Goal: Task Accomplishment & Management: Complete application form

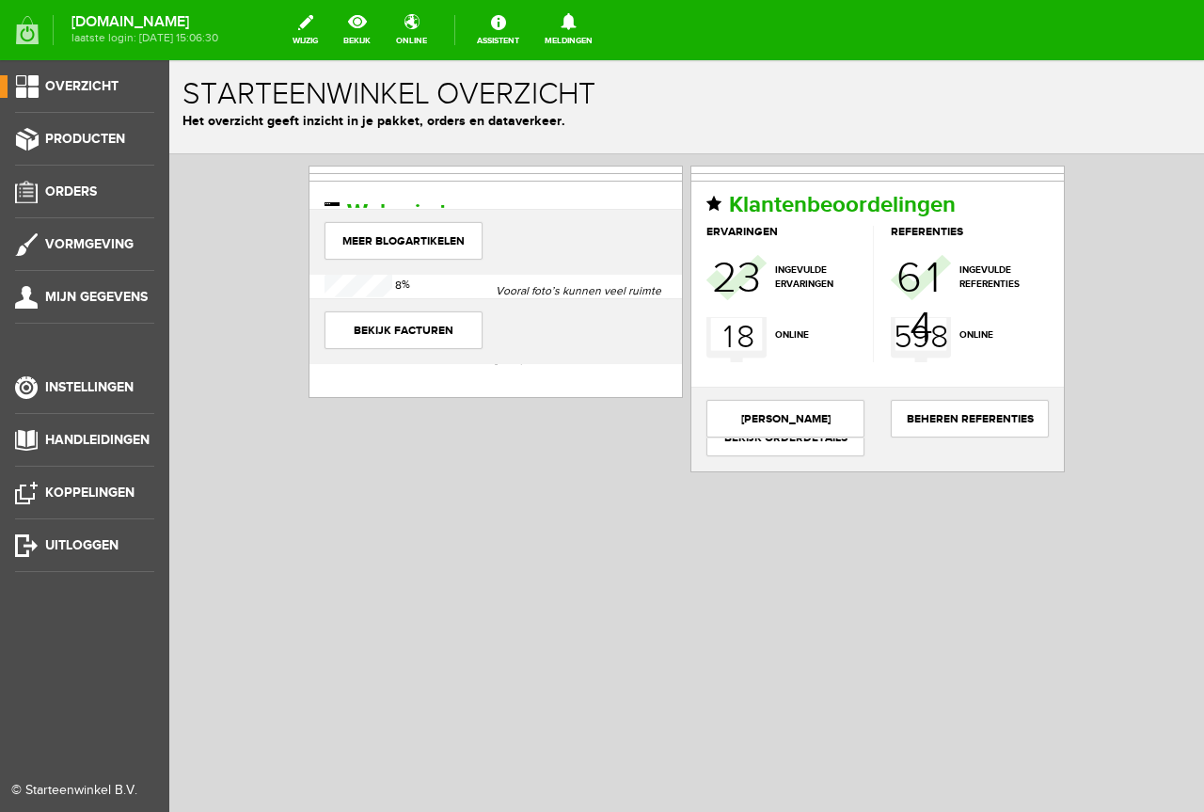
click at [26, 179] on ul "Overzicht Producten Orders Vormgeving Mijn gegevens Instellingen Handleidingen …" at bounding box center [84, 466] width 169 height 812
click at [45, 200] on link "Orders" at bounding box center [77, 192] width 154 height 23
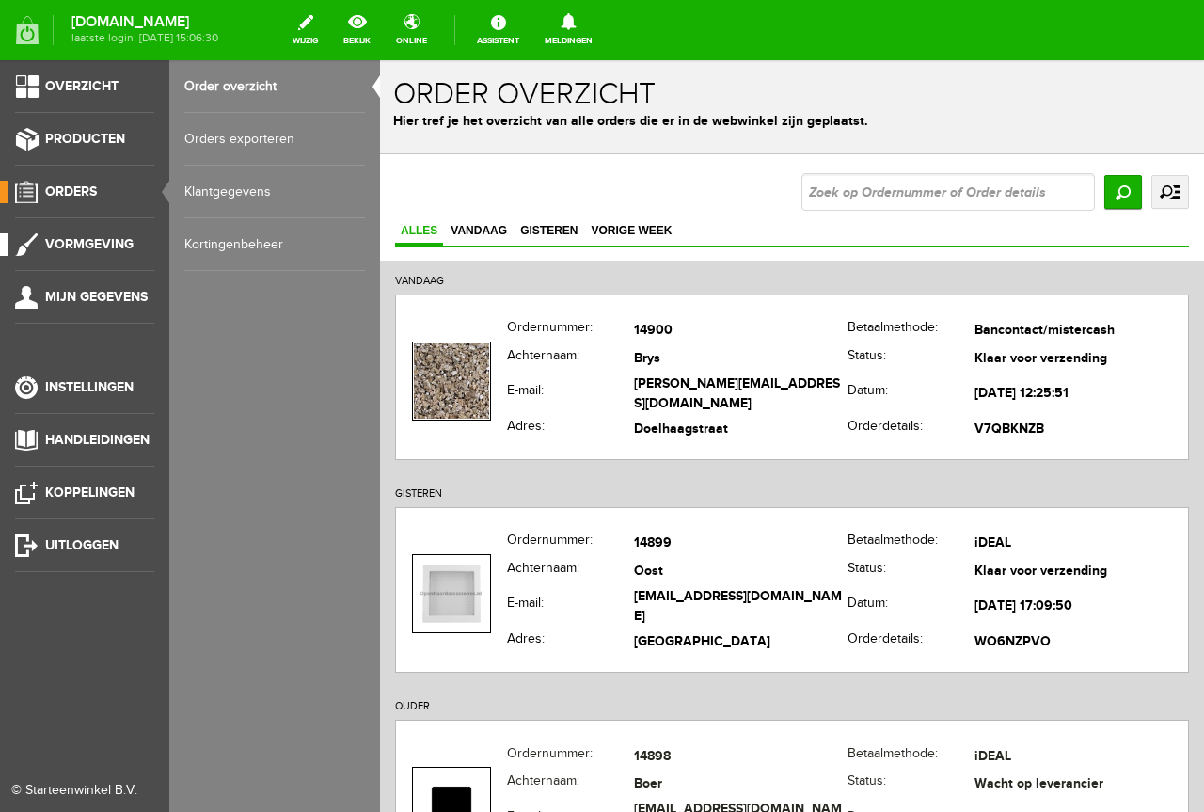
click at [41, 239] on link "Vormgeving" at bounding box center [77, 244] width 154 height 23
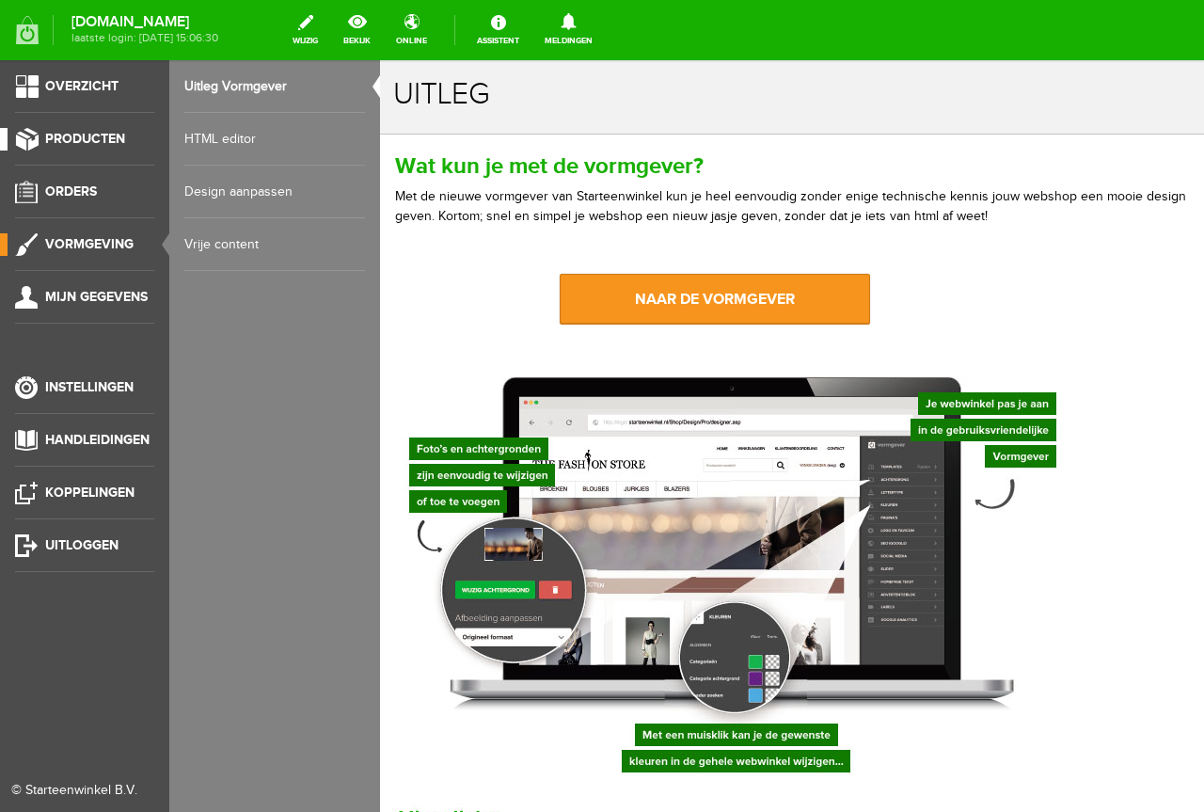
click at [76, 142] on span "Producten" at bounding box center [85, 139] width 80 height 16
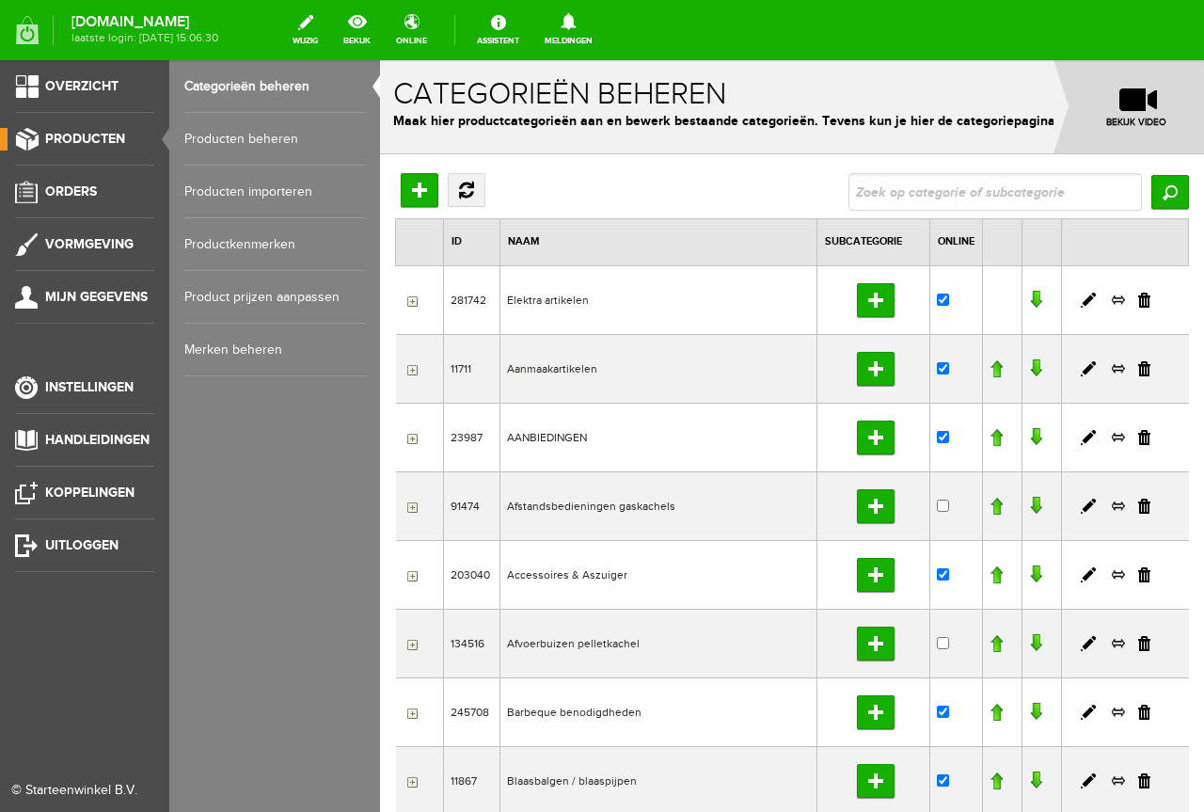
click at [300, 127] on link "Producten beheren" at bounding box center [274, 139] width 181 height 53
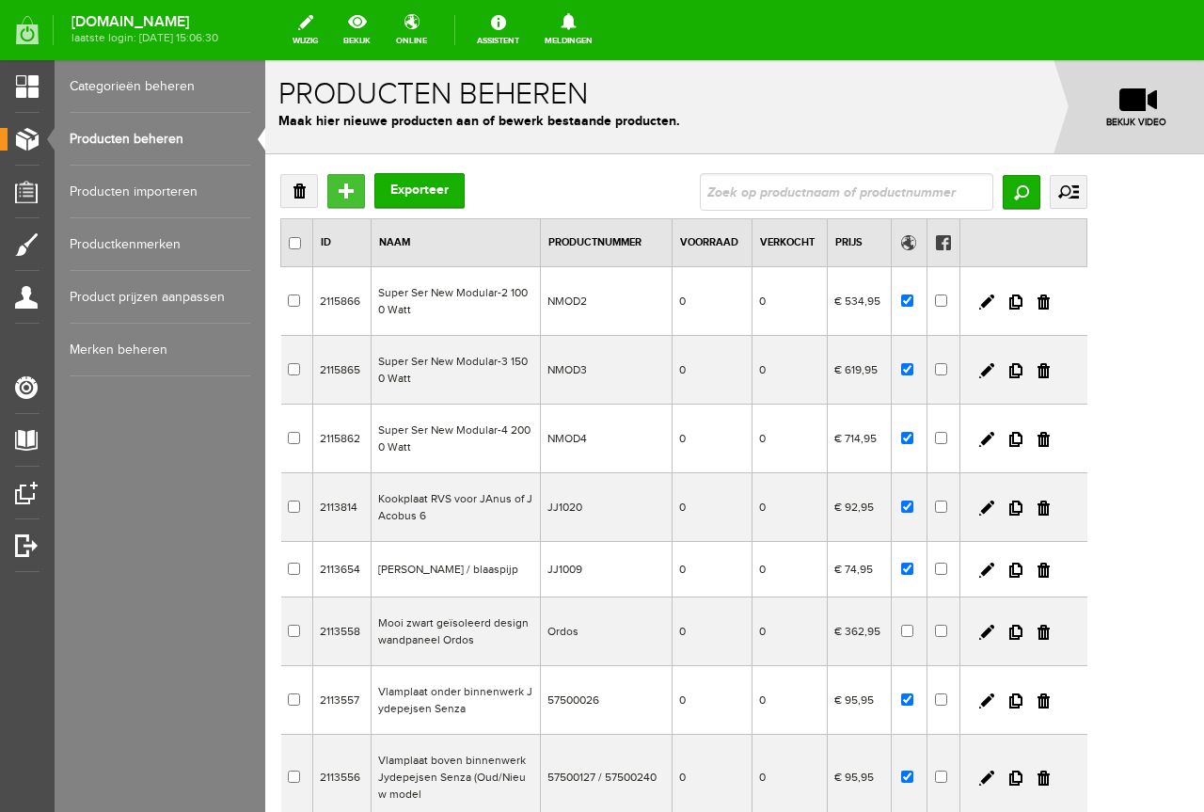
click at [348, 197] on input "Toevoegen" at bounding box center [346, 191] width 38 height 34
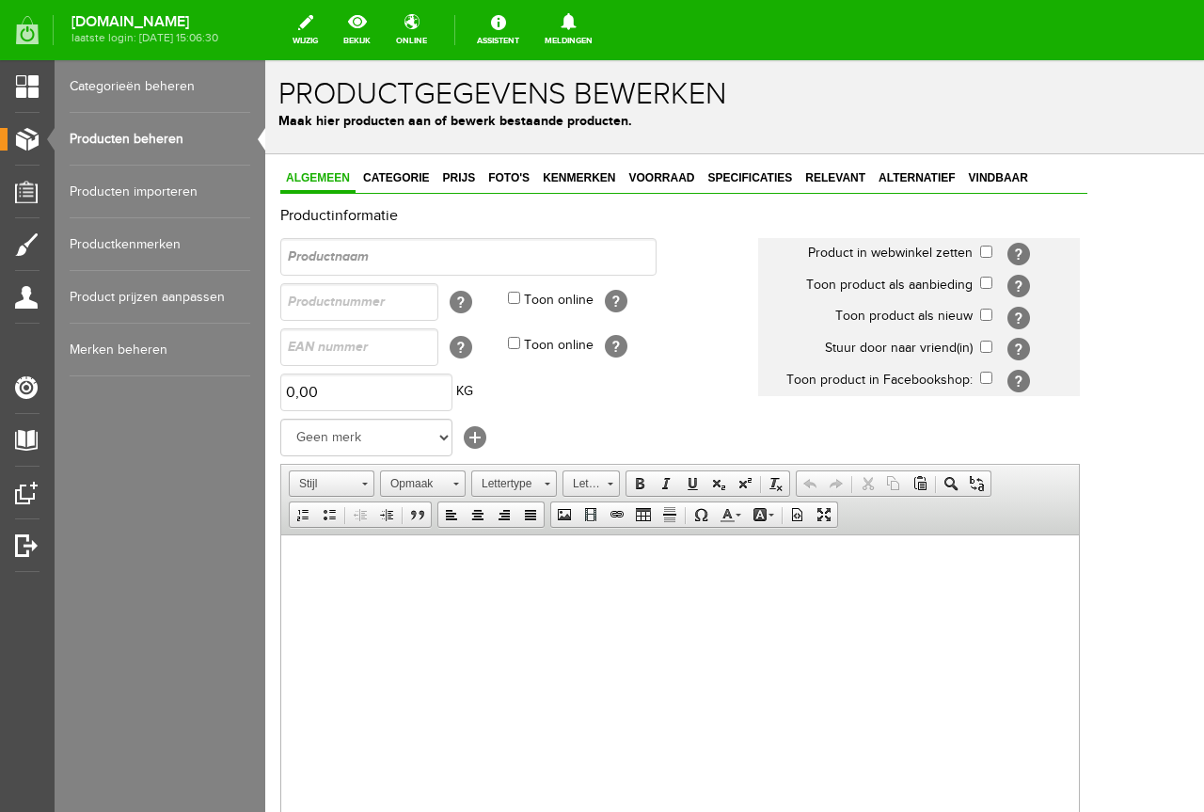
click at [504, 199] on div "Algemeen Categorie Prijs Foto's Kenmerken Voorraad Specificaties Relevant Alter…" at bounding box center [683, 615] width 807 height 899
click at [410, 226] on div "Productinformatie Product in webwinkel zetten [?] Toon product als aanbieding […" at bounding box center [683, 602] width 807 height 788
click at [406, 245] on input "text" at bounding box center [468, 257] width 376 height 38
paste input "ELRO FS1805 Rookmelder met 5 [PERSON_NAME] en Magneet Montage - Voldoen aan Eur…"
type input "[PERSON_NAME] set van 6 stuks"
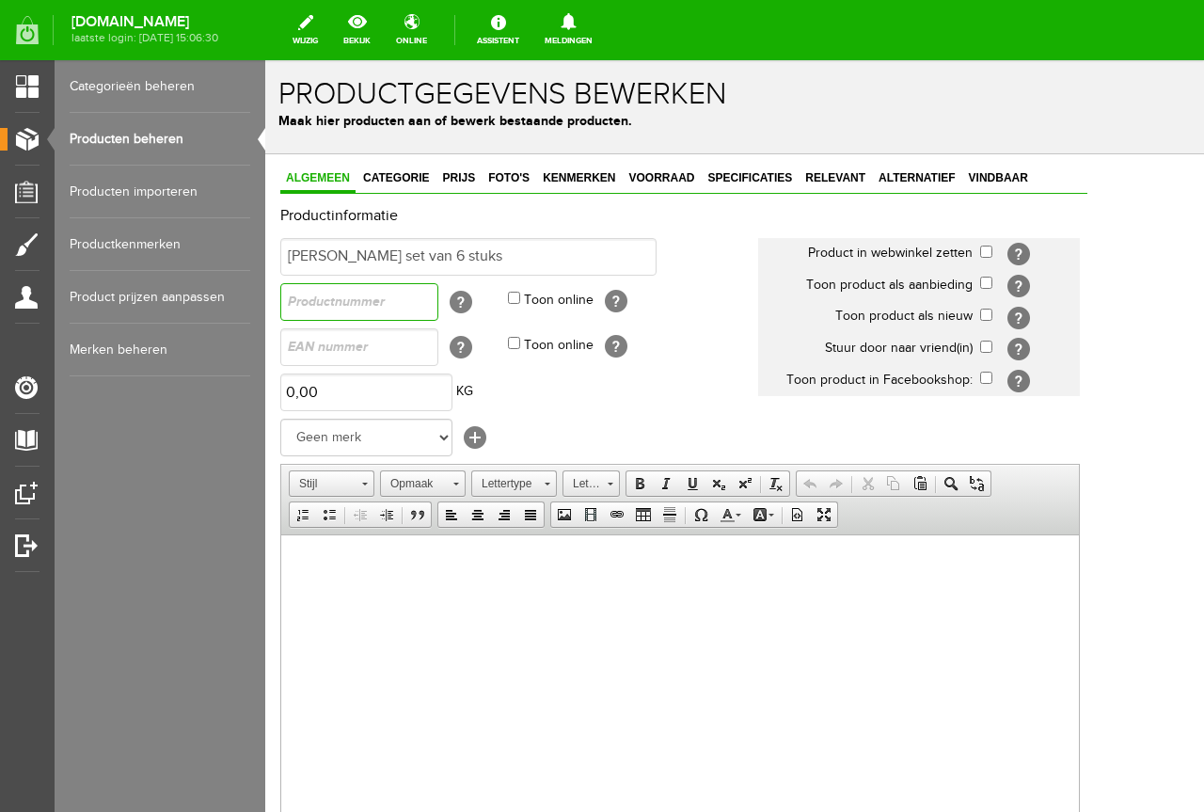
click at [330, 300] on input "text" at bounding box center [359, 302] width 158 height 38
paste input "fs180561m"
type input "fs180561m"
click at [547, 299] on label "Toon online" at bounding box center [559, 301] width 70 height 20
click at [520, 299] on input "Toon online" at bounding box center [514, 298] width 12 height 12
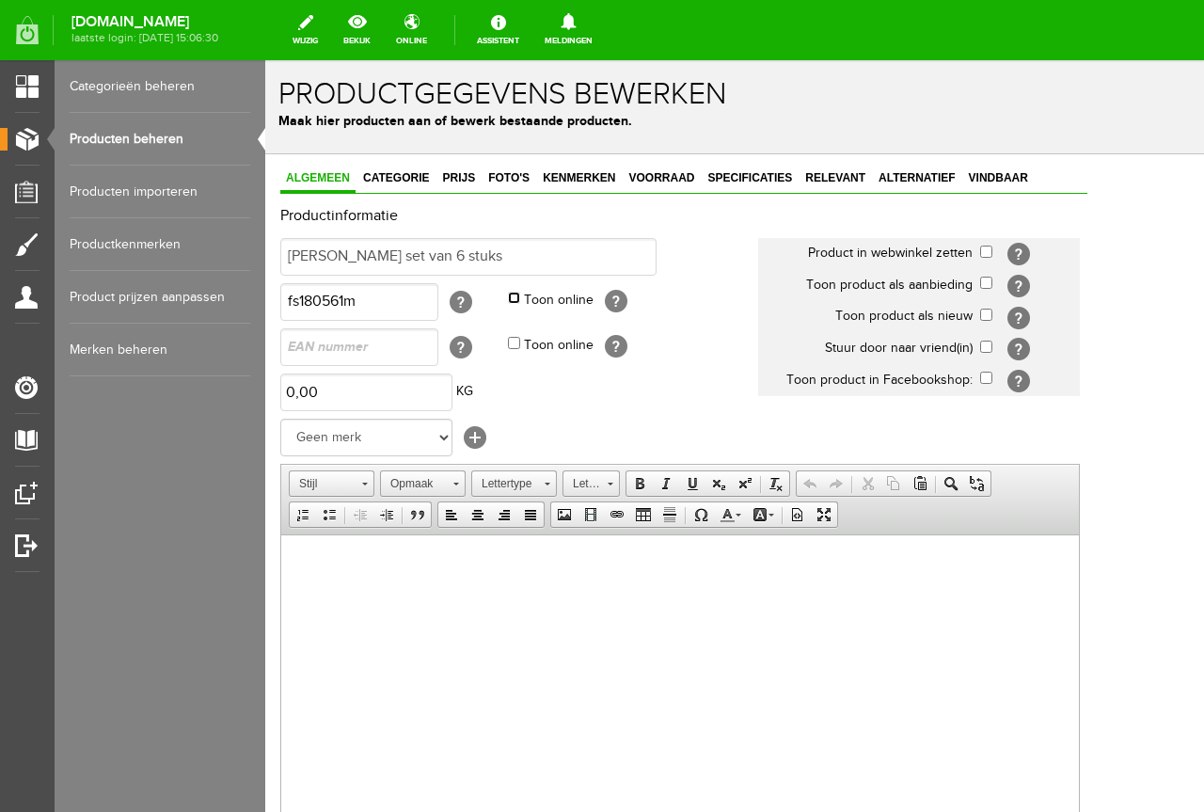
checkbox input "true"
click at [377, 411] on td "0,00 KG" at bounding box center [519, 392] width 478 height 45
click at [383, 404] on input "0" at bounding box center [366, 393] width 172 height 38
click at [625, 407] on td "3,00 KG" at bounding box center [519, 392] width 478 height 45
click at [380, 385] on input "3" at bounding box center [366, 393] width 172 height 38
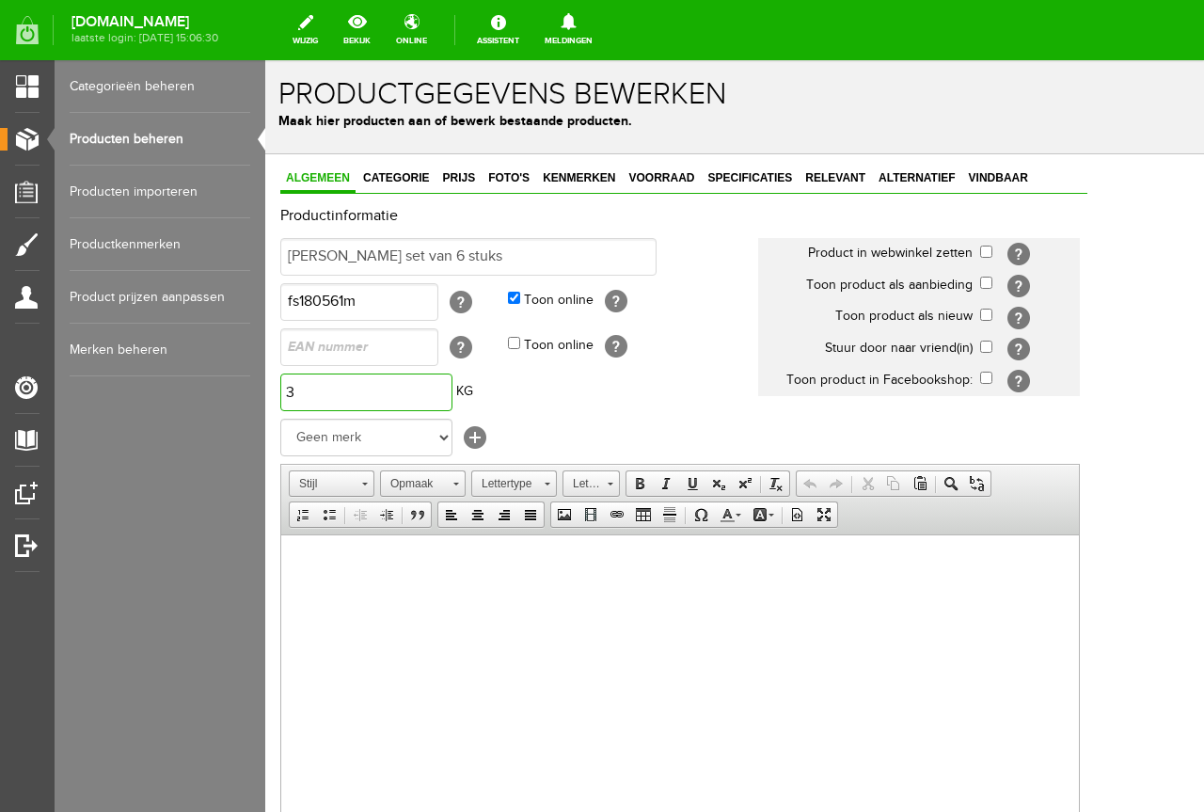
click at [380, 385] on input "3" at bounding box center [366, 393] width 172 height 38
type input "2,00"
click at [623, 371] on td "2,00 KG" at bounding box center [519, 392] width 478 height 45
paste body
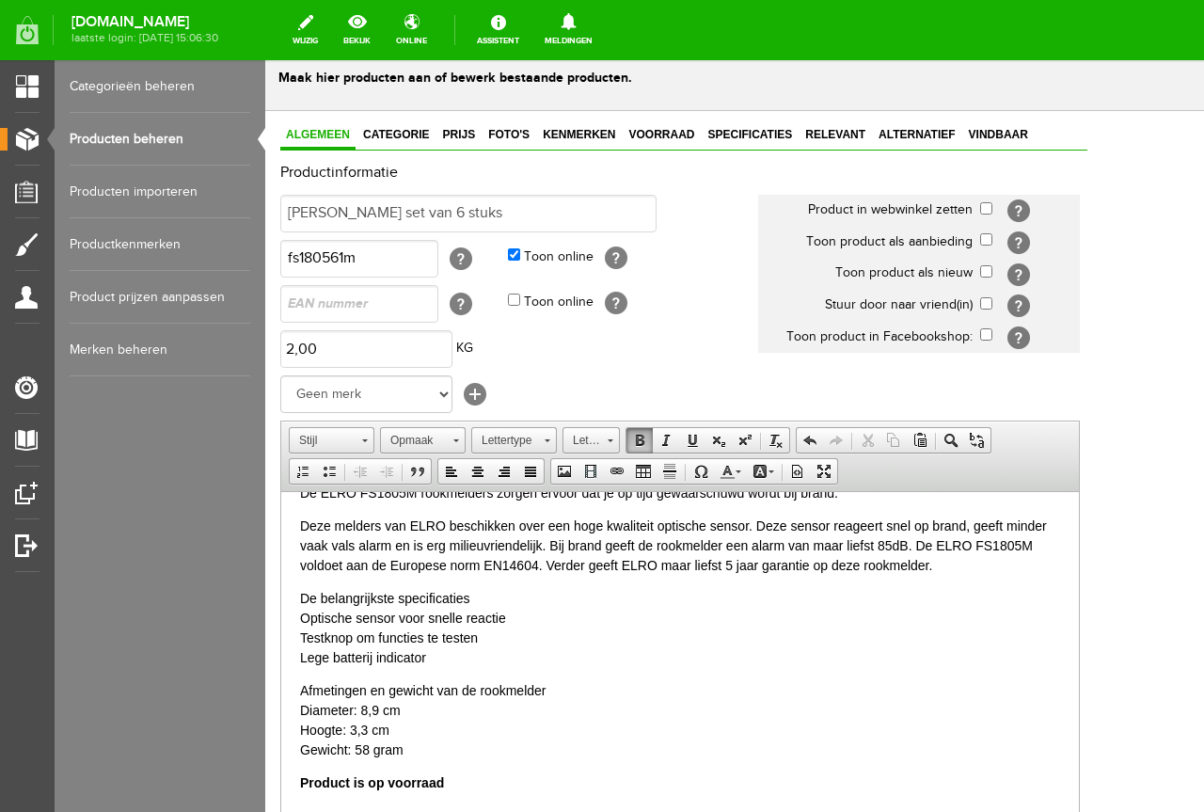
scroll to position [39, 0]
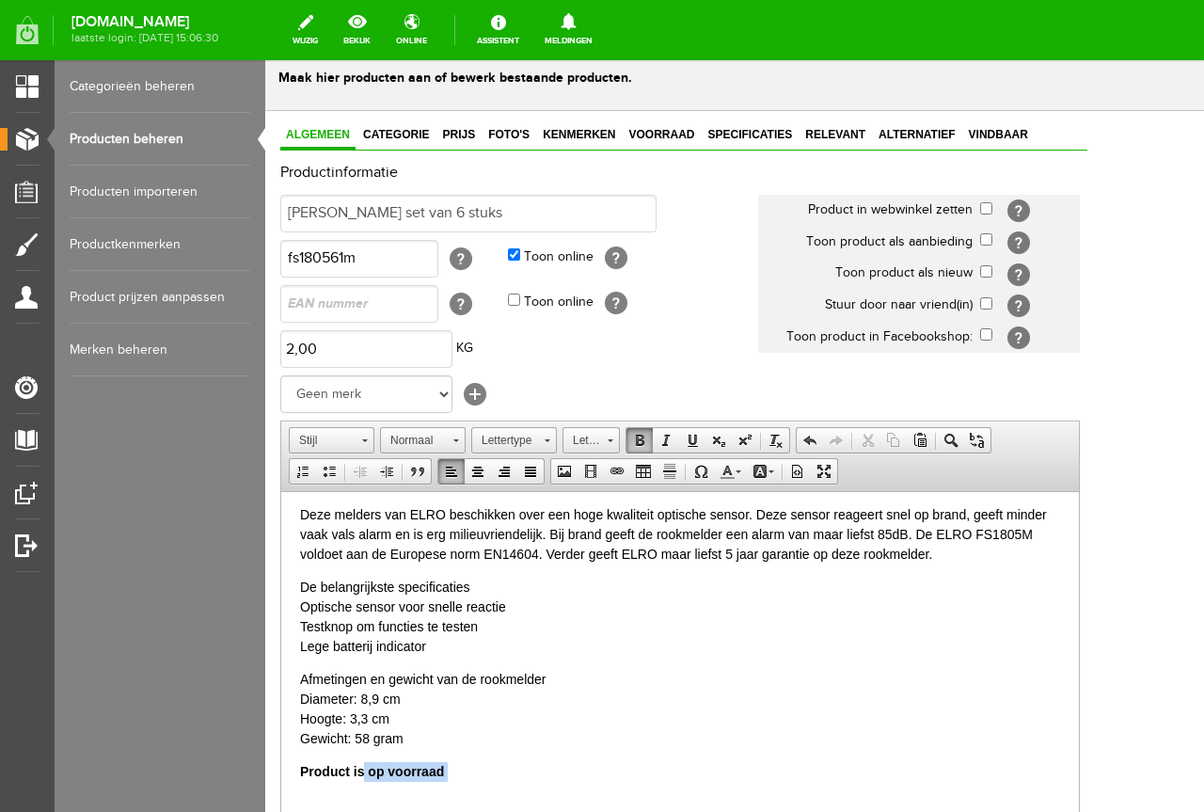
drag, startPoint x: 361, startPoint y: 768, endPoint x: 231, endPoint y: 781, distance: 131.4
click at [281, 781] on html "De ELRO FS1805M rookmelders zorgen ervoor dat je op tijd gewaarschuwd wordt bij…" at bounding box center [680, 643] width 798 height 380
click at [351, 756] on body "De ELRO FS1805M rookmelders zorgen ervoor dat je op tijd gewaarschuwd wordt bij…" at bounding box center [680, 642] width 760 height 342
click at [358, 775] on strong "Product is op voorraad" at bounding box center [372, 770] width 144 height 15
drag, startPoint x: 363, startPoint y: 776, endPoint x: 268, endPoint y: 780, distance: 95.1
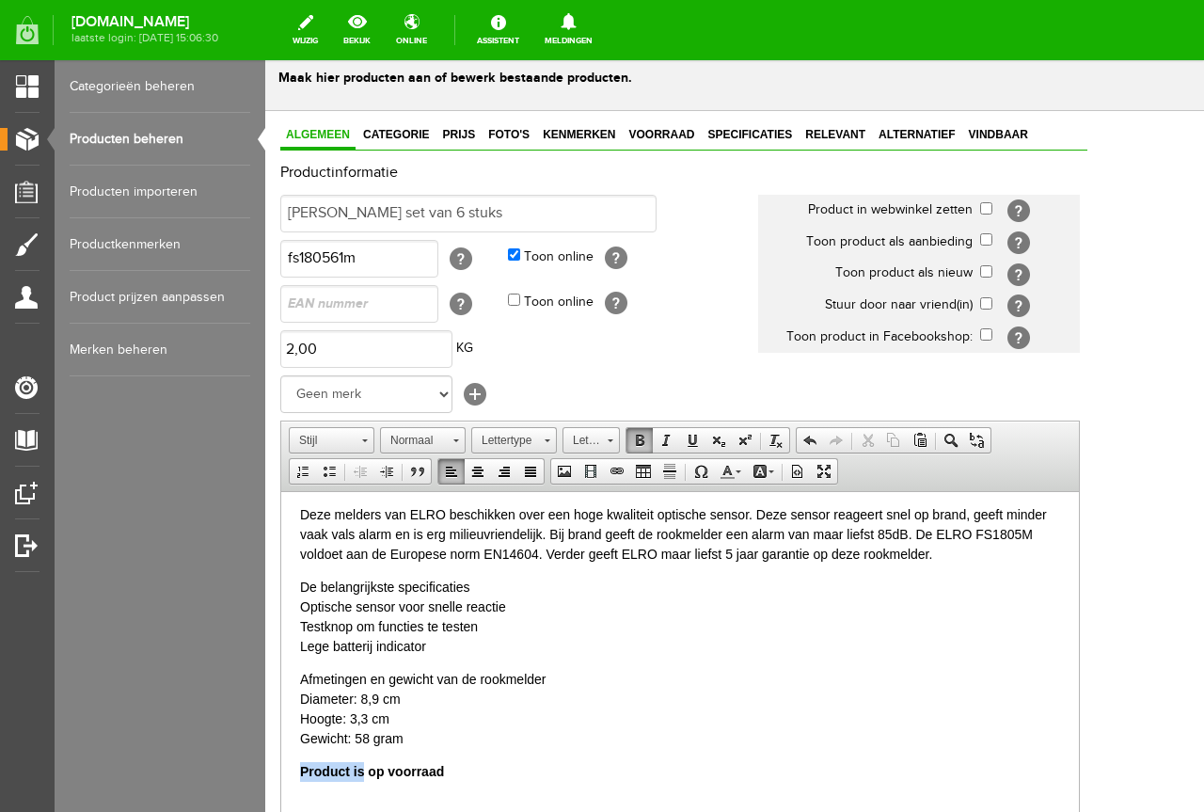
click at [281, 780] on html "De ELRO FS1805M rookmelders zorgen ervoor dat je op tijd gewaarschuwd wordt bij…" at bounding box center [680, 643] width 798 height 380
click at [1054, 226] on td "[?]" at bounding box center [1030, 242] width 100 height 32
click at [1052, 215] on td "[?]" at bounding box center [1030, 211] width 100 height 32
click at [993, 204] on input "checkbox" at bounding box center [986, 208] width 12 height 12
checkbox input "true"
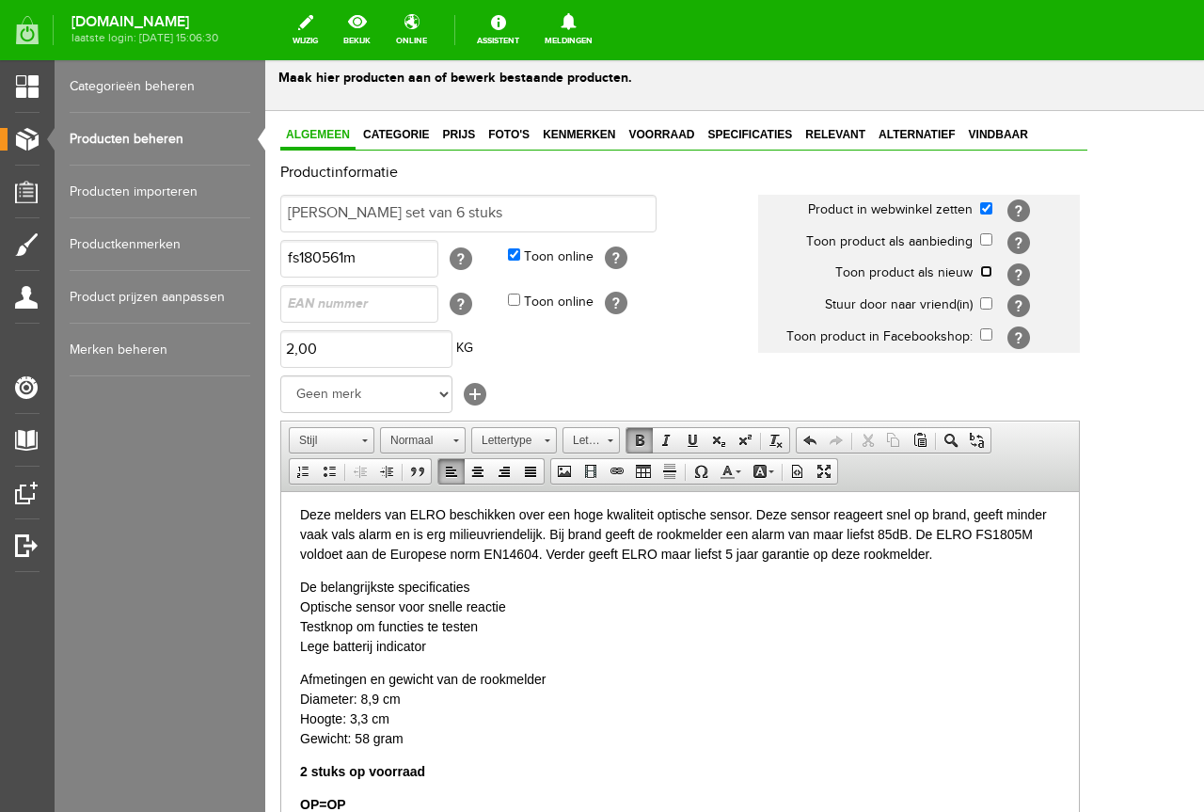
click at [993, 275] on input "checkbox" at bounding box center [986, 271] width 12 height 12
checkbox input "true"
click at [425, 149] on link "Categorie" at bounding box center [396, 135] width 77 height 27
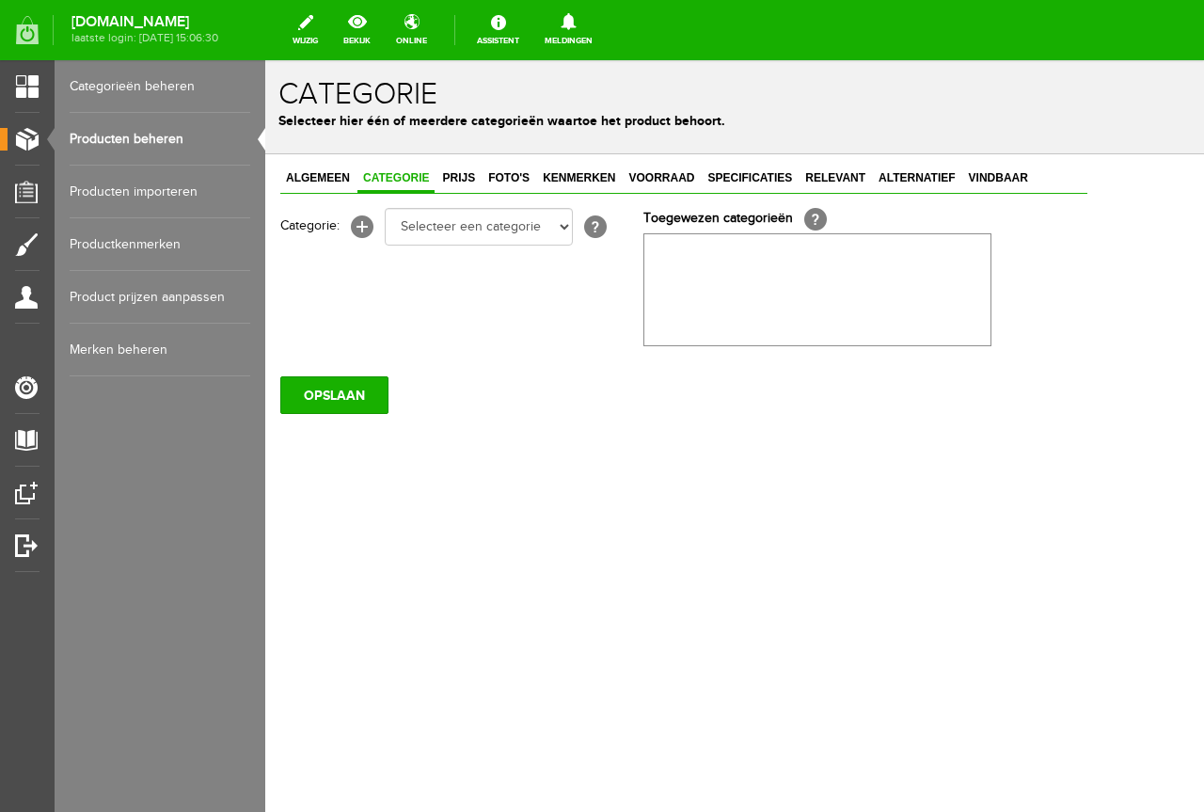
scroll to position [0, 0]
click at [495, 215] on select "Selecteer een categorie Elektra artikelen Aanmaakartikelen Lucifers AANBIEDINGE…" at bounding box center [479, 227] width 188 height 38
select select "281742"
click at [385, 208] on select "Selecteer een categorie Elektra artikelen Aanmaakartikelen Lucifers AANBIEDINGE…" at bounding box center [479, 227] width 188 height 38
click at [456, 183] on span "Prijs" at bounding box center [459, 177] width 44 height 13
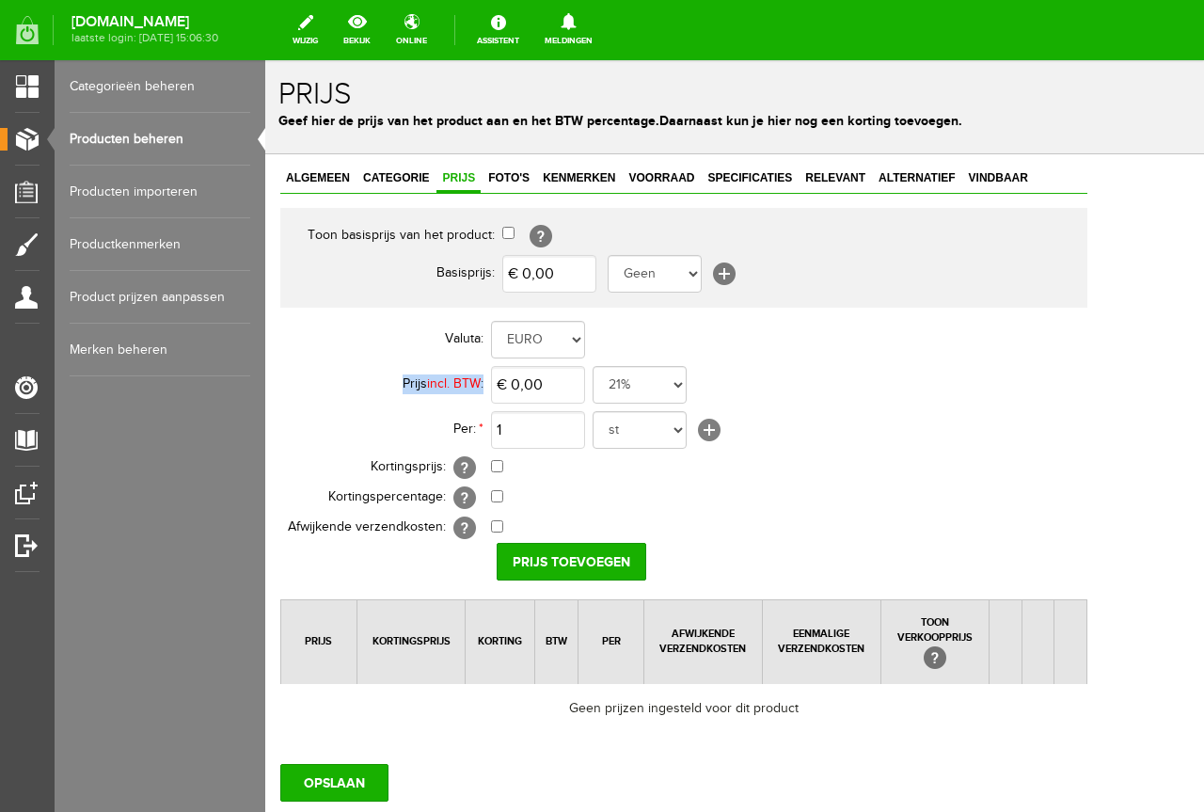
click at [526, 366] on tbody "Valuta: EURO Prijs incl. BTW : € 0,00 21% 19% 18% 9% 6% 0% Per: * 1 st [+] Kort…" at bounding box center [683, 430] width 807 height 226
click at [527, 373] on input "0" at bounding box center [538, 385] width 94 height 38
type input "€ 39,95"
click at [540, 562] on input "Prijs toevoegen" at bounding box center [572, 562] width 150 height 38
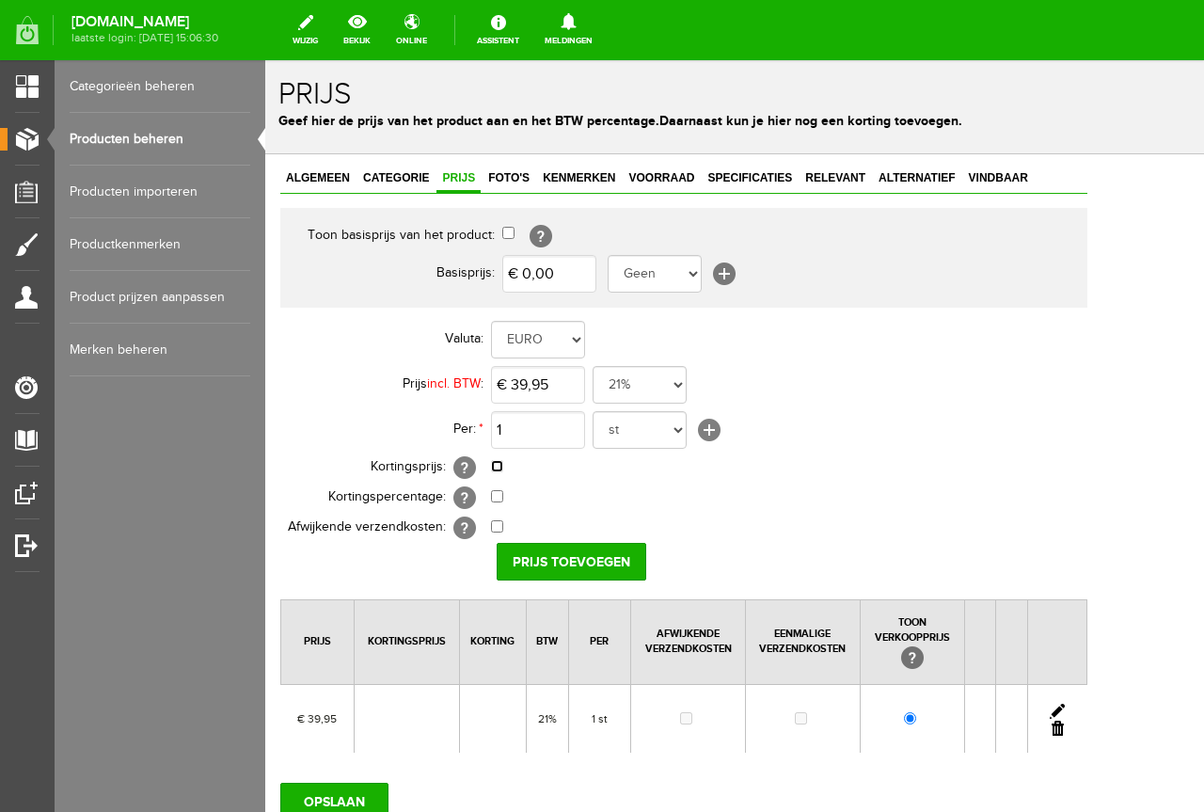
click at [497, 466] on input "checkbox" at bounding box center [497, 466] width 12 height 12
checkbox input "true"
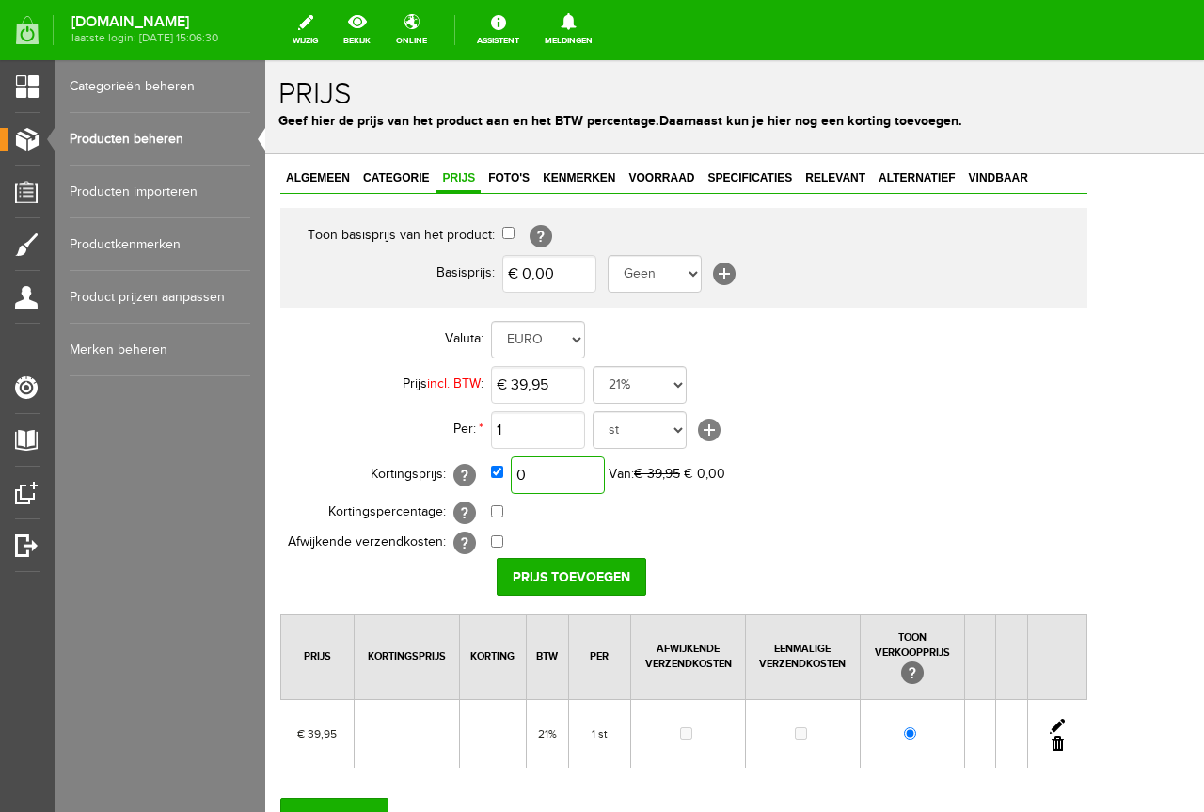
click at [566, 472] on input "0" at bounding box center [558, 475] width 94 height 38
click at [813, 534] on td "€ 0,00 [?] Eenmalige verzendkosten [?]" at bounding box center [789, 543] width 597 height 30
type input "€ 39,95"
click at [845, 512] on td "0,00% (Voorbeeld: - 0,00% )" at bounding box center [789, 513] width 597 height 30
click at [548, 377] on input "39,95" at bounding box center [538, 385] width 94 height 38
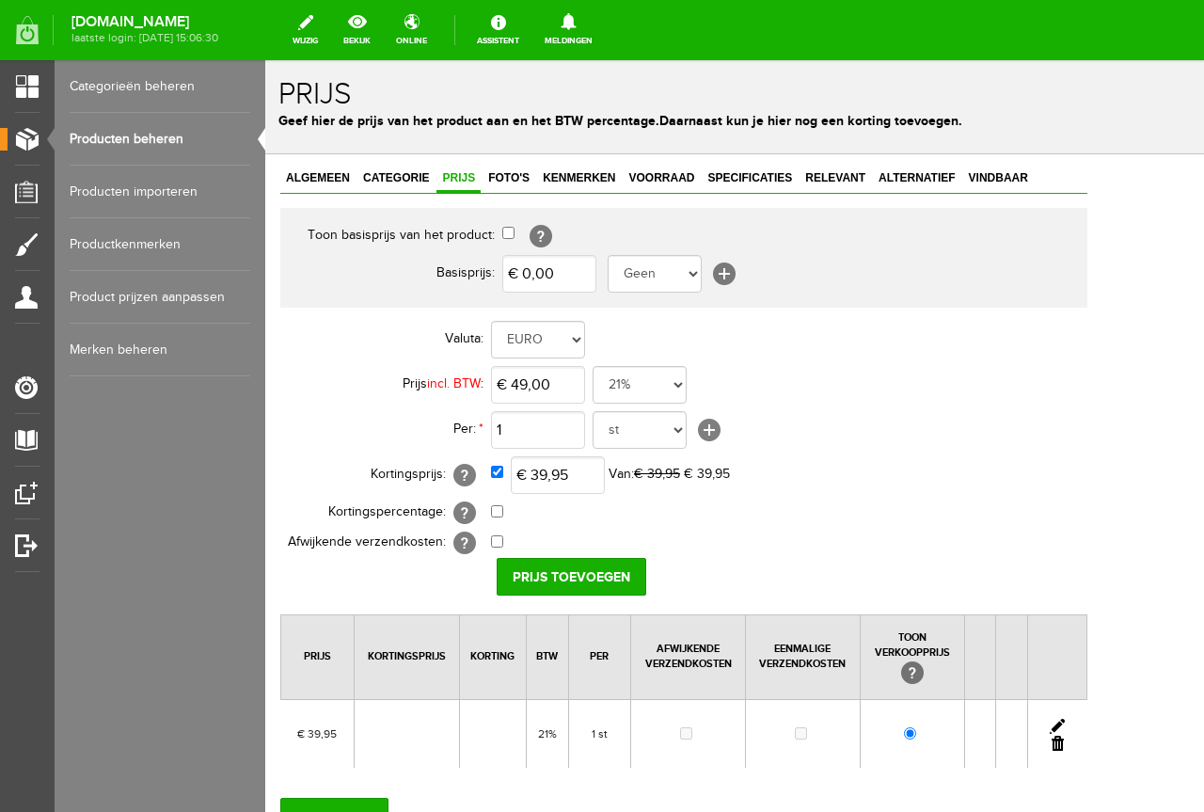
click at [786, 457] on td "€ 39,95 Van: € 39,95 € 39,95" at bounding box center [789, 475] width 597 height 45
click at [575, 389] on input "49" at bounding box center [538, 385] width 94 height 38
click at [559, 385] on input "49" at bounding box center [538, 385] width 94 height 38
type input "€ 49,95"
click at [735, 532] on td "€ 0,00 [?] Eenmalige verzendkosten [?]" at bounding box center [789, 543] width 597 height 30
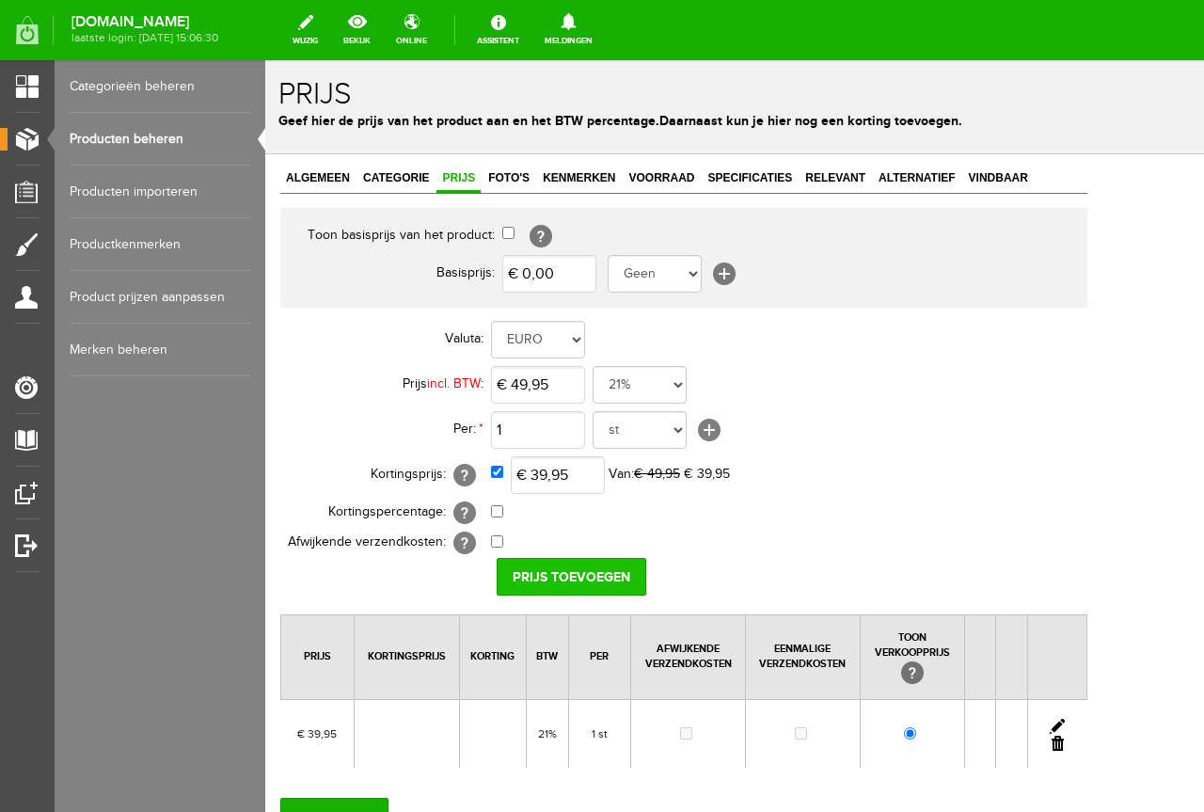
click at [586, 572] on input "Prijs toevoegen" at bounding box center [572, 577] width 150 height 38
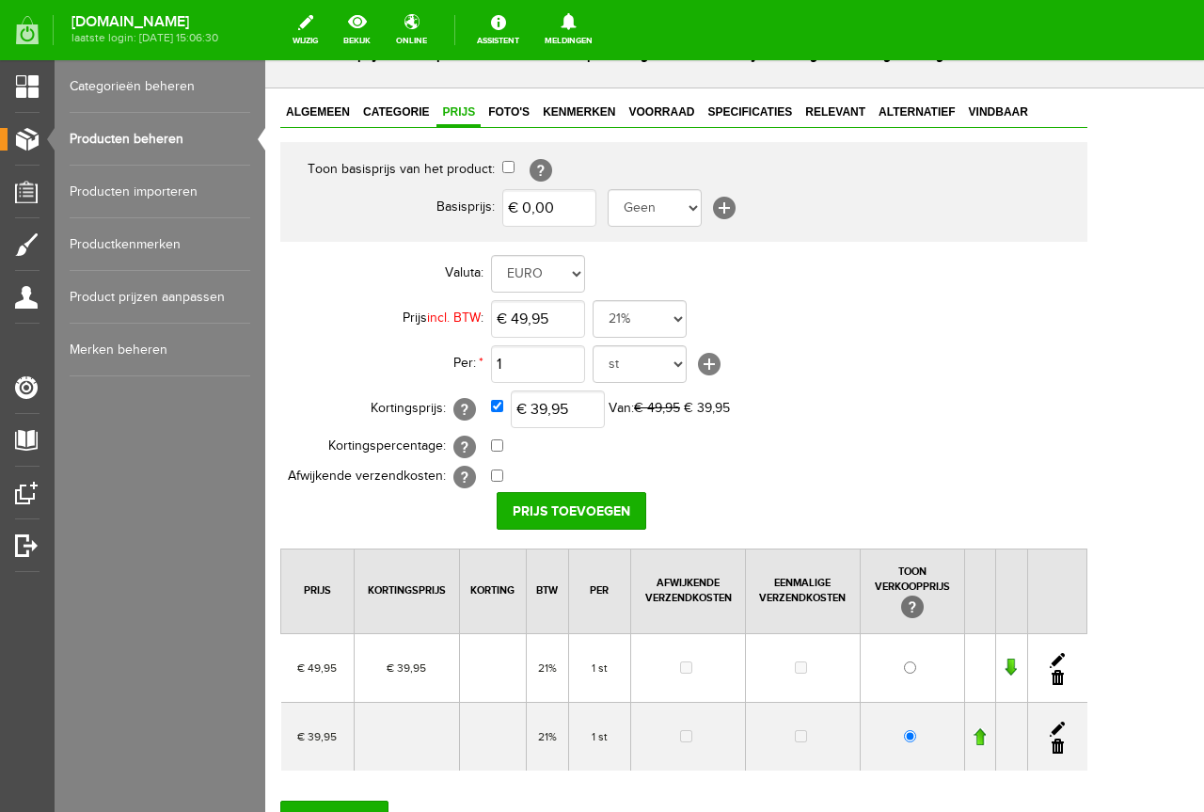
scroll to position [94, 0]
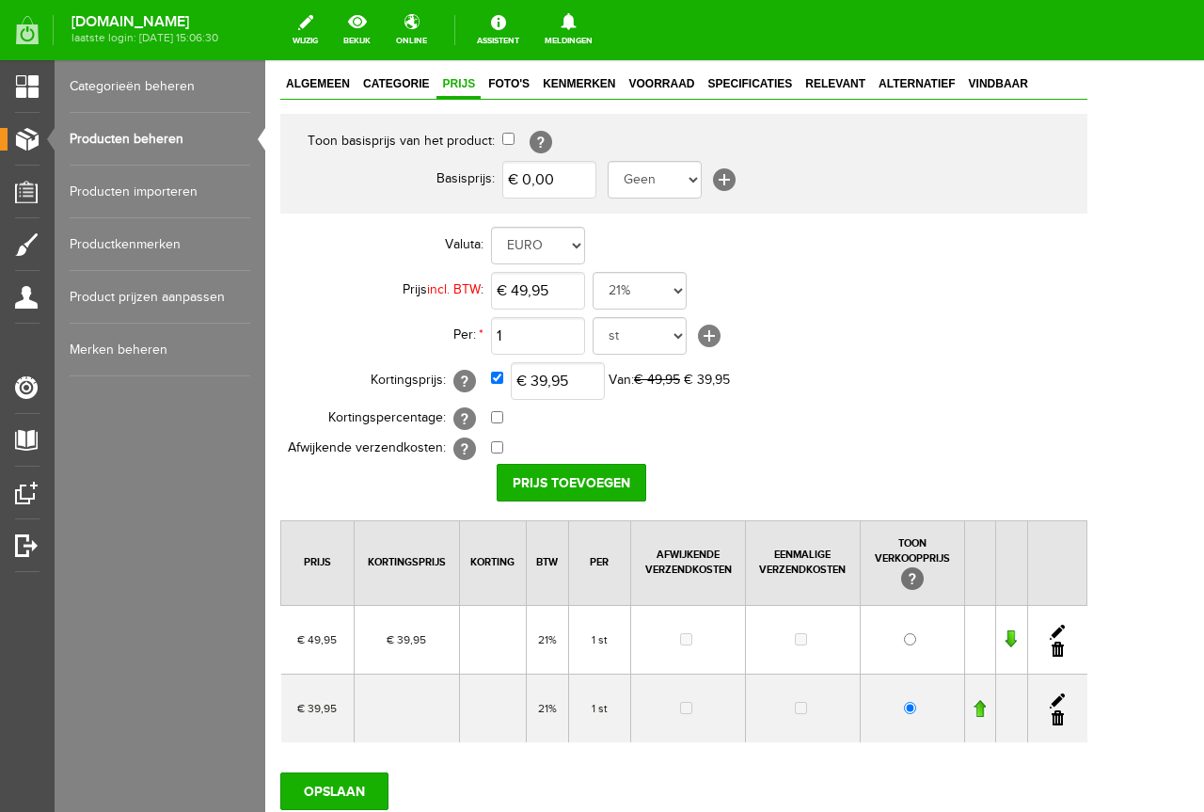
click at [1064, 725] on link at bounding box center [1058, 717] width 12 height 15
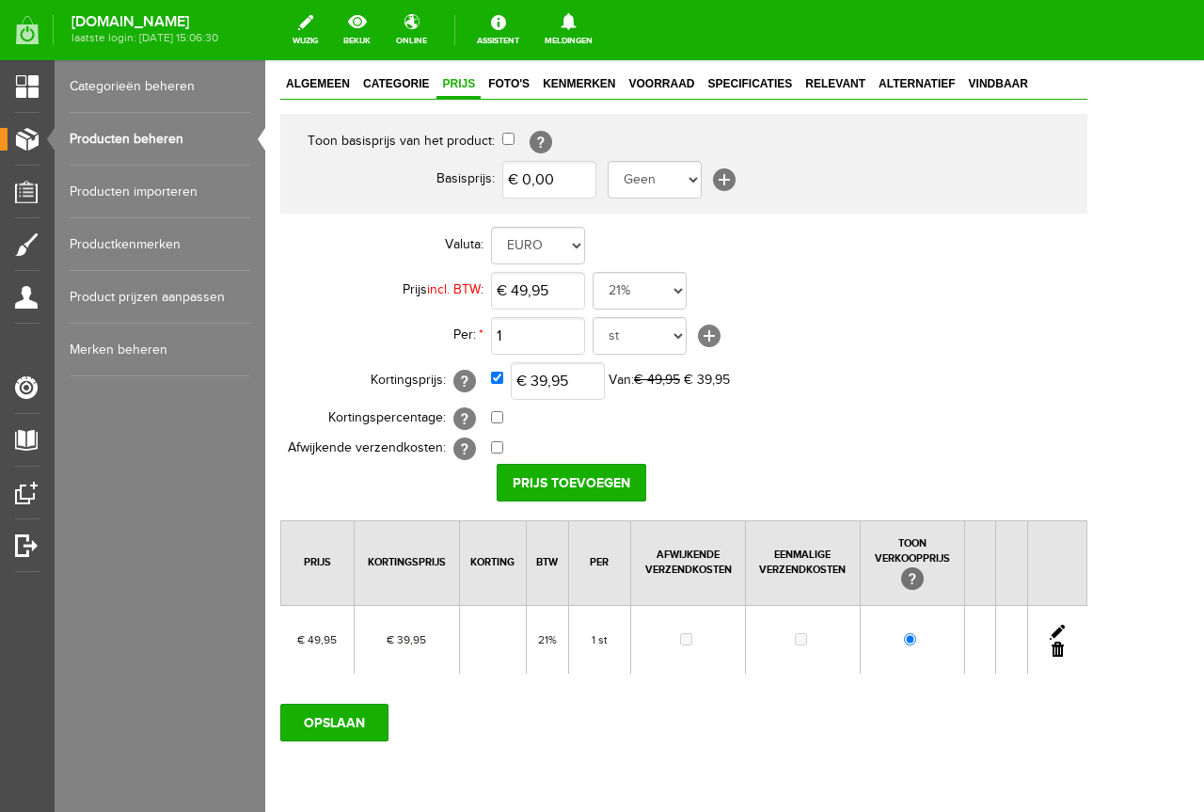
scroll to position [0, 0]
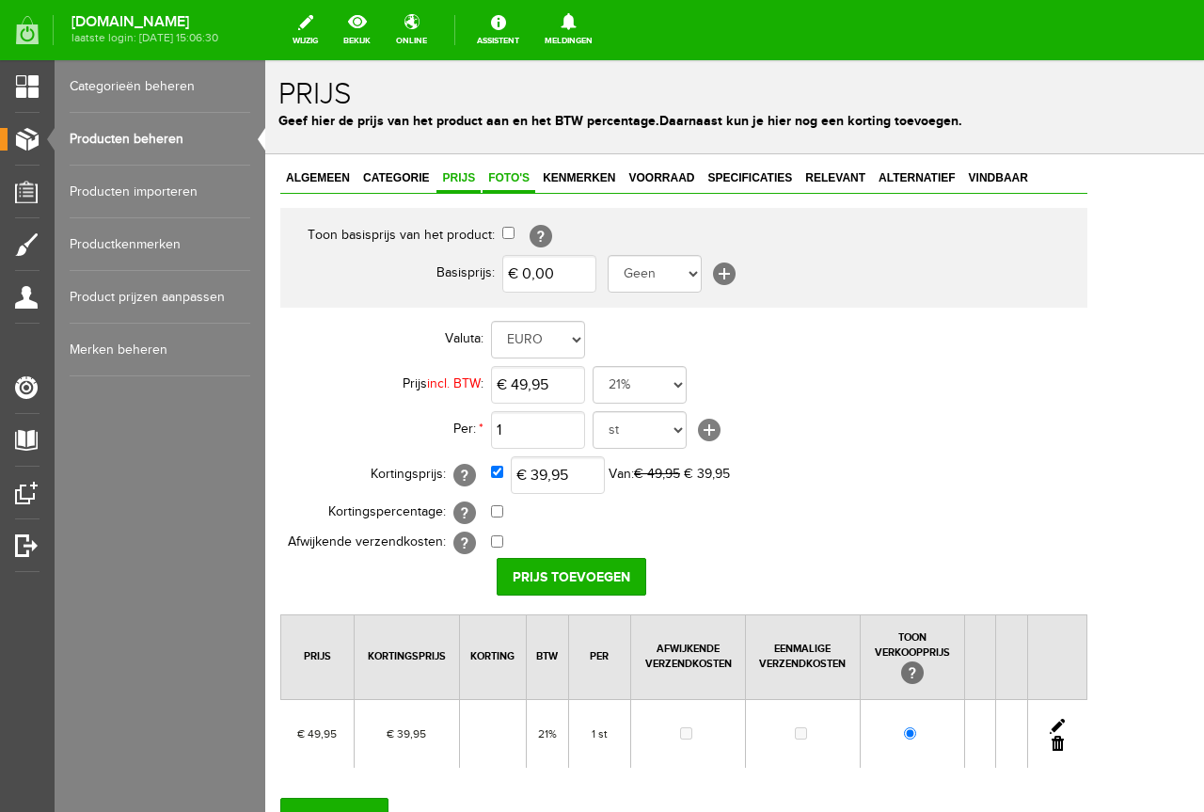
click at [510, 176] on span "Foto's" at bounding box center [509, 177] width 53 height 13
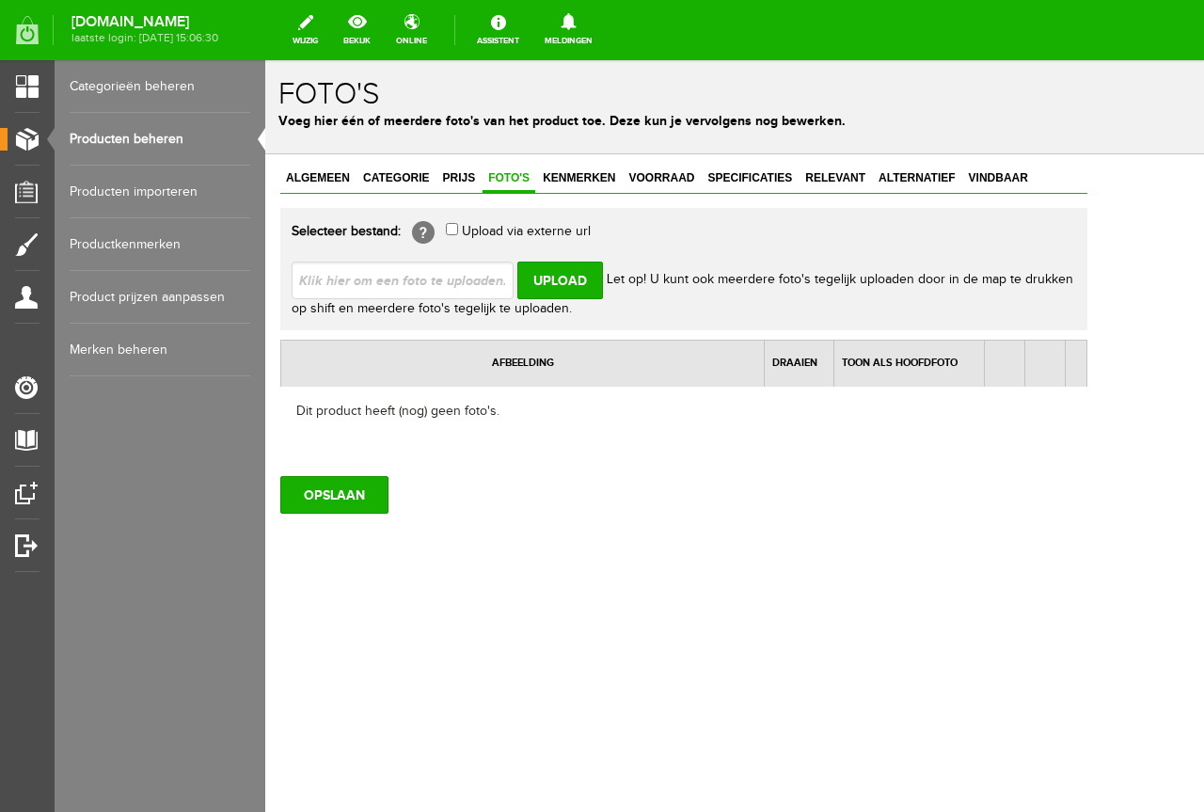
click at [315, 165] on div "Algemeen Categorie Prijs Foto's Kenmerken Voorraad Specificaties Relevant Alter…" at bounding box center [683, 403] width 837 height 499
click at [304, 180] on span "Algemeen" at bounding box center [317, 177] width 75 height 13
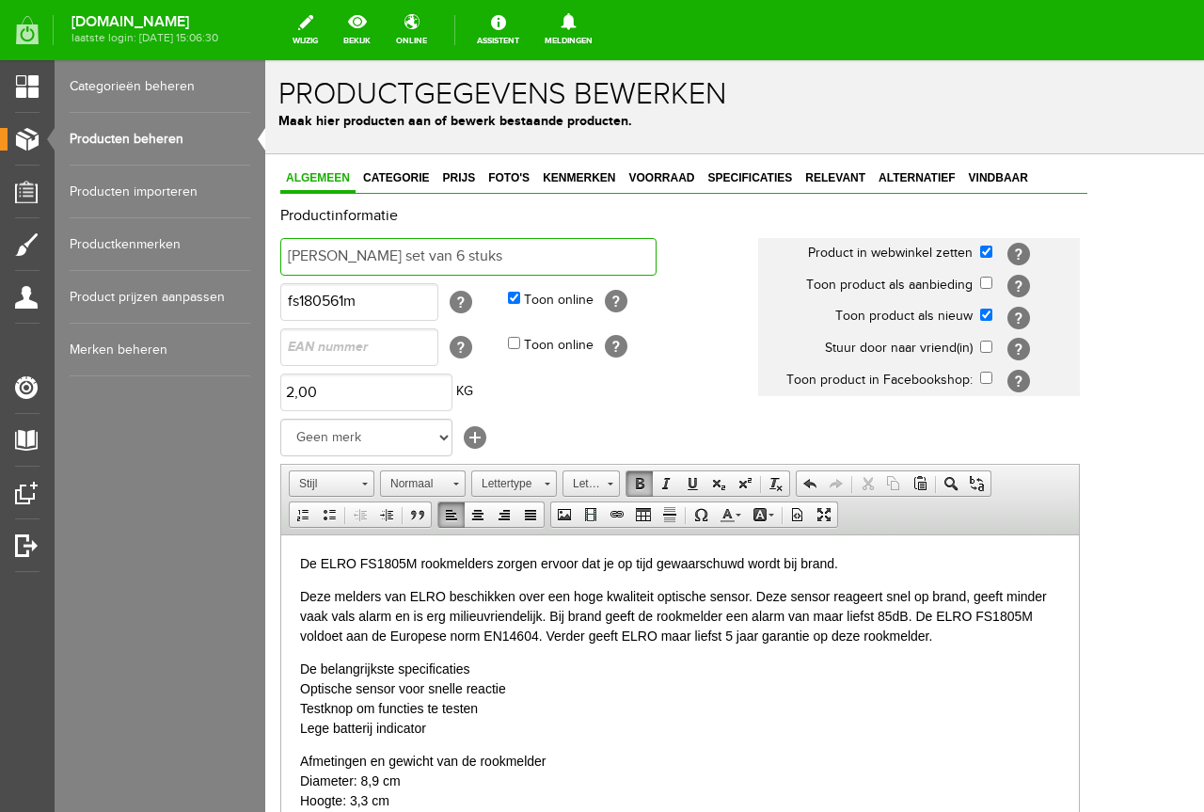
click at [548, 252] on input "[PERSON_NAME] set van 6 stuks" at bounding box center [468, 257] width 376 height 38
click at [993, 165] on div "Algemeen Categorie Prijs Foto's Kenmerken Voorraad Specificaties Relevant Alter…" at bounding box center [683, 678] width 837 height 1049
click at [1001, 178] on span "Vindbaar" at bounding box center [999, 177] width 71 height 13
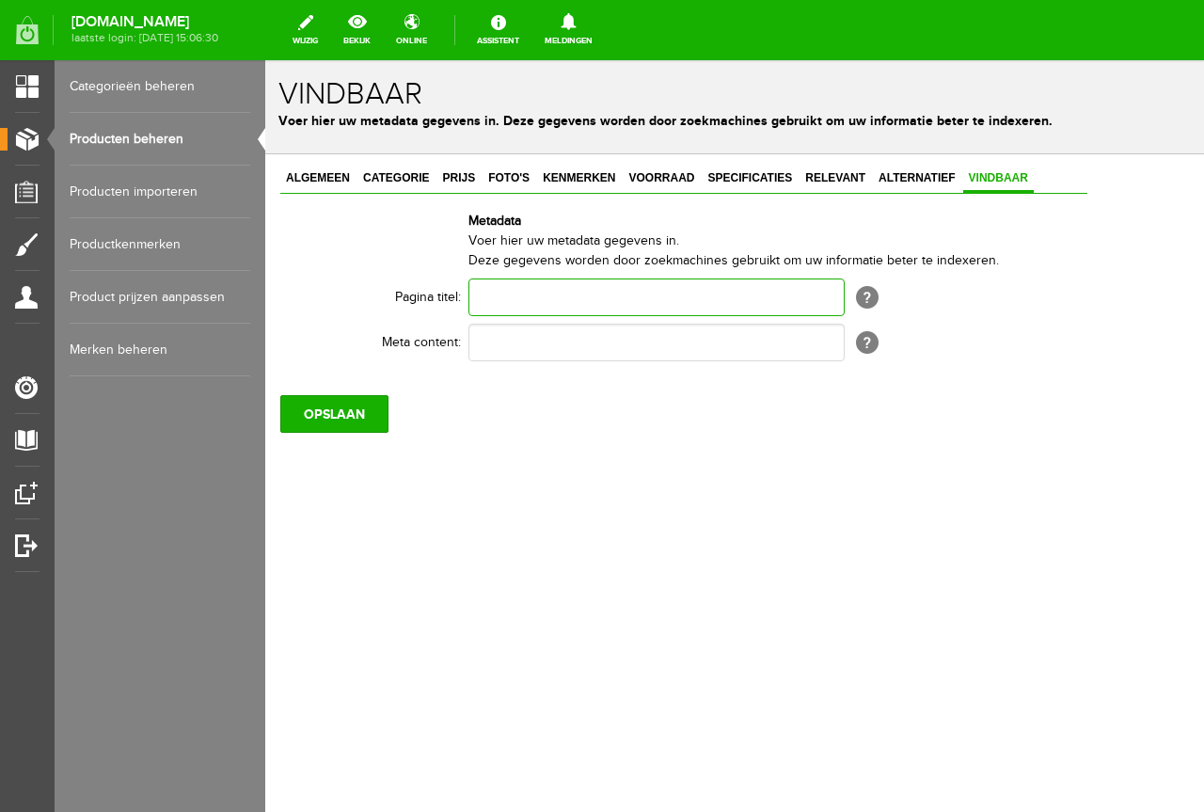
click at [701, 287] on input "text" at bounding box center [657, 298] width 376 height 38
paste input "[PERSON_NAME] set van 6 stuks"
type input "[PERSON_NAME] set van 6 stuks - [DOMAIN_NAME]"
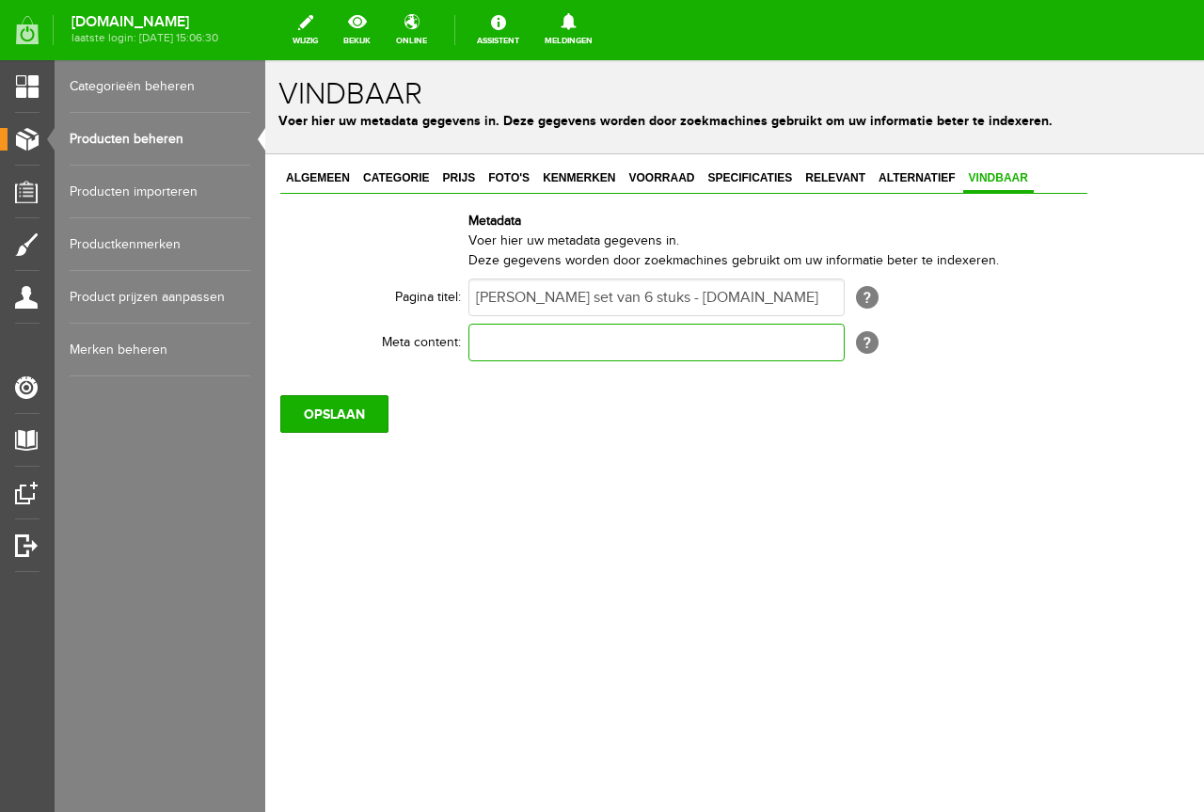
scroll to position [0, 0]
paste input "[PERSON_NAME] set van 6 stuks - [DOMAIN_NAME]"
type input "[PERSON_NAME] set van 6 stuks - [DOMAIN_NAME]"
click at [311, 393] on div "OPSLAAN" at bounding box center [683, 406] width 807 height 53
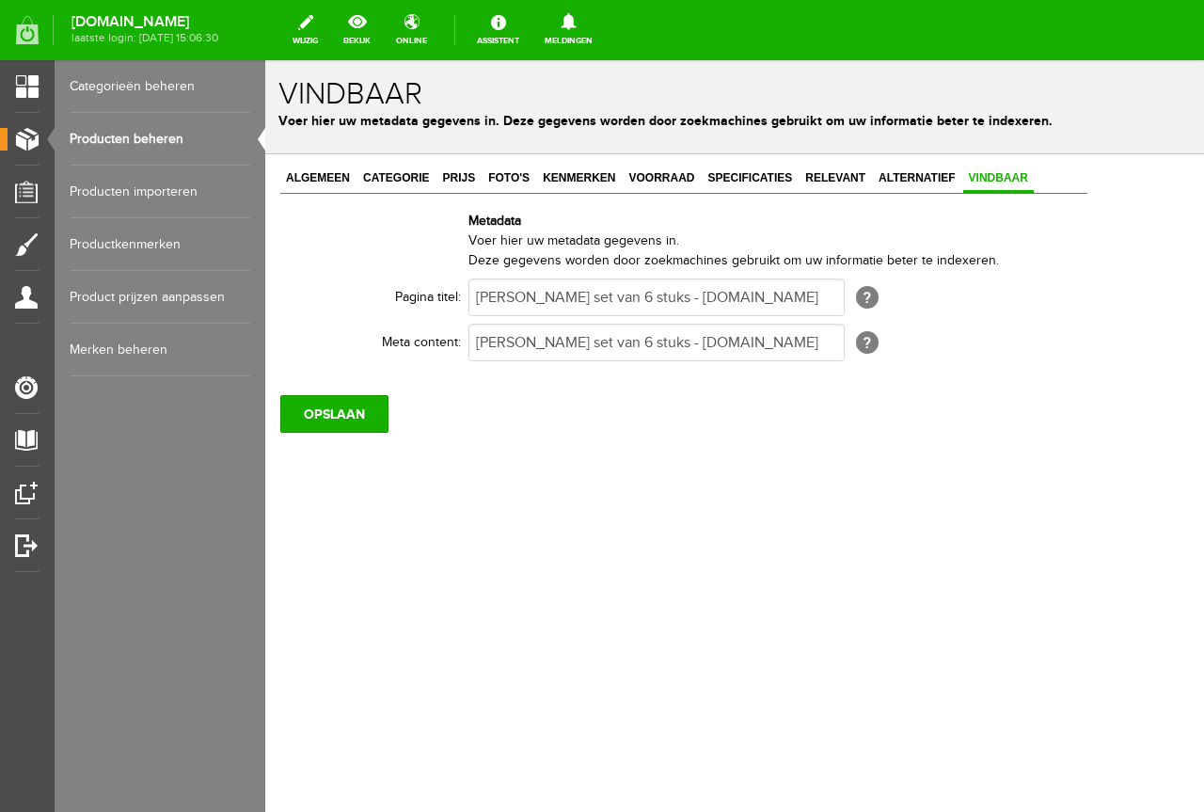
scroll to position [0, 0]
click at [302, 414] on input "OPSLAAN" at bounding box center [334, 414] width 108 height 38
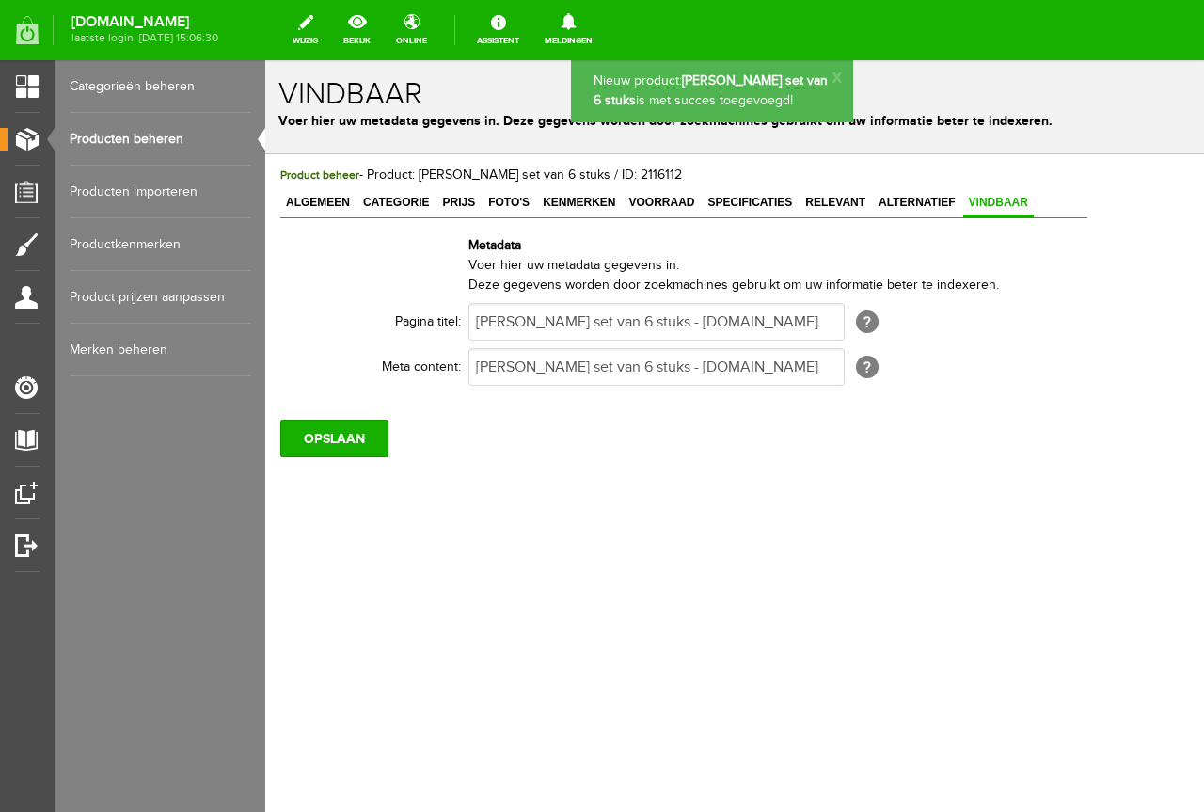
click at [914, 218] on div "Algemeen Categorie Prijs Foto's Kenmerken Voorraad Specificaties Relevant Alter…" at bounding box center [683, 204] width 807 height 28
click at [894, 210] on link "Alternatief" at bounding box center [917, 203] width 88 height 27
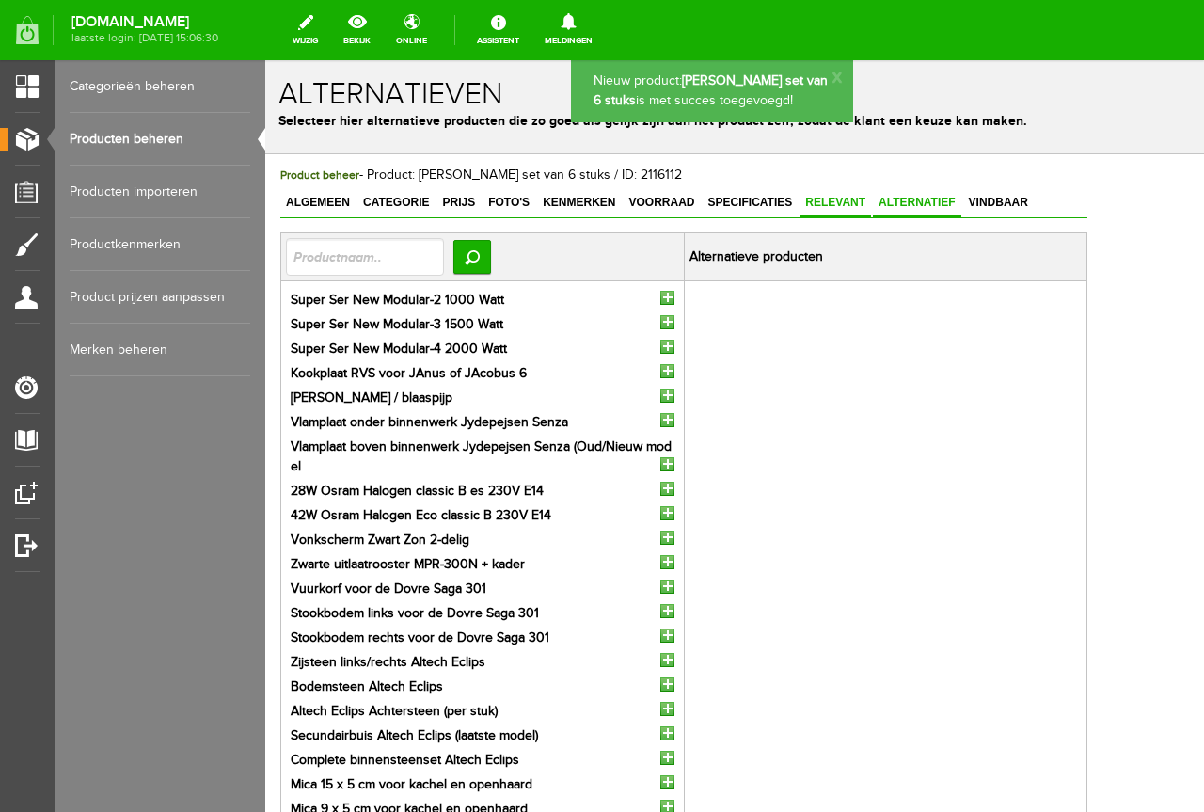
click at [838, 201] on span "Relevant" at bounding box center [836, 202] width 72 height 13
click at [743, 185] on div "Product beheer - Product: [PERSON_NAME] set van 6 stuks / ID: 2116112" at bounding box center [683, 176] width 807 height 20
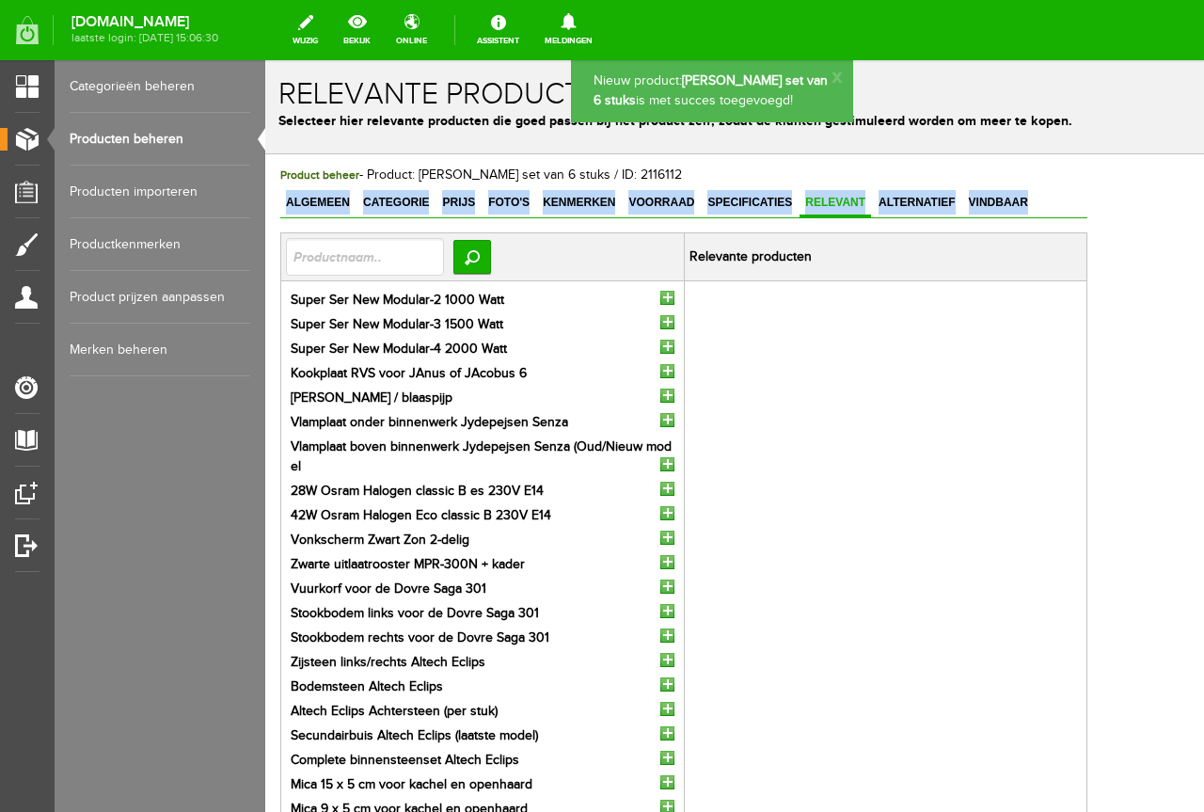
click at [742, 186] on div "Product beheer - Product: [PERSON_NAME] set van 6 stuks / ID: 2116112 Algemeen …" at bounding box center [683, 581] width 807 height 830
click at [658, 192] on link "Voorraad" at bounding box center [661, 203] width 77 height 27
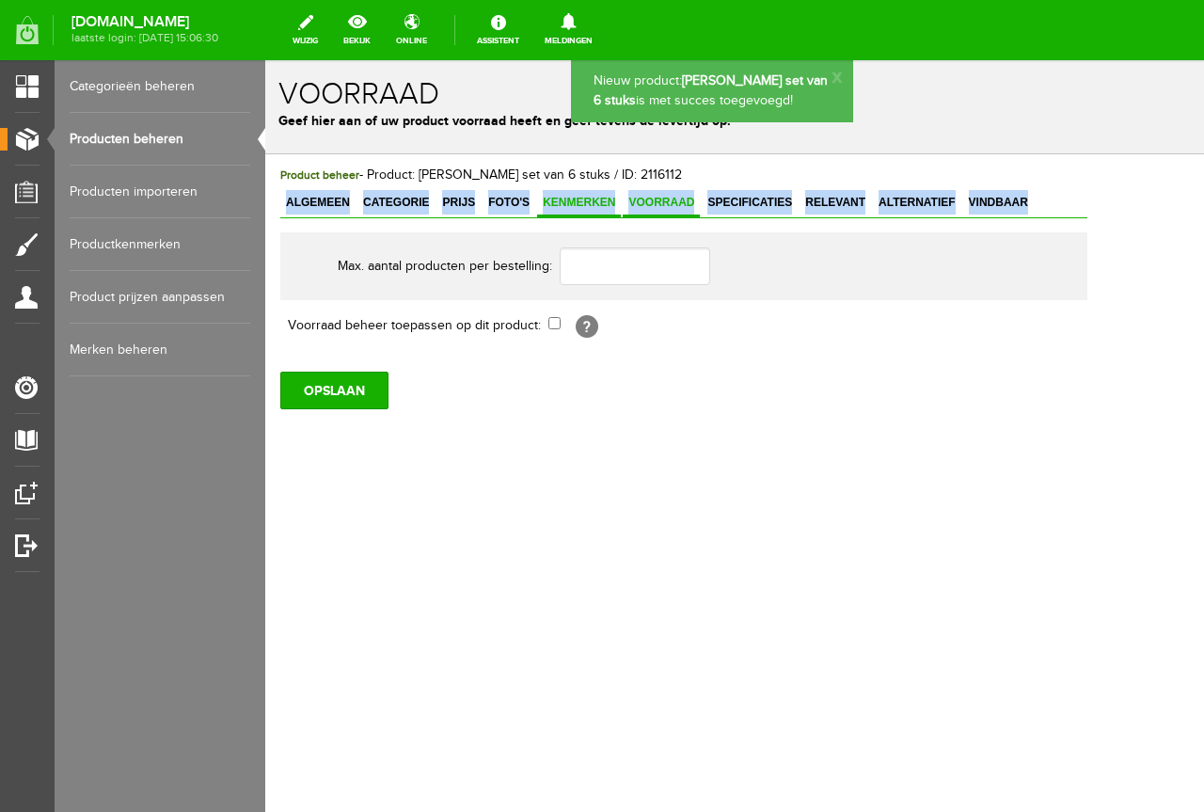
click at [600, 194] on link "Kenmerken" at bounding box center [579, 203] width 84 height 27
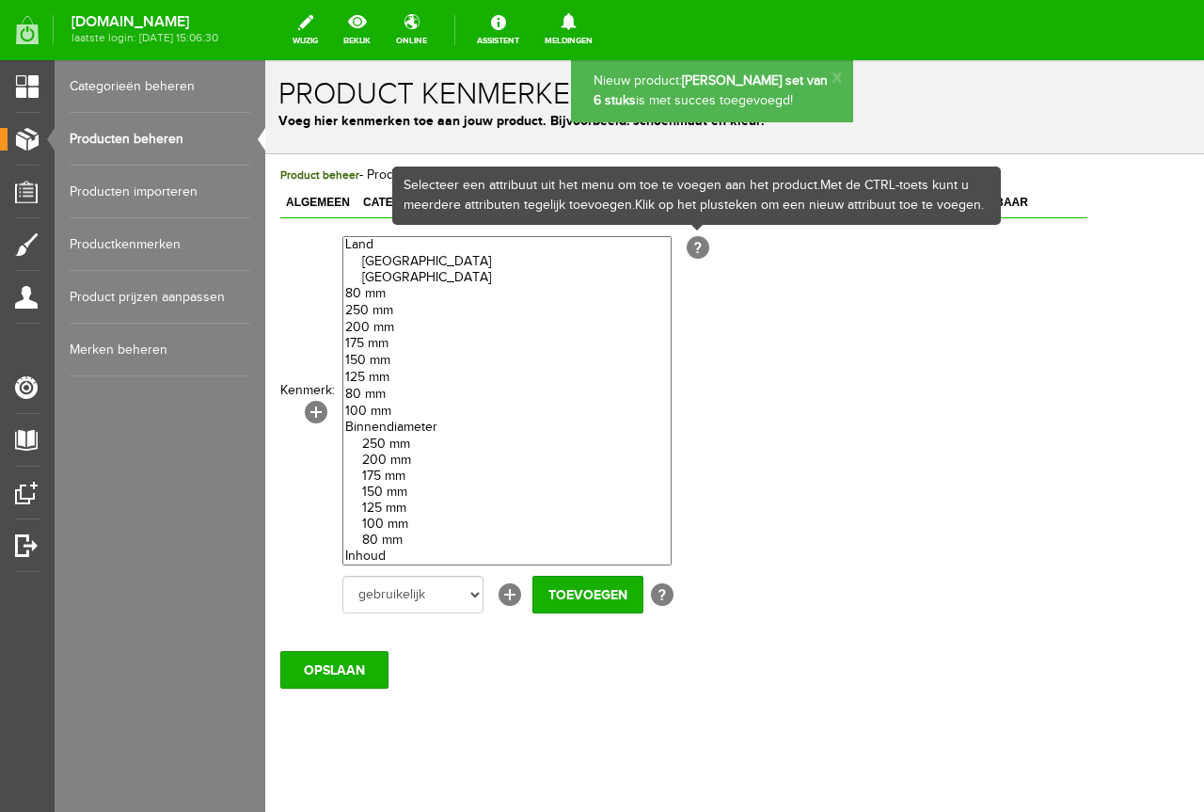
click at [1035, 147] on div "Product kenmerken Voeg hier kenmerken toe aan jouw product. Bijvoorbeeld: schoe…" at bounding box center [734, 107] width 939 height 94
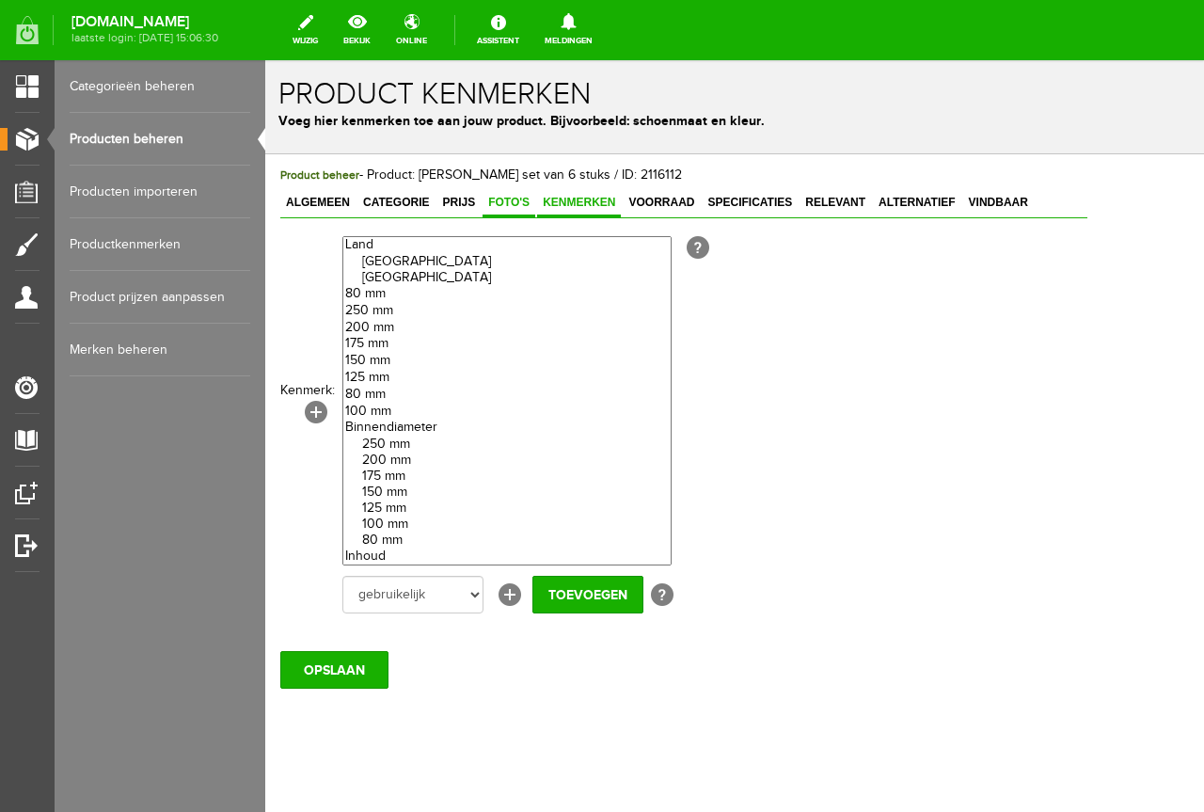
click at [511, 206] on span "Foto's" at bounding box center [509, 202] width 53 height 13
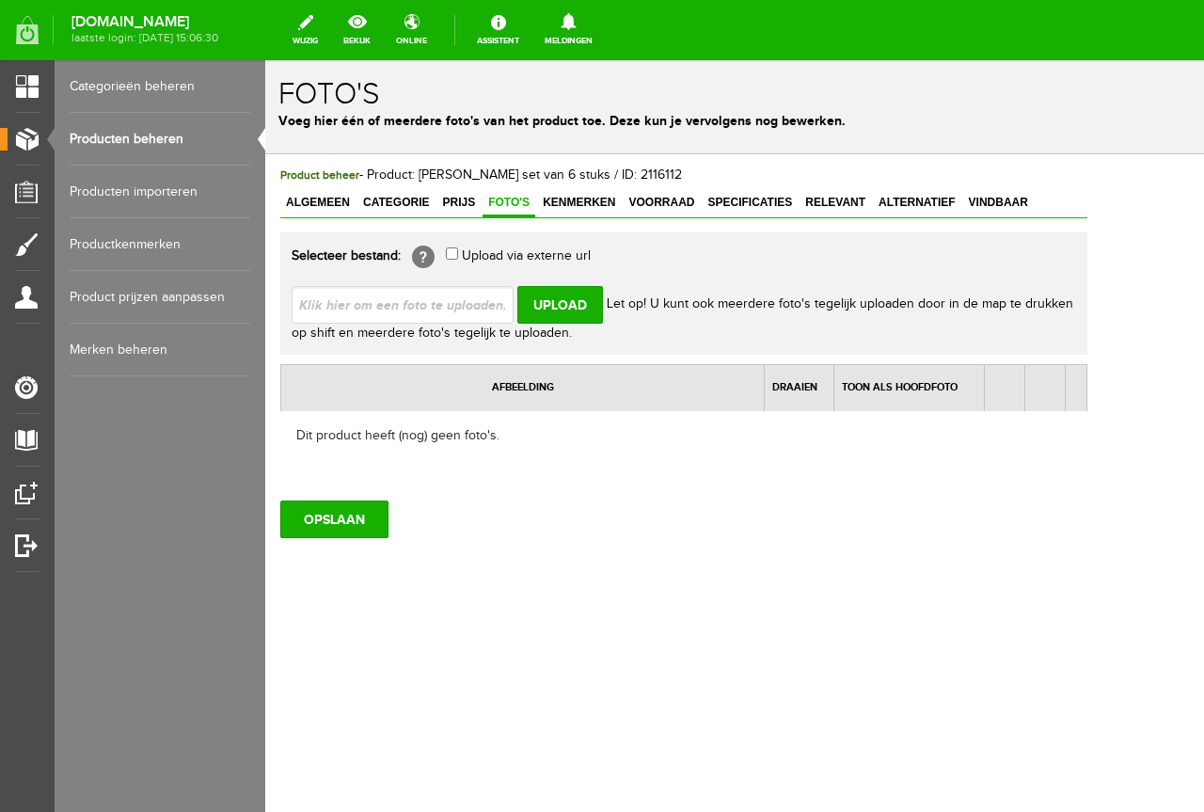
click at [430, 309] on input "file" at bounding box center [410, 304] width 237 height 36
type input "C:\fakepath\1200x1021 oha.jpg"
type input "1200x1021 oha.jpg; 1200x619 oha.jpg; 1194x1200 (1) oha.jpg; 1200x1200 (3) oha.j…"
click at [581, 305] on input "Upload" at bounding box center [561, 305] width 86 height 38
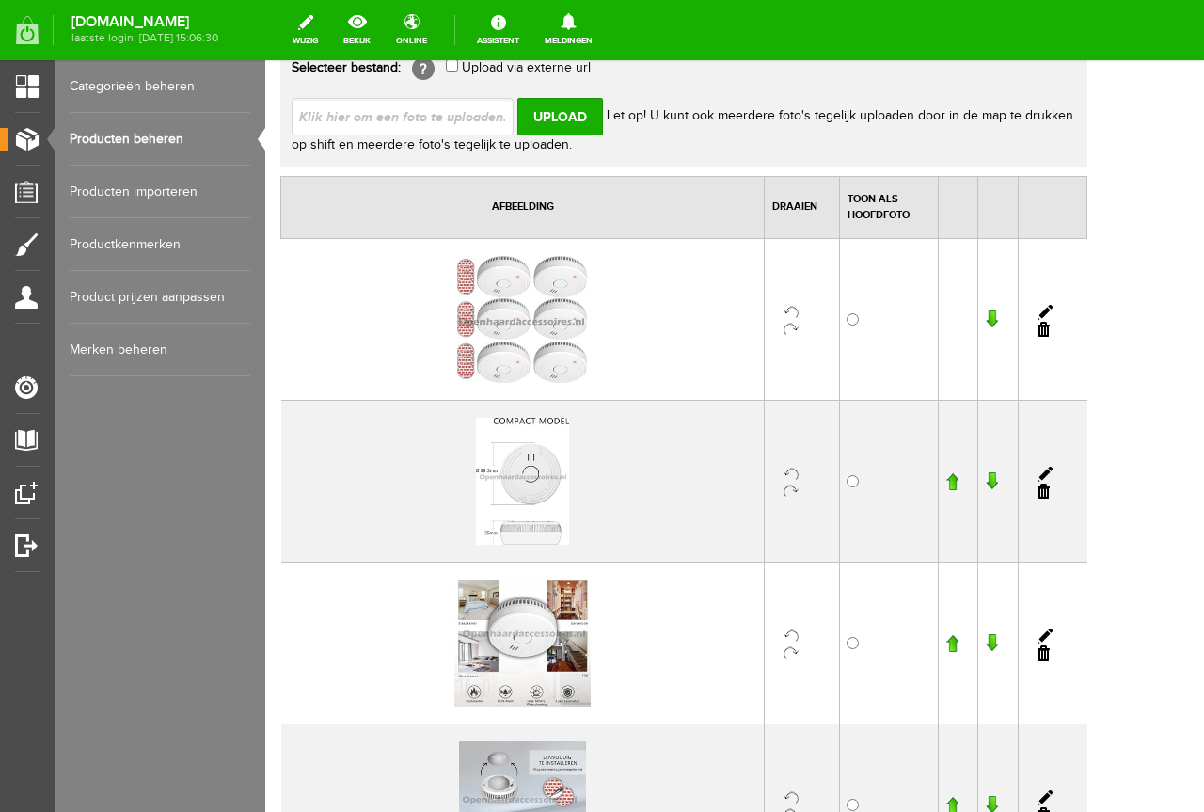
scroll to position [470, 0]
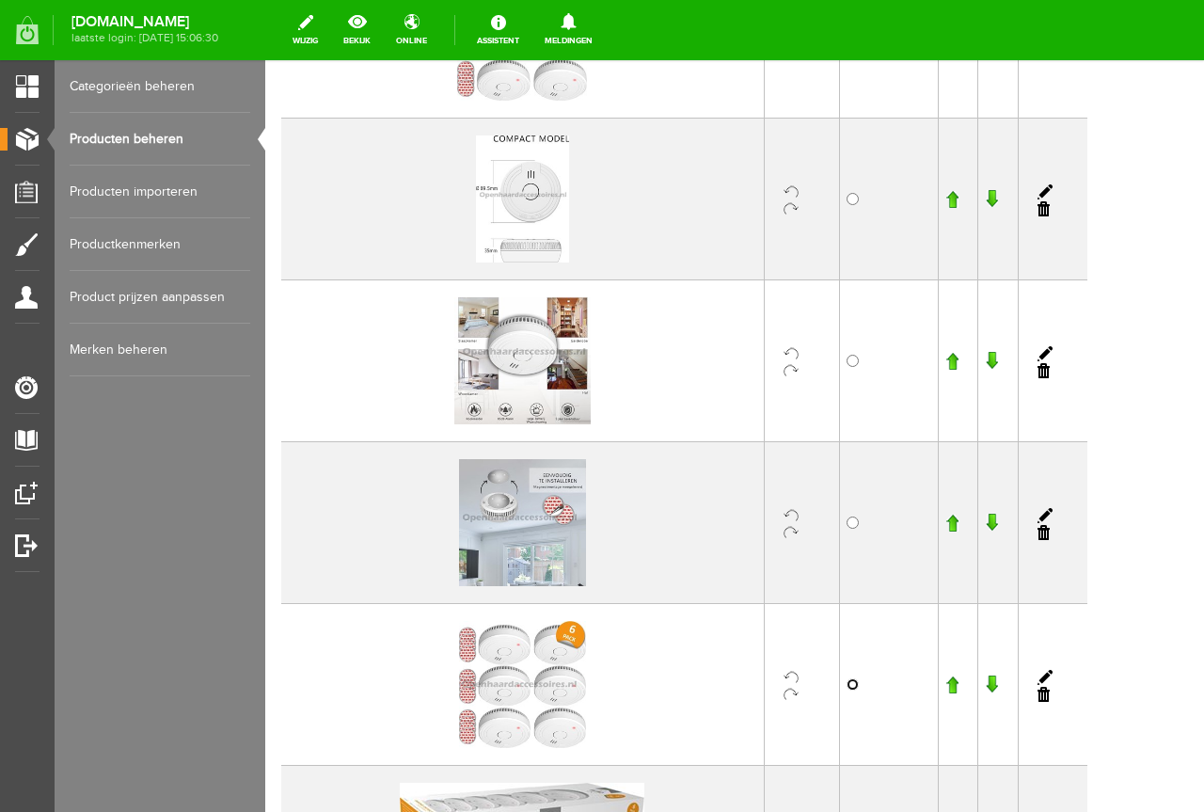
click at [859, 690] on input "radio" at bounding box center [853, 684] width 12 height 12
radio input "true"
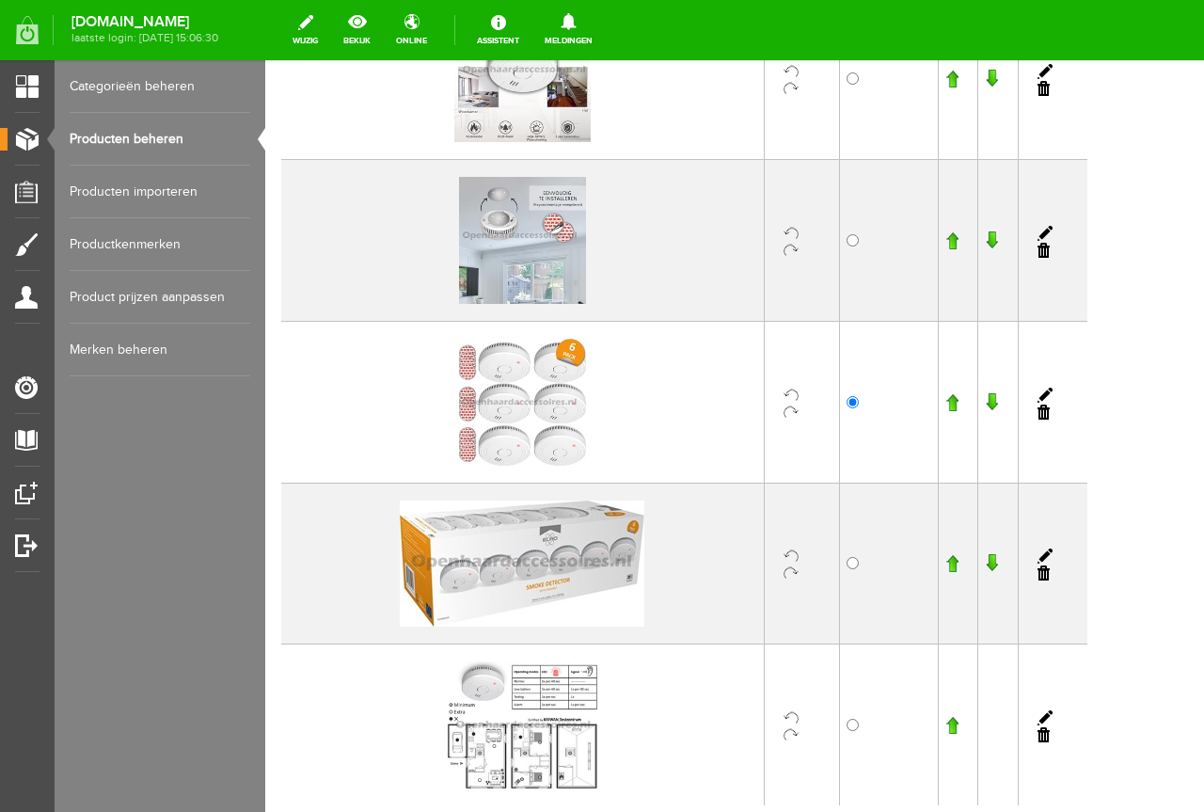
scroll to position [963, 0]
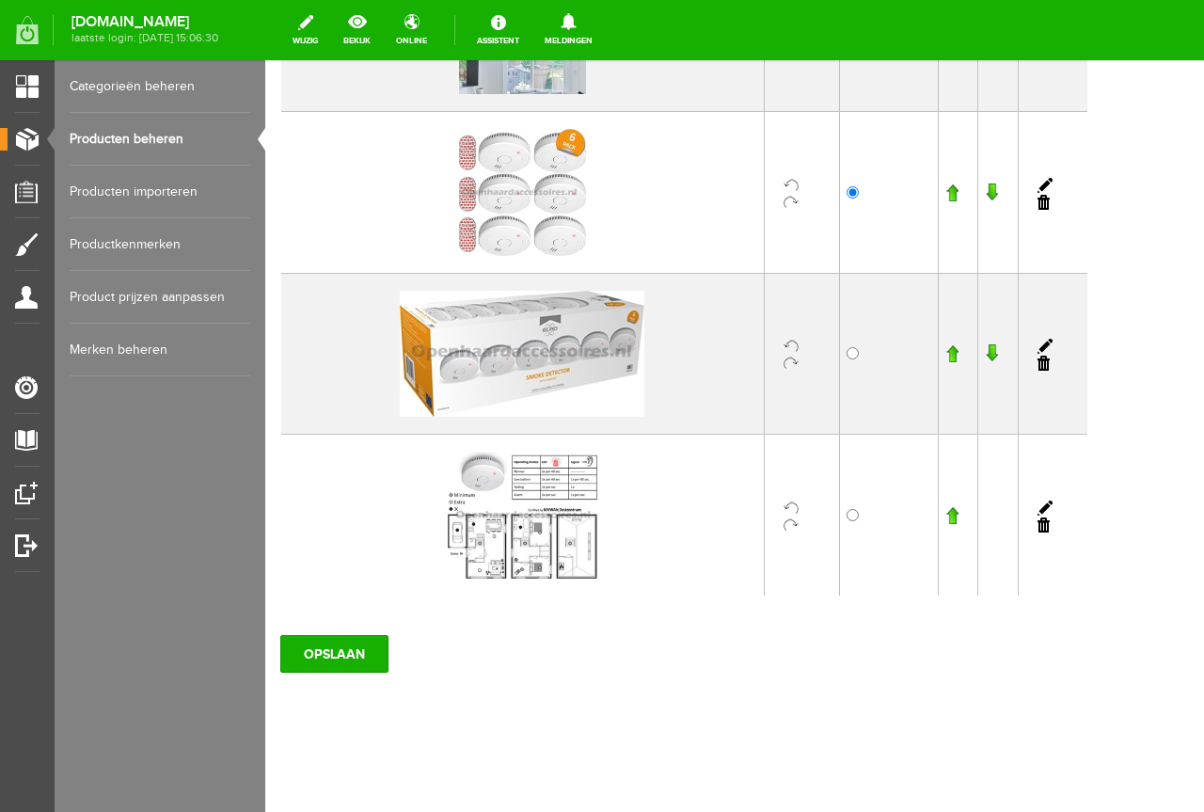
click at [329, 693] on div "Product beheer - Product: [PERSON_NAME] set van 6 stuks / ID: 2116112 Algemeen …" at bounding box center [683, 2] width 837 height 1620
click at [361, 667] on input "OPSLAAN" at bounding box center [334, 654] width 108 height 38
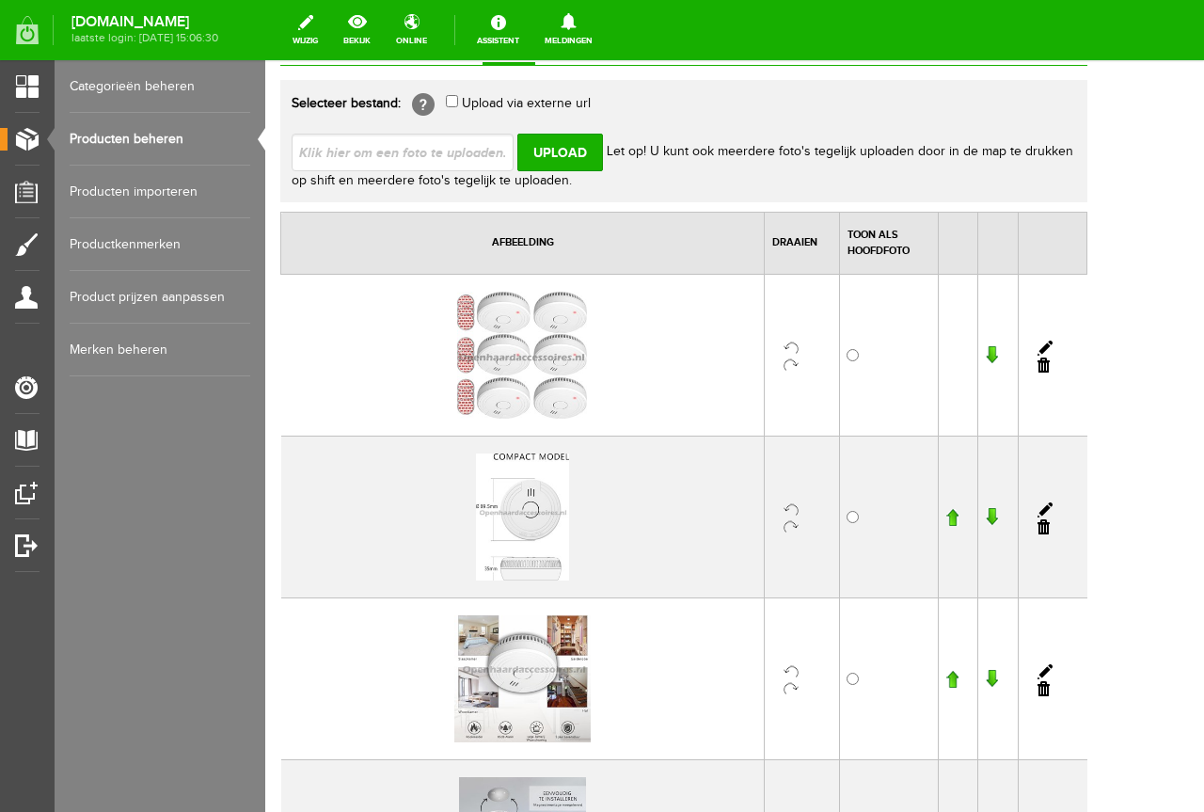
scroll to position [0, 0]
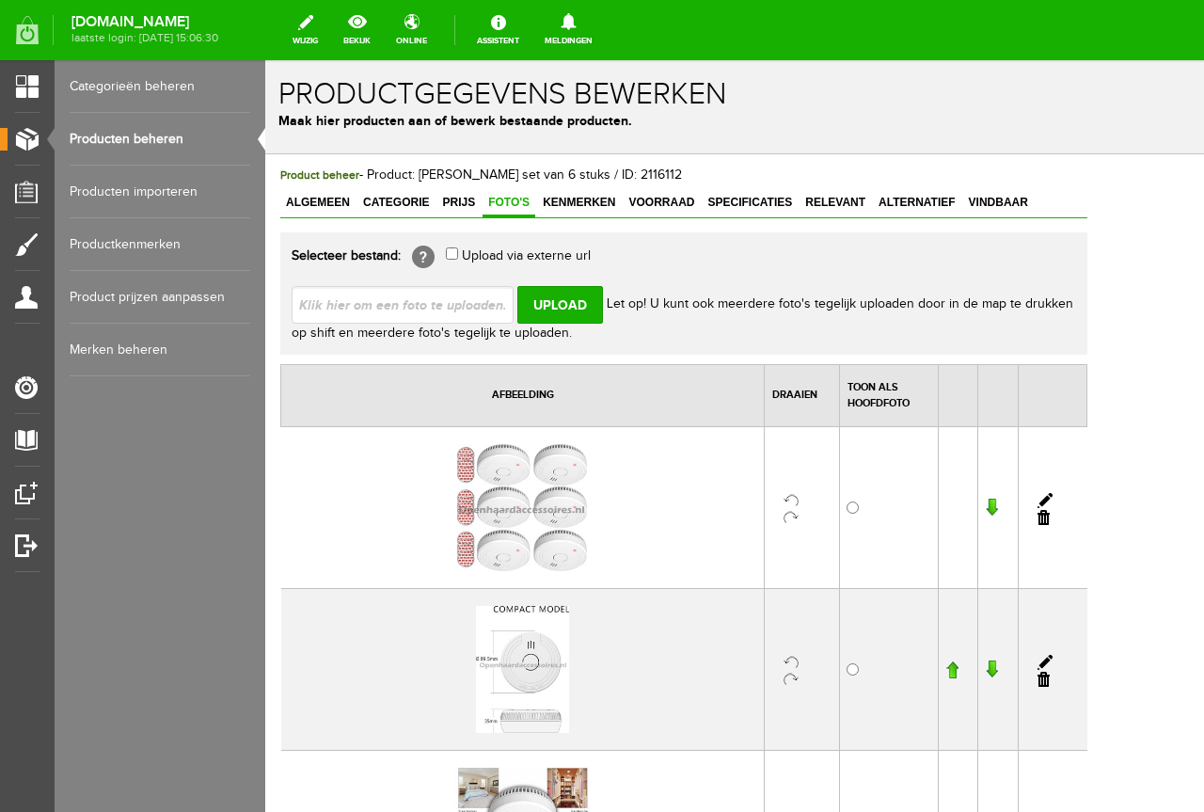
click at [770, 305] on span "Let op! U kunt ook meerdere foto's tegelijk uploaden door in de map te drukken …" at bounding box center [683, 319] width 782 height 44
click at [168, 158] on link "Producten beheren" at bounding box center [160, 139] width 181 height 53
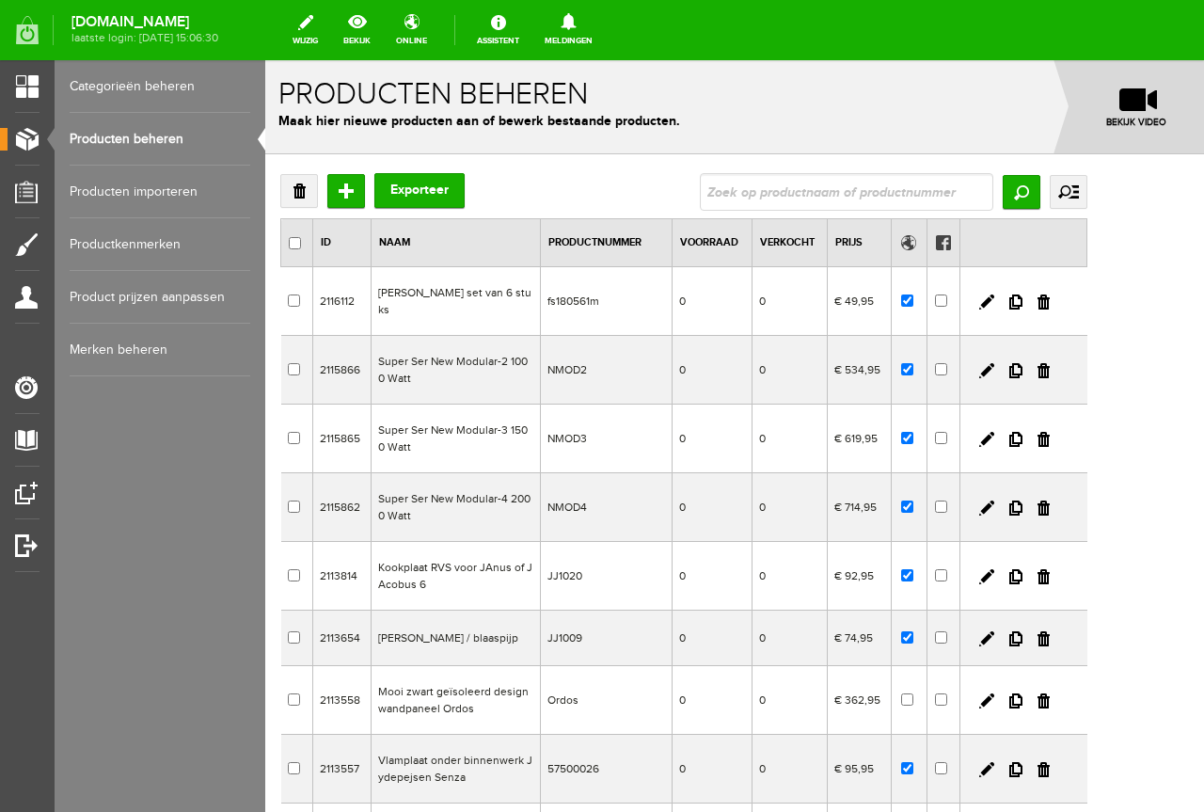
click at [719, 314] on td "0" at bounding box center [713, 301] width 80 height 69
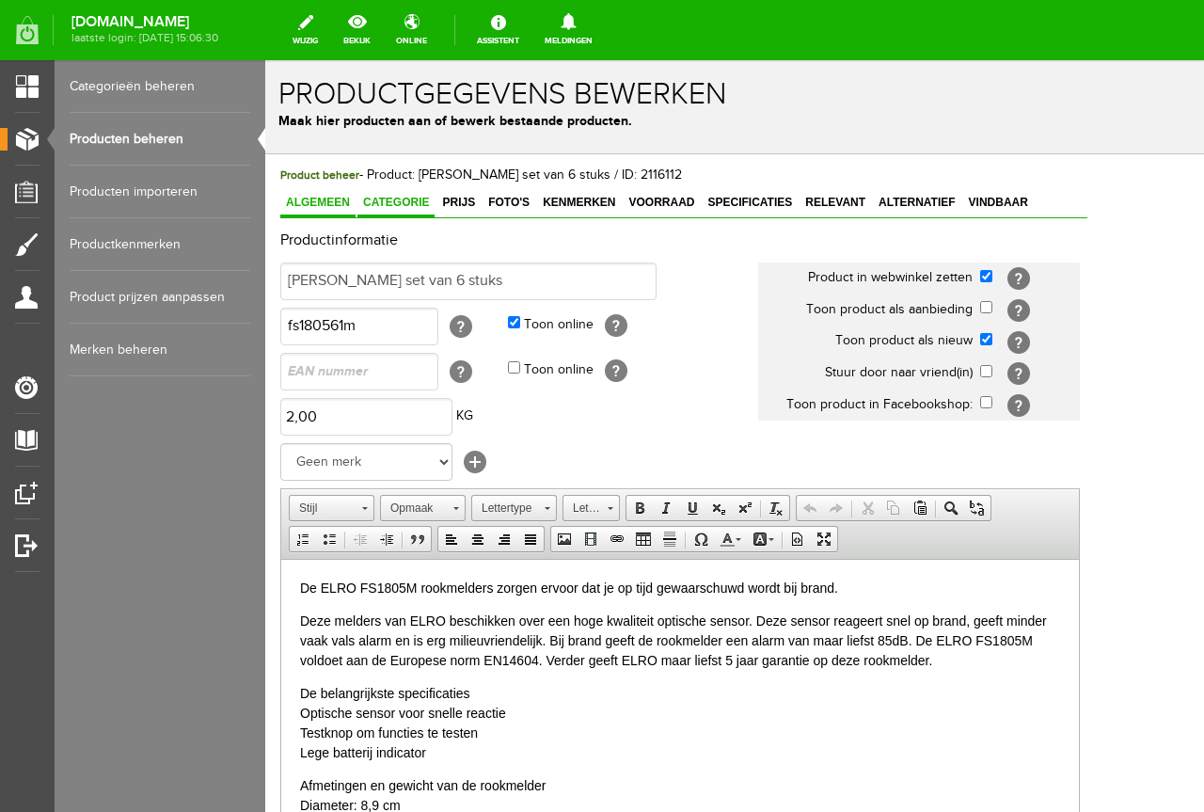
click at [403, 207] on span "Categorie" at bounding box center [396, 202] width 77 height 13
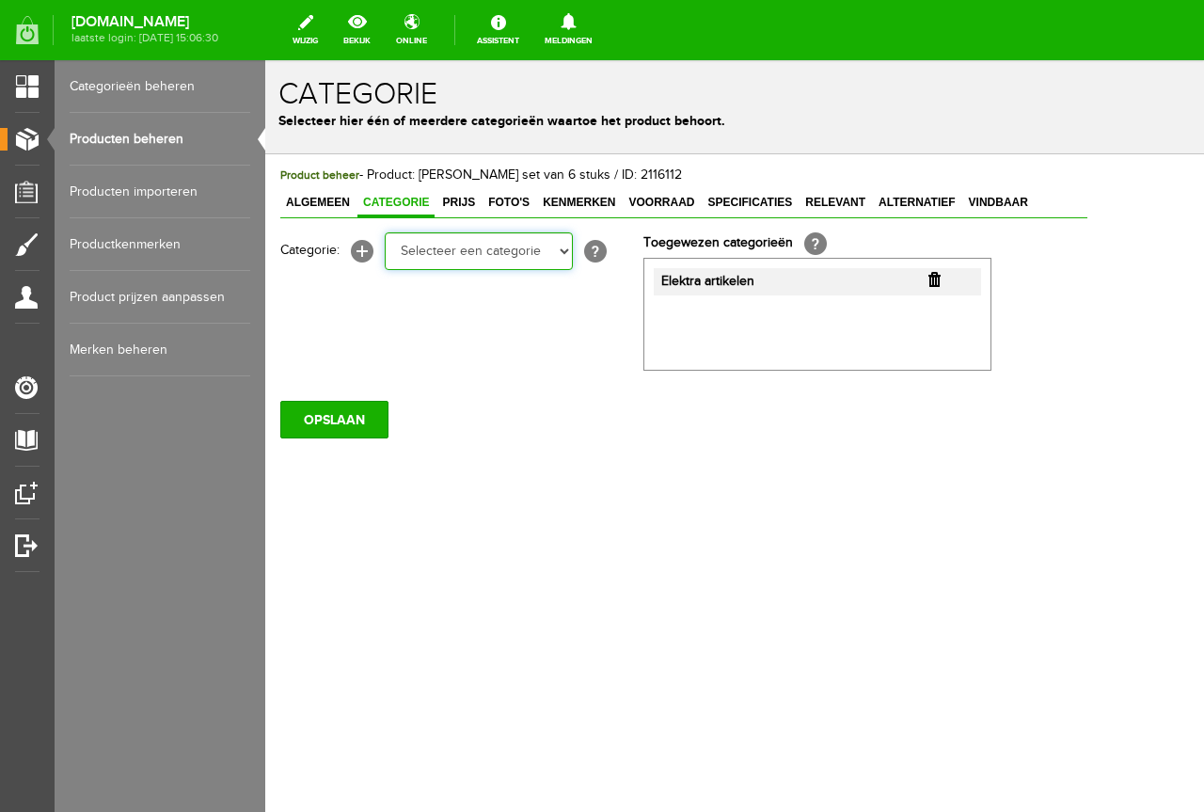
click at [458, 263] on select "Selecteer een categorie Elektra artikelen Aanmaakartikelen Lucifers AANBIEDINGE…" at bounding box center [479, 251] width 188 height 38
select select "23987"
click at [385, 232] on select "Selecteer een categorie Elektra artikelen Aanmaakartikelen Lucifers AANBIEDINGE…" at bounding box center [479, 251] width 188 height 38
click at [278, 436] on div "Product beheer - Product: [PERSON_NAME] set van 6 stuks / ID: 2116112 Algemeen …" at bounding box center [683, 365] width 837 height 423
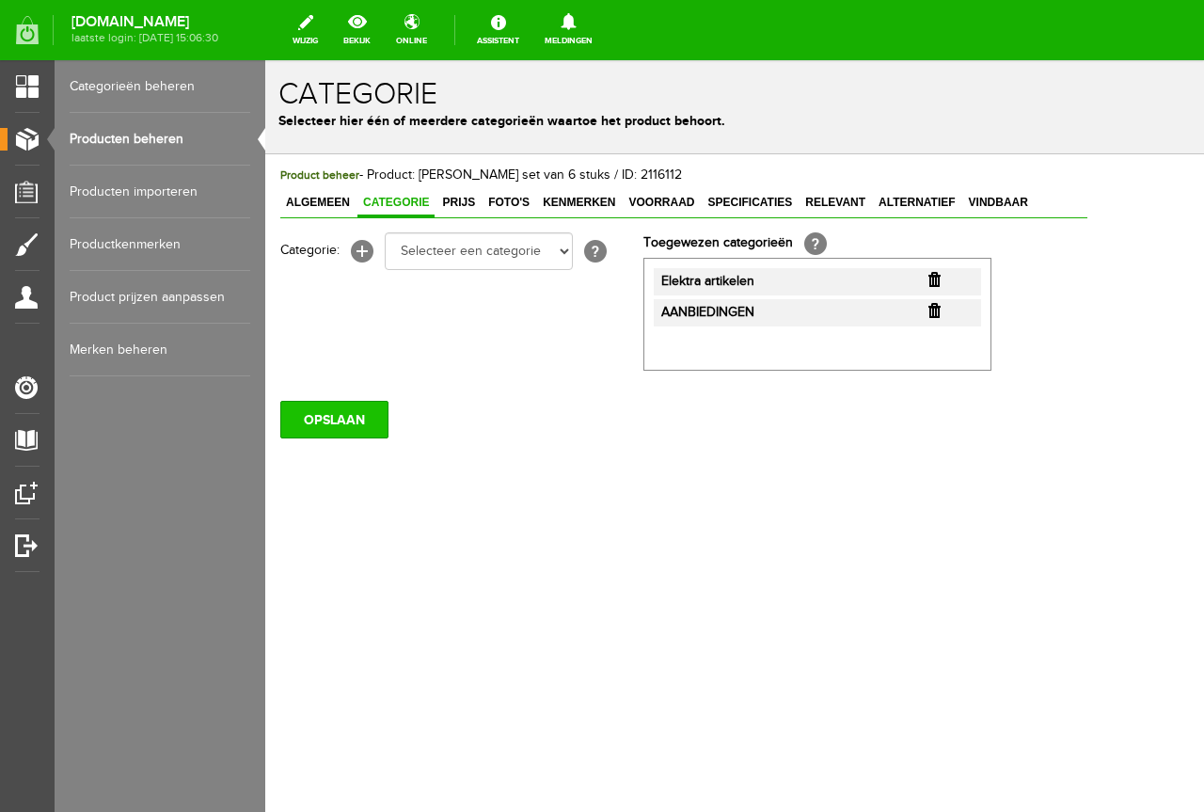
click at [339, 420] on input "OPSLAAN" at bounding box center [334, 420] width 108 height 38
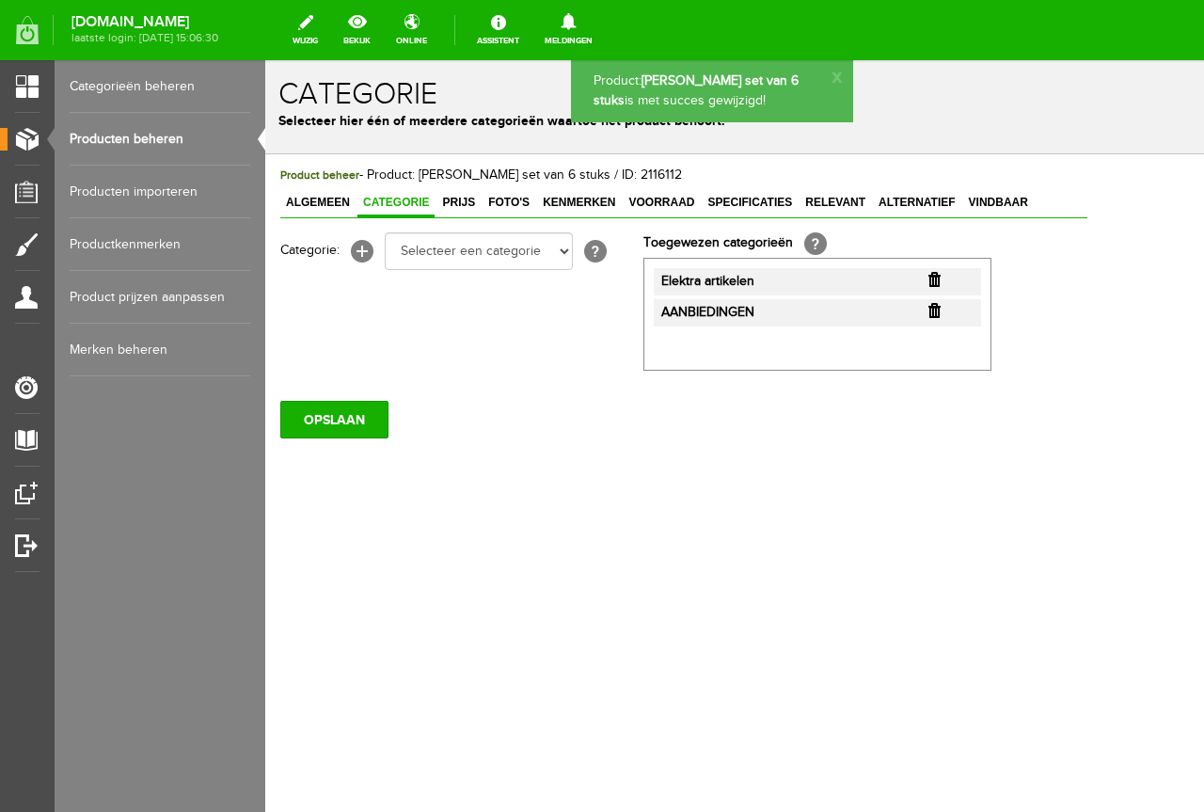
click at [167, 142] on link "Producten beheren" at bounding box center [160, 139] width 181 height 53
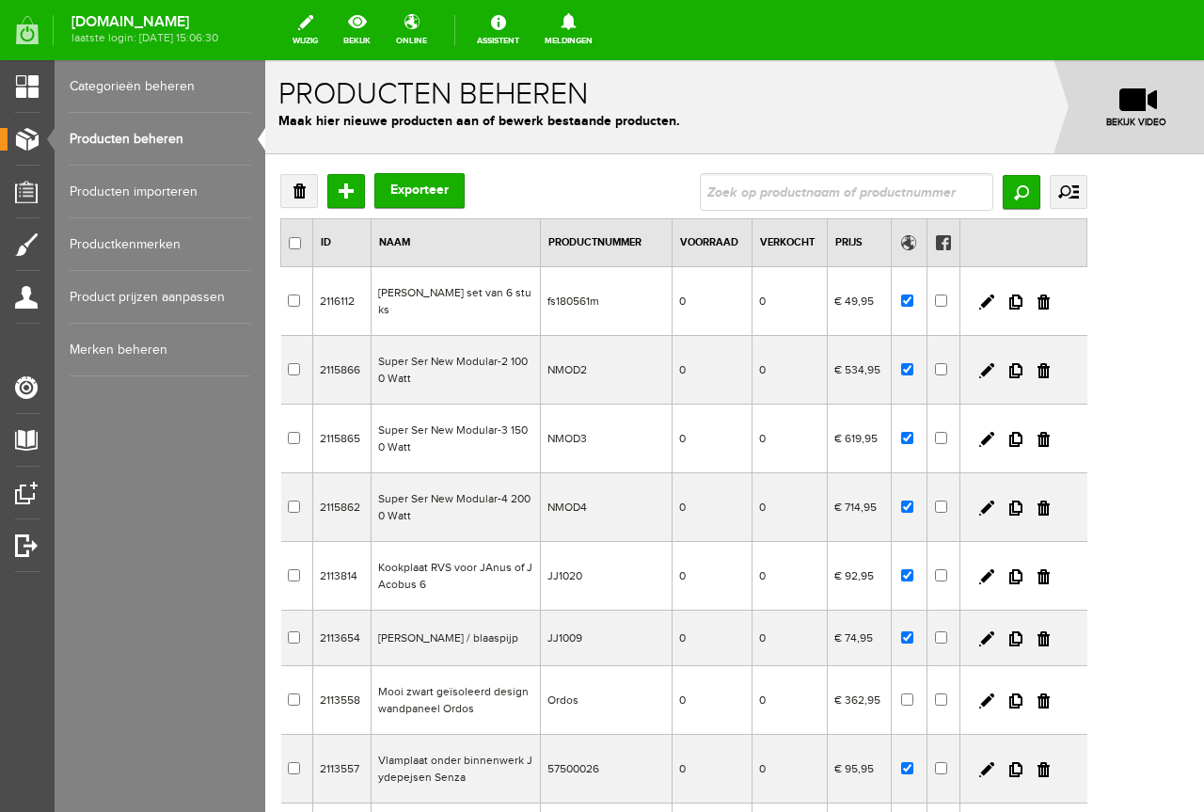
click at [354, 212] on div "Verwijderen Toevoegen Exporteer Zoeken uitgebreid zoeken Categorie Elektra arti…" at bounding box center [683, 589] width 807 height 833
click at [356, 203] on input "Toevoegen" at bounding box center [346, 191] width 38 height 34
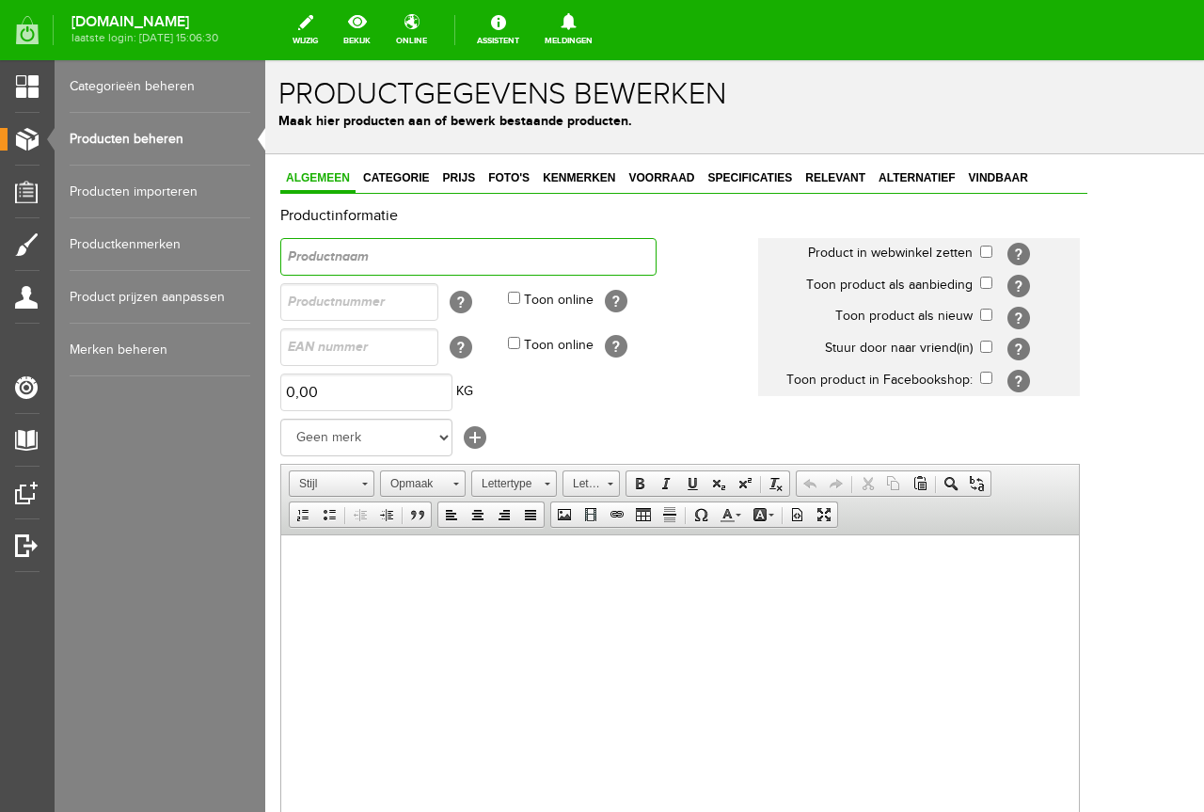
click at [396, 258] on input "text" at bounding box center [468, 257] width 376 height 38
click at [167, 137] on link "Producten beheren" at bounding box center [160, 139] width 181 height 53
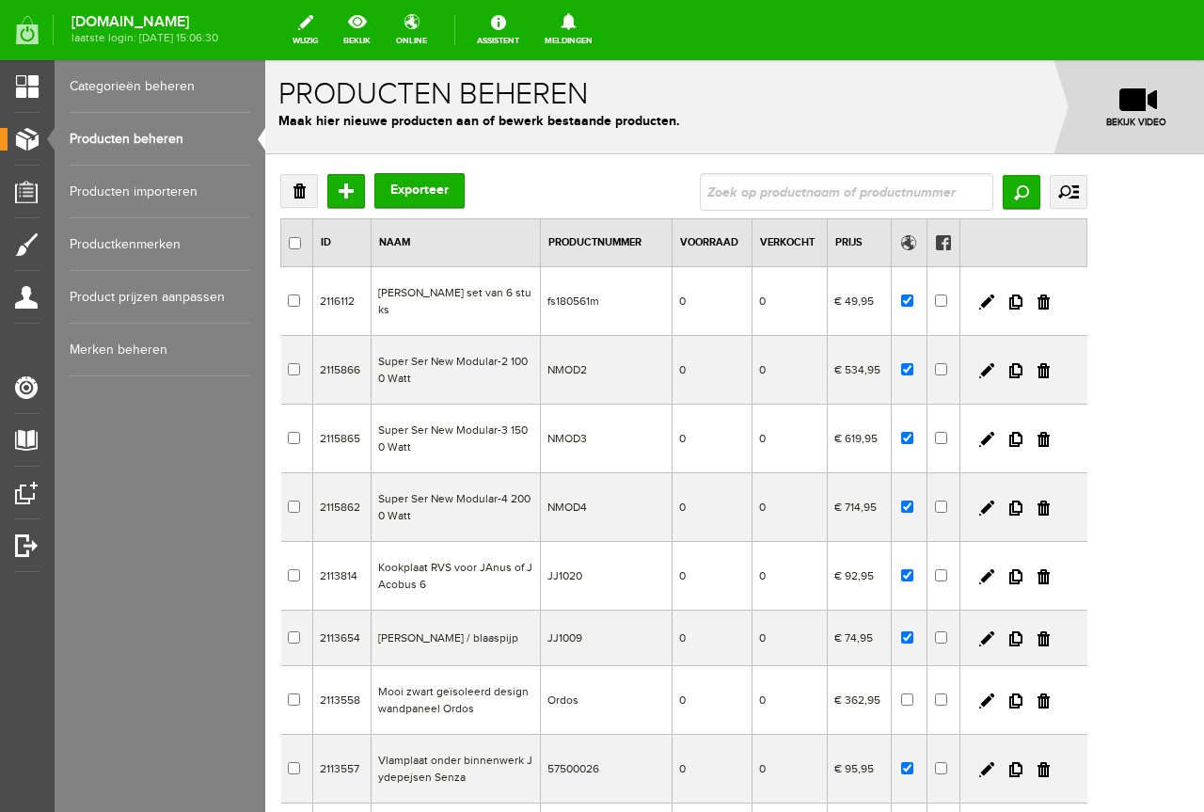
click at [616, 303] on td "fs180561m" at bounding box center [607, 301] width 132 height 69
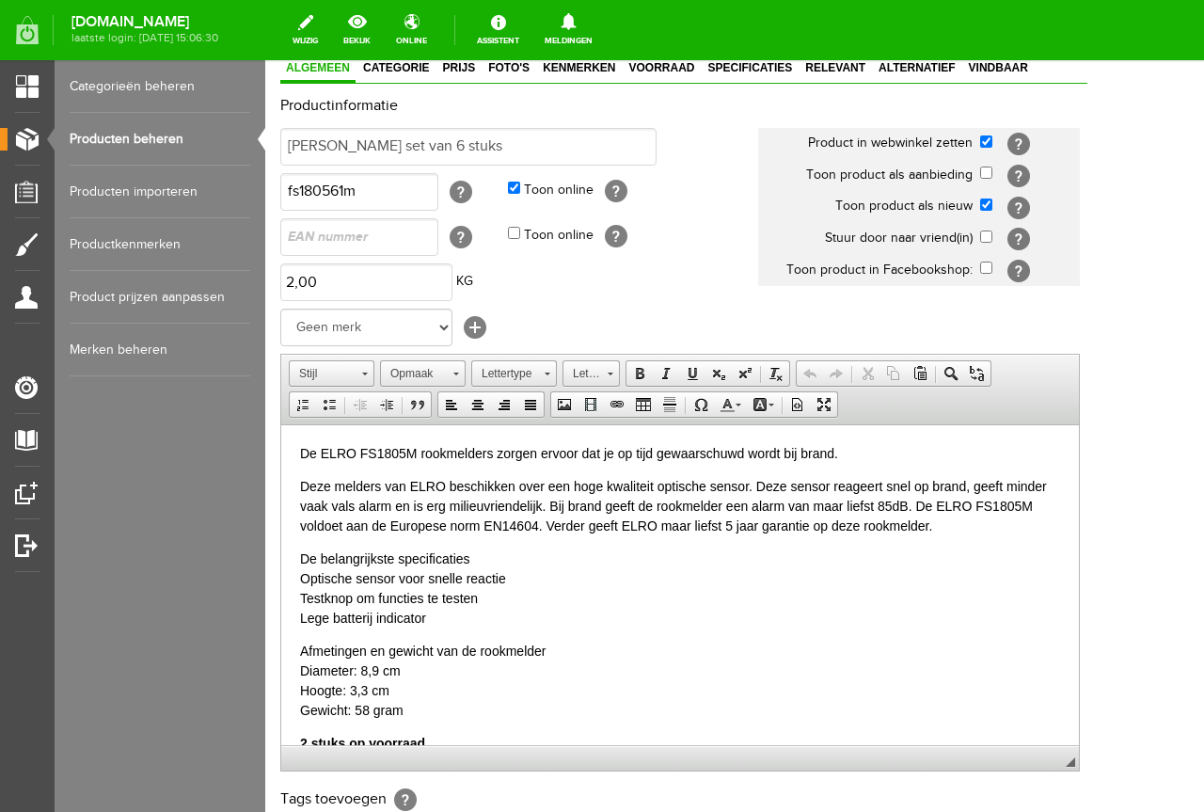
scroll to position [94, 0]
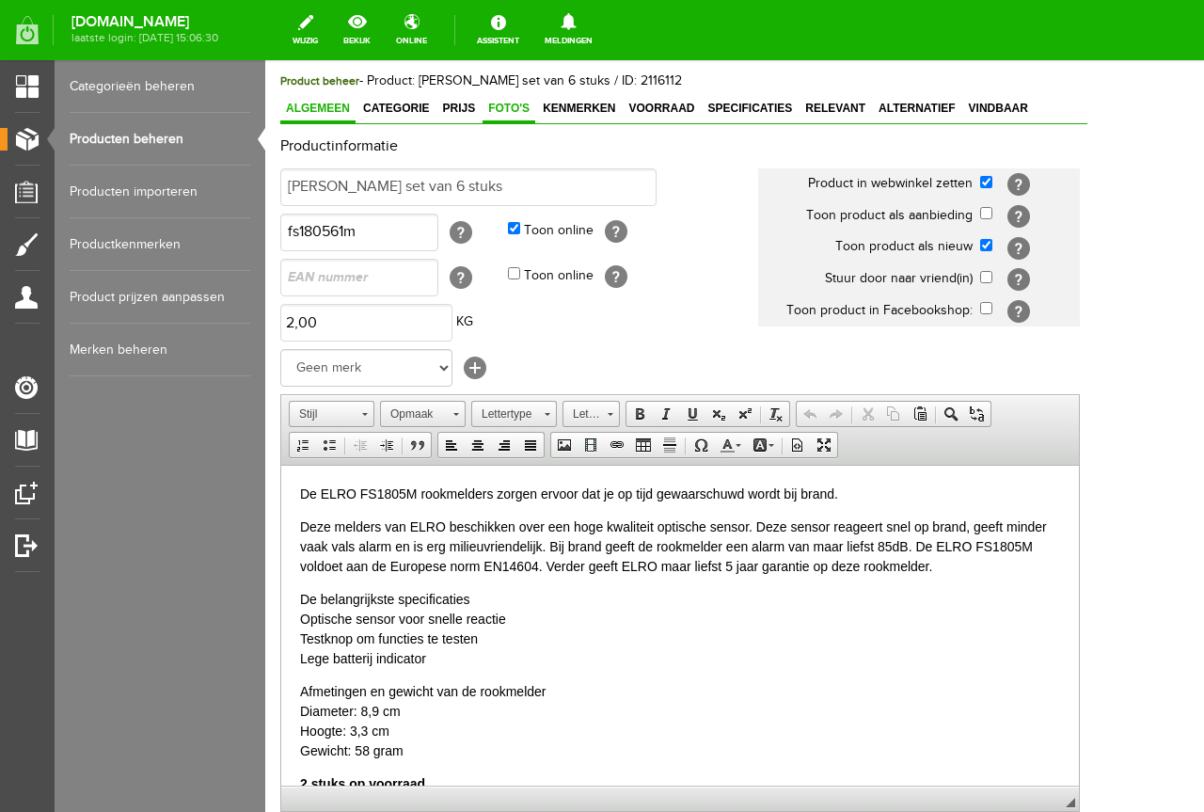
click at [508, 104] on span "Foto's" at bounding box center [509, 108] width 53 height 13
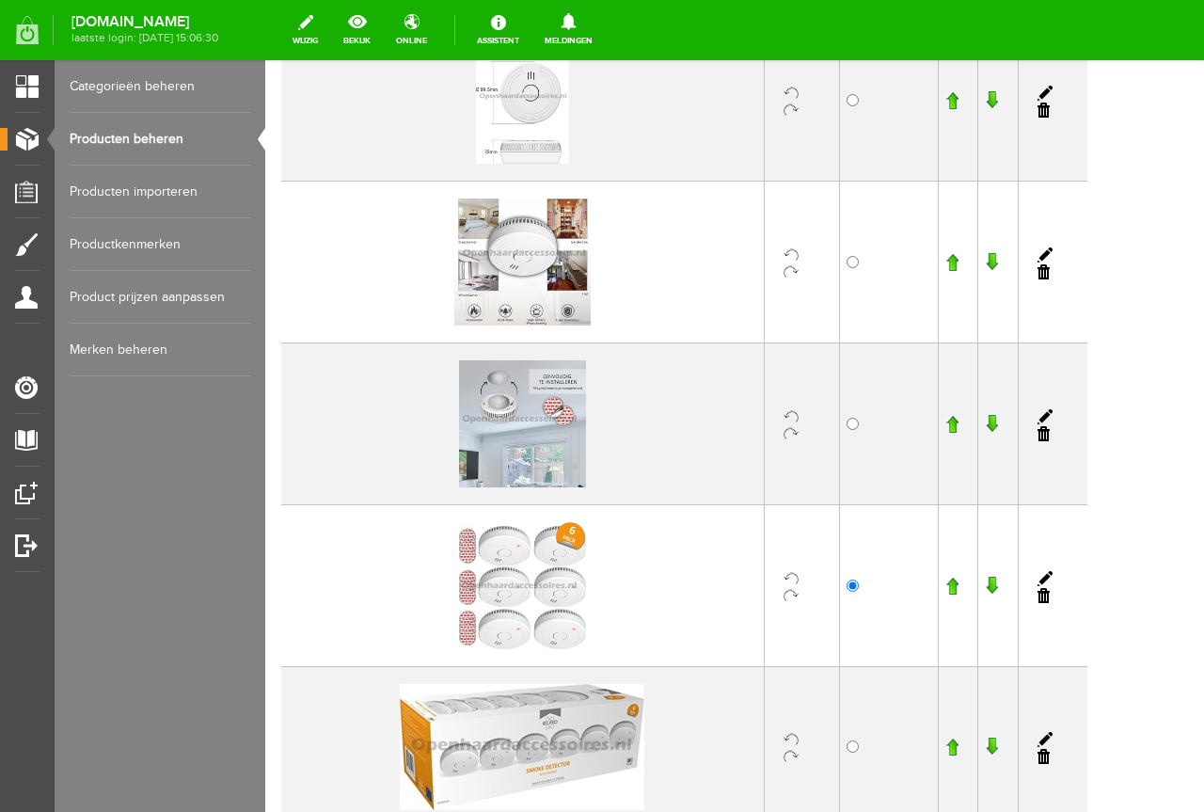
scroll to position [376, 0]
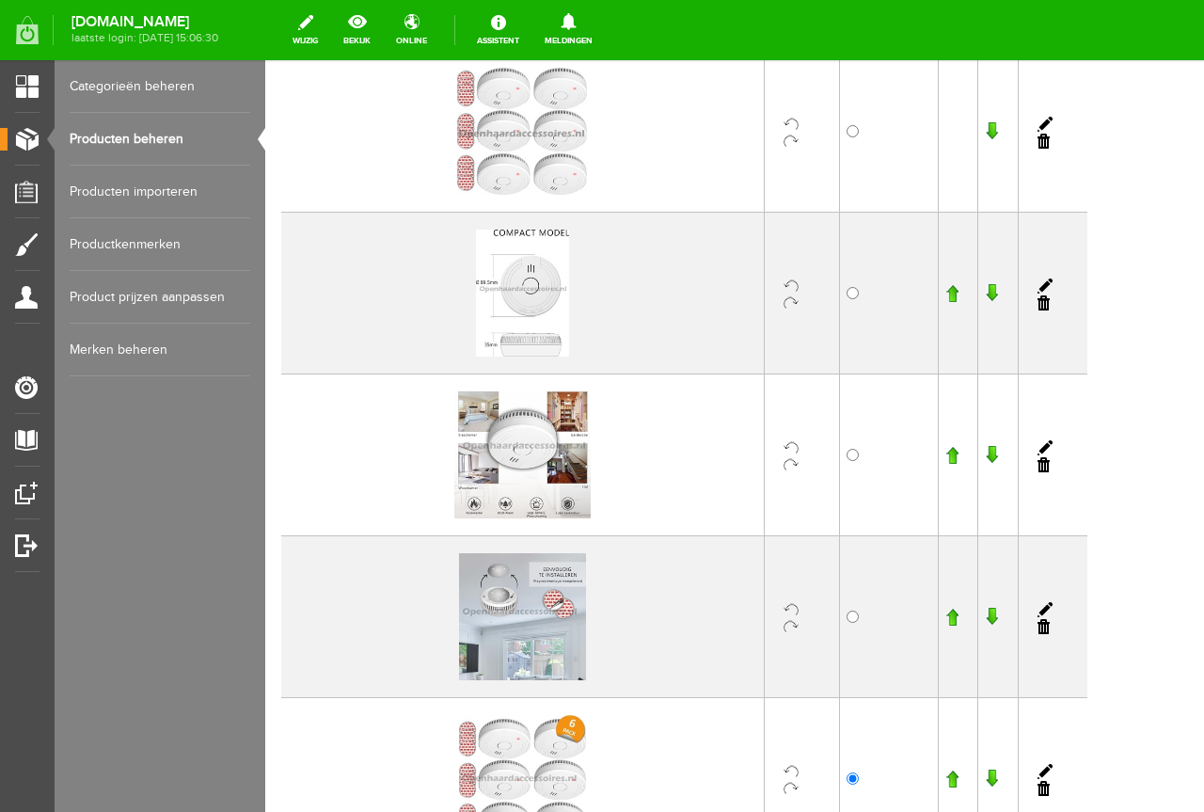
click at [979, 790] on td at bounding box center [958, 779] width 40 height 162
click at [979, 766] on td at bounding box center [958, 779] width 40 height 162
click at [959, 777] on input "button" at bounding box center [952, 779] width 13 height 19
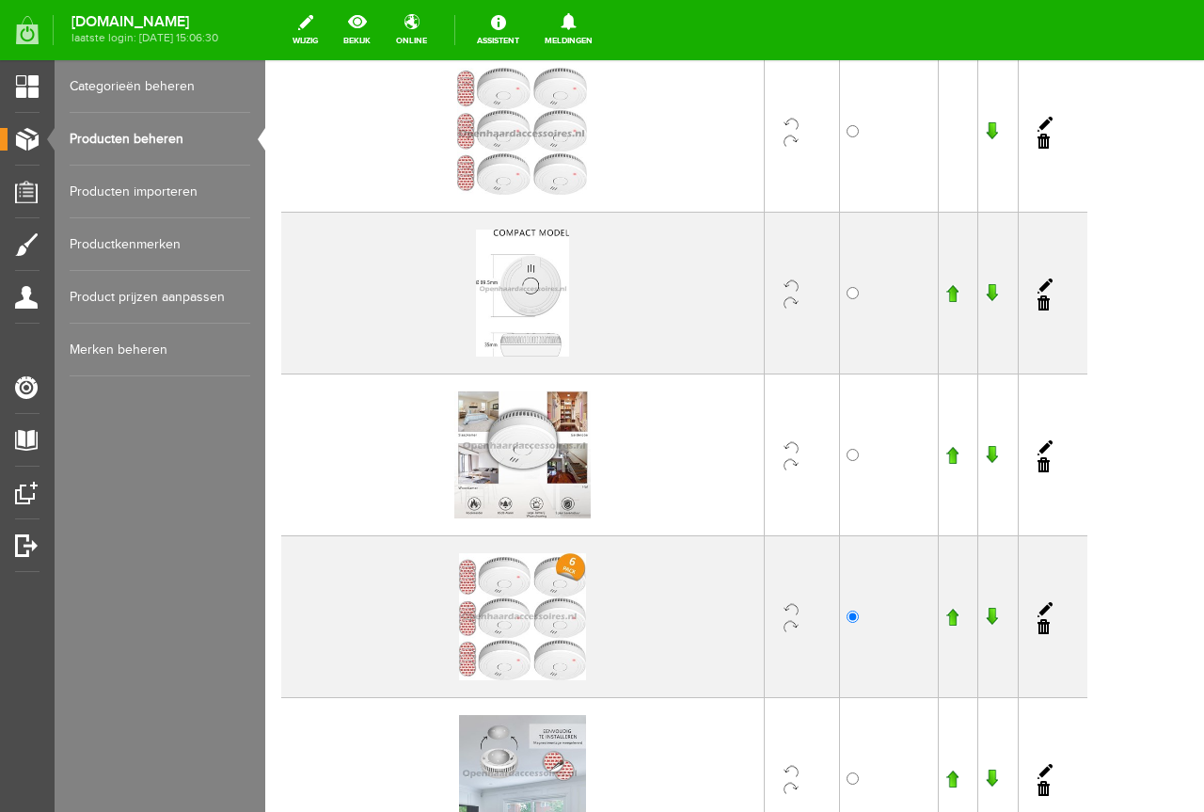
click at [959, 613] on input "button" at bounding box center [952, 617] width 13 height 19
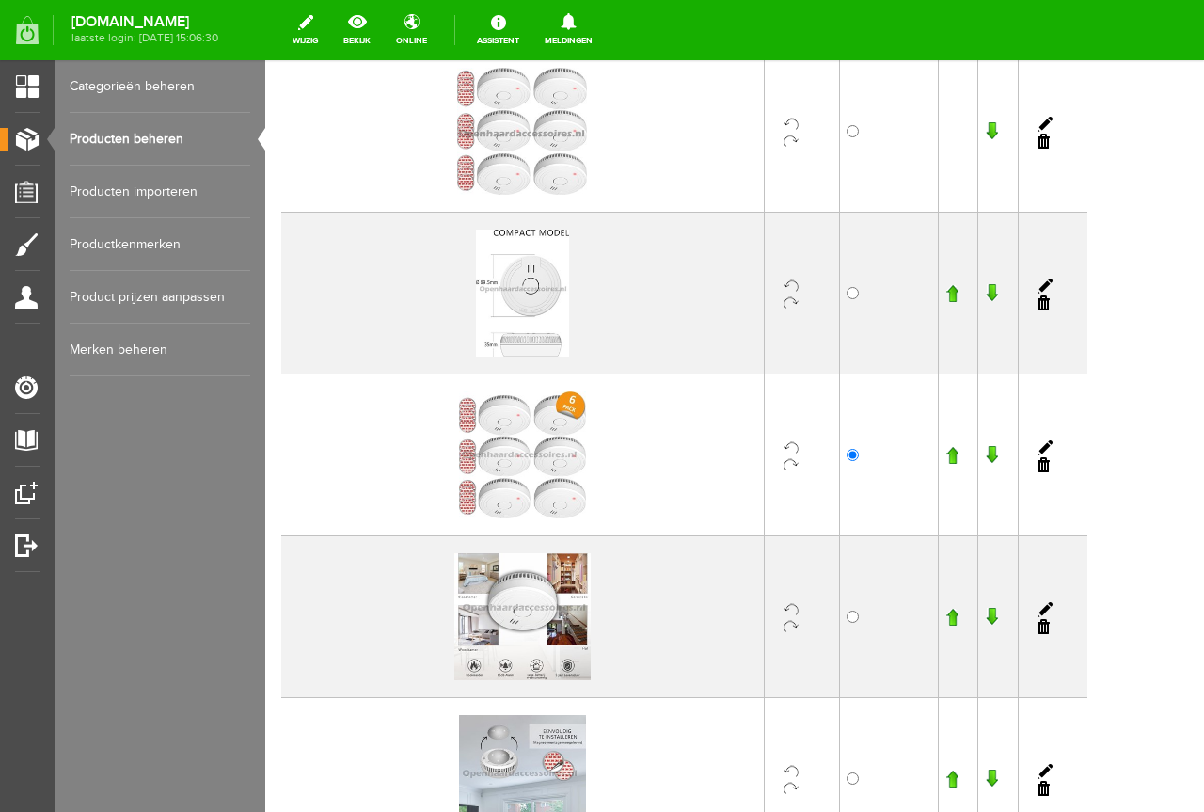
click at [959, 452] on input "button" at bounding box center [952, 455] width 13 height 19
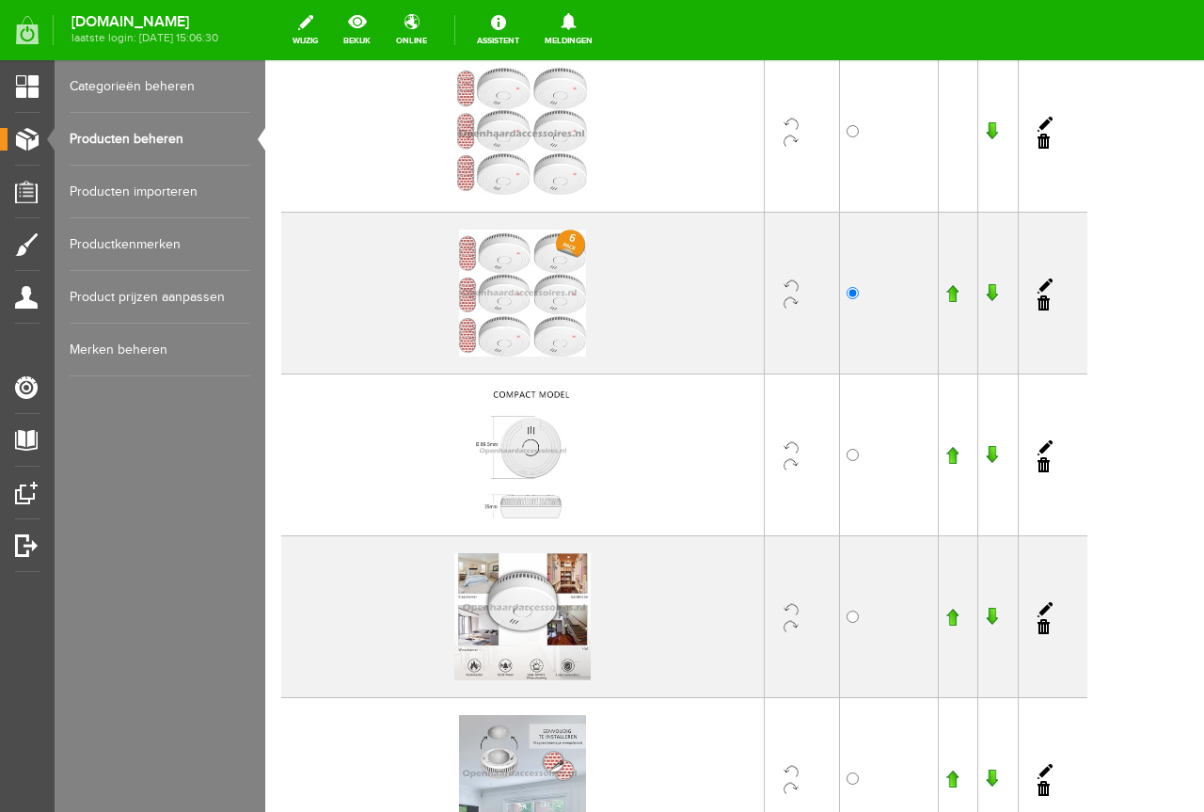
click at [959, 290] on input "button" at bounding box center [952, 293] width 13 height 19
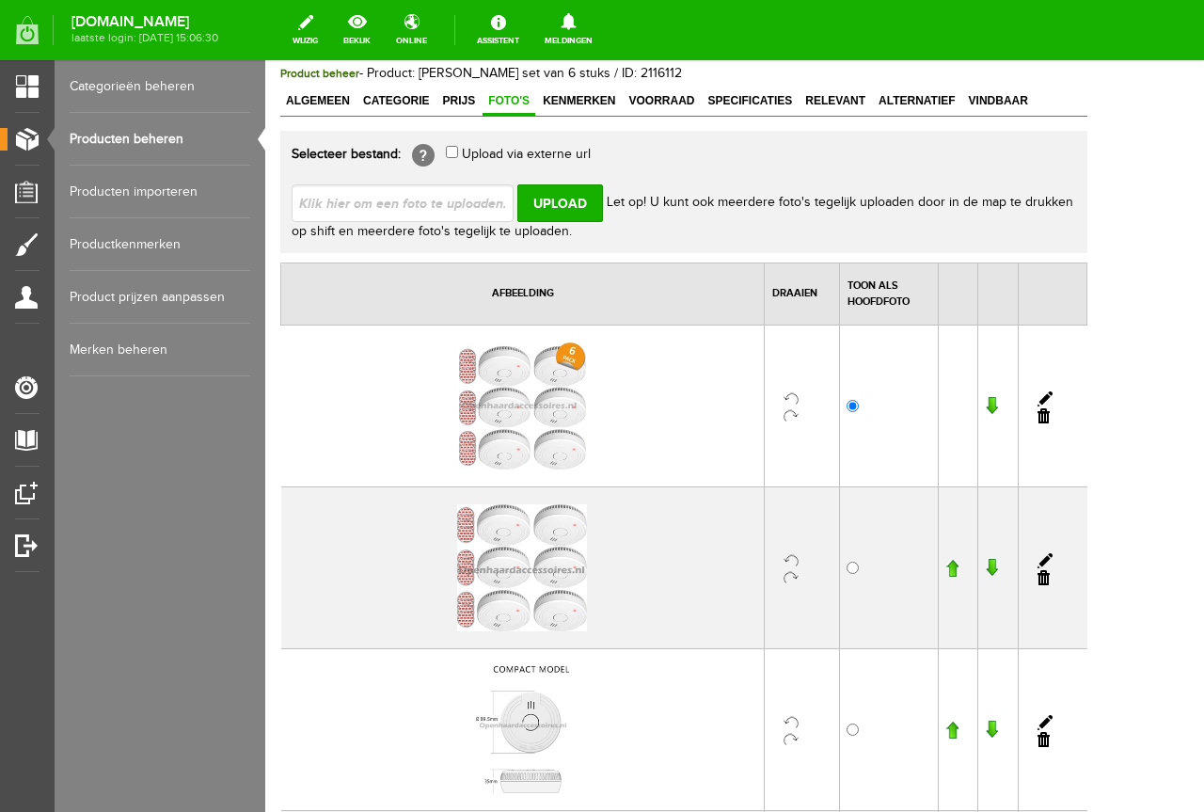
scroll to position [94, 0]
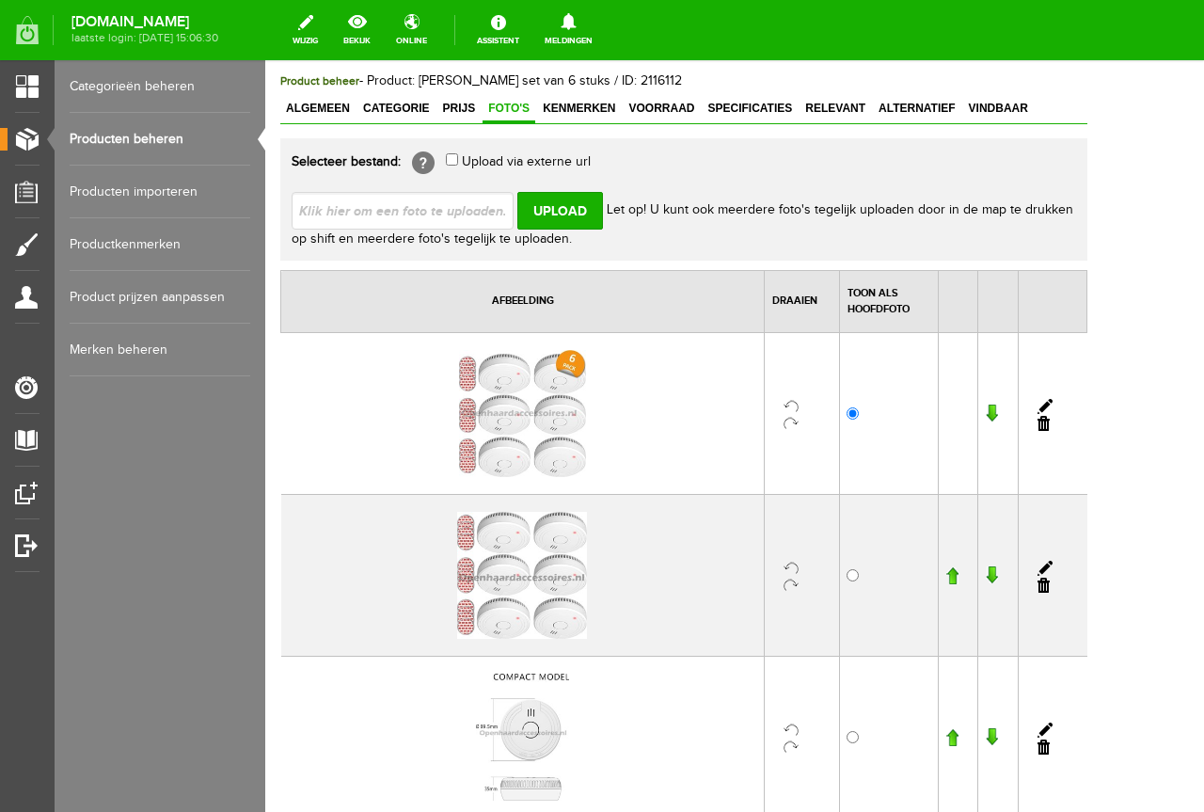
click at [998, 580] on input "button" at bounding box center [991, 575] width 13 height 19
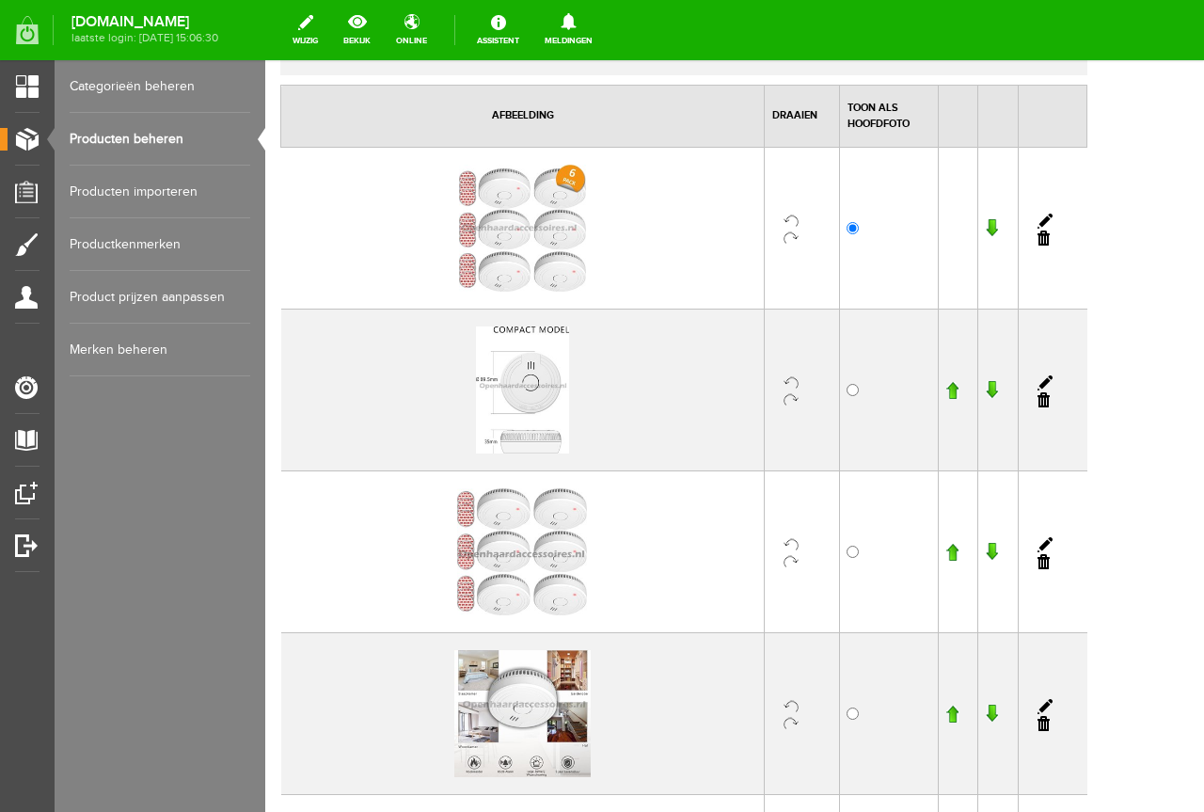
scroll to position [376, 0]
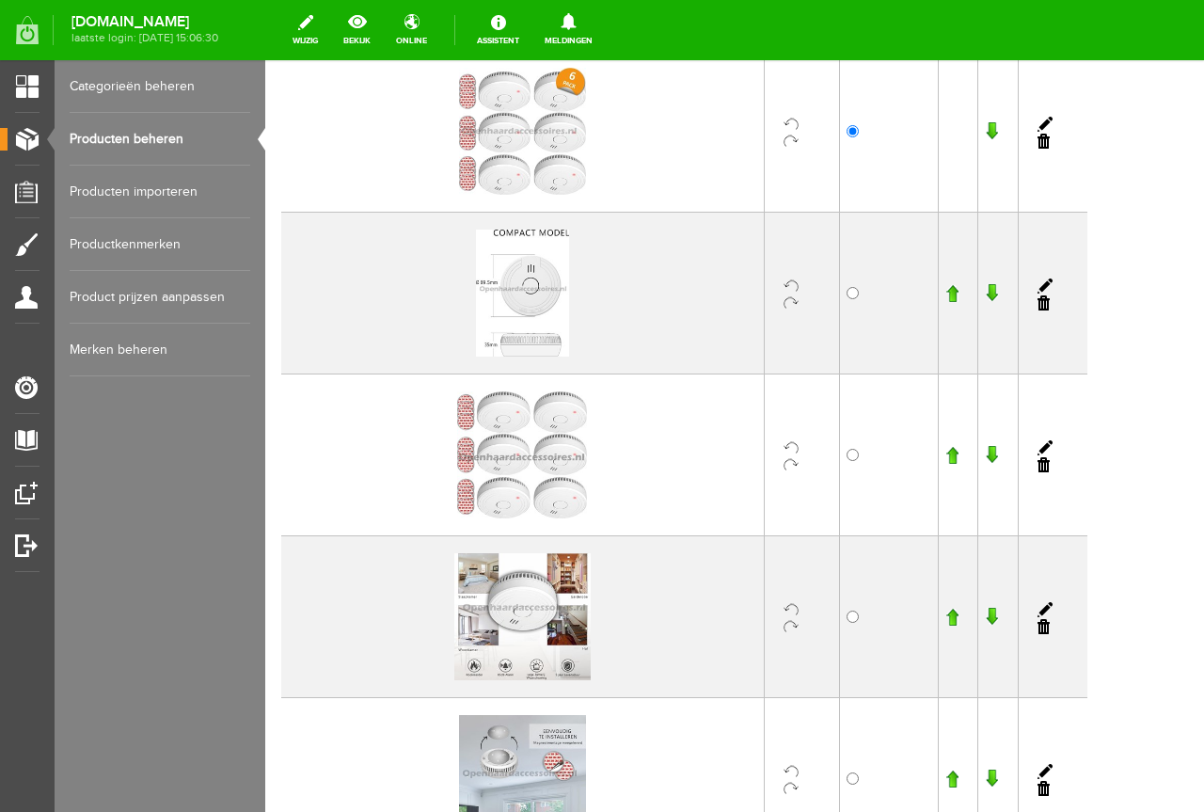
click at [998, 452] on input "button" at bounding box center [991, 455] width 13 height 19
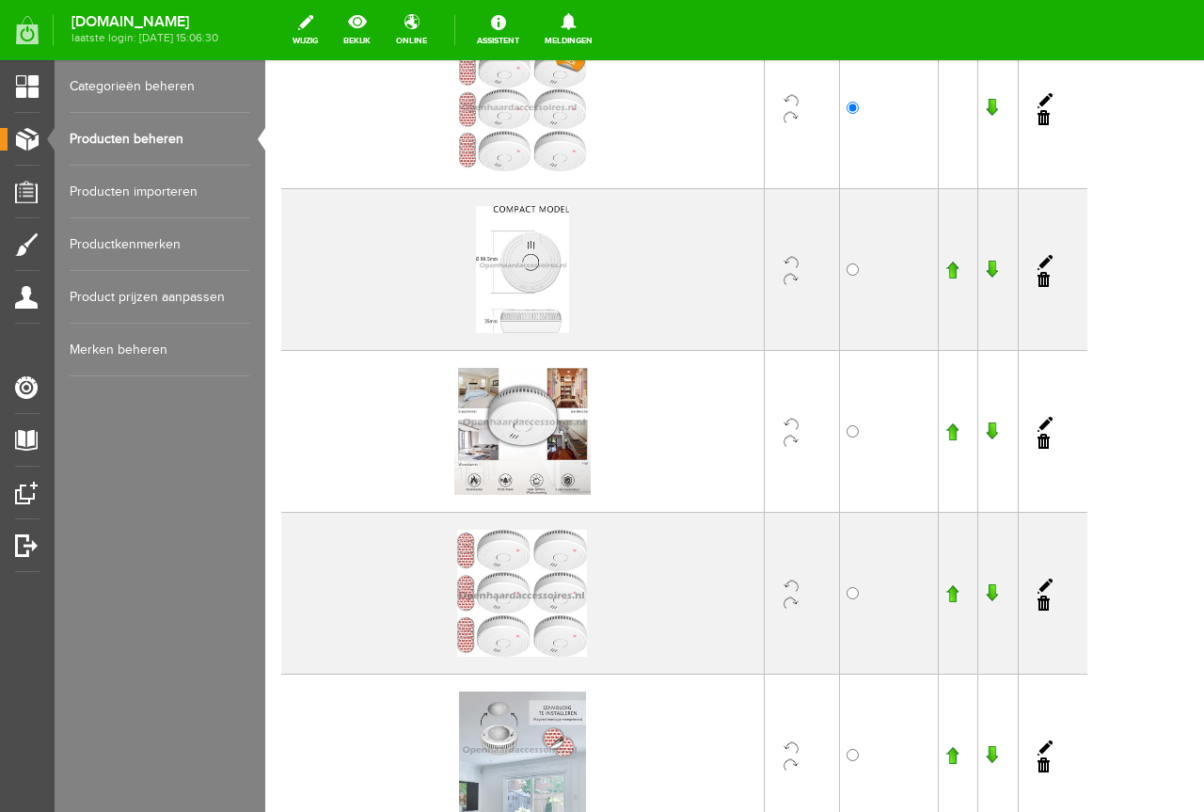
scroll to position [847, 0]
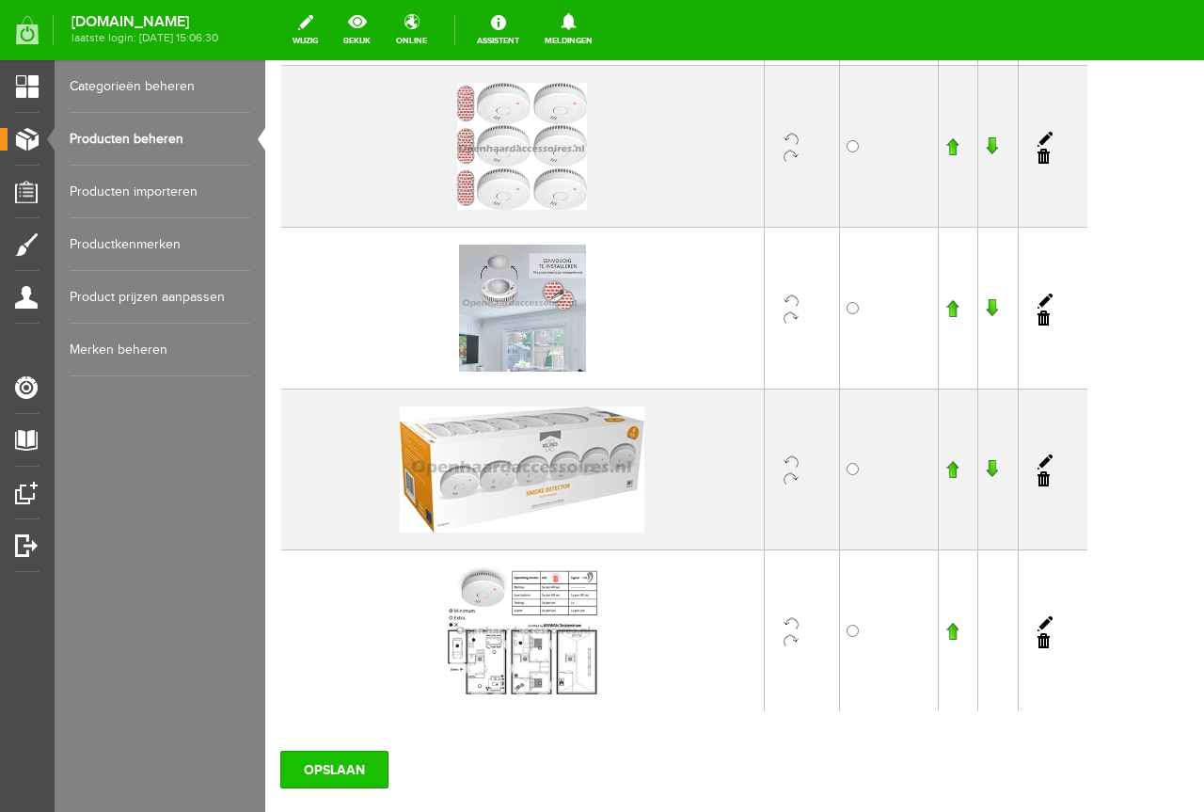
click at [344, 745] on div "OPSLAAN" at bounding box center [683, 762] width 807 height 53
click at [344, 765] on input "OPSLAAN" at bounding box center [334, 770] width 108 height 38
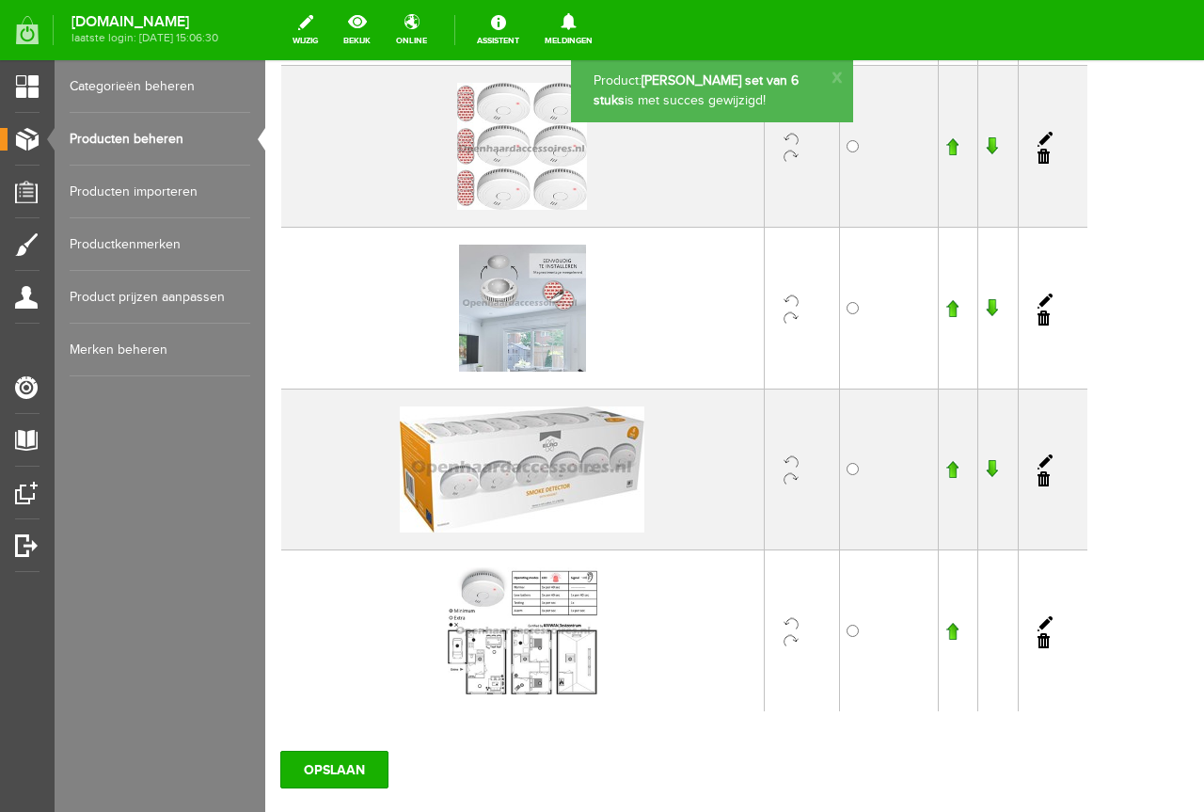
scroll to position [0, 0]
click at [225, 153] on link "Producten beheren" at bounding box center [160, 139] width 181 height 53
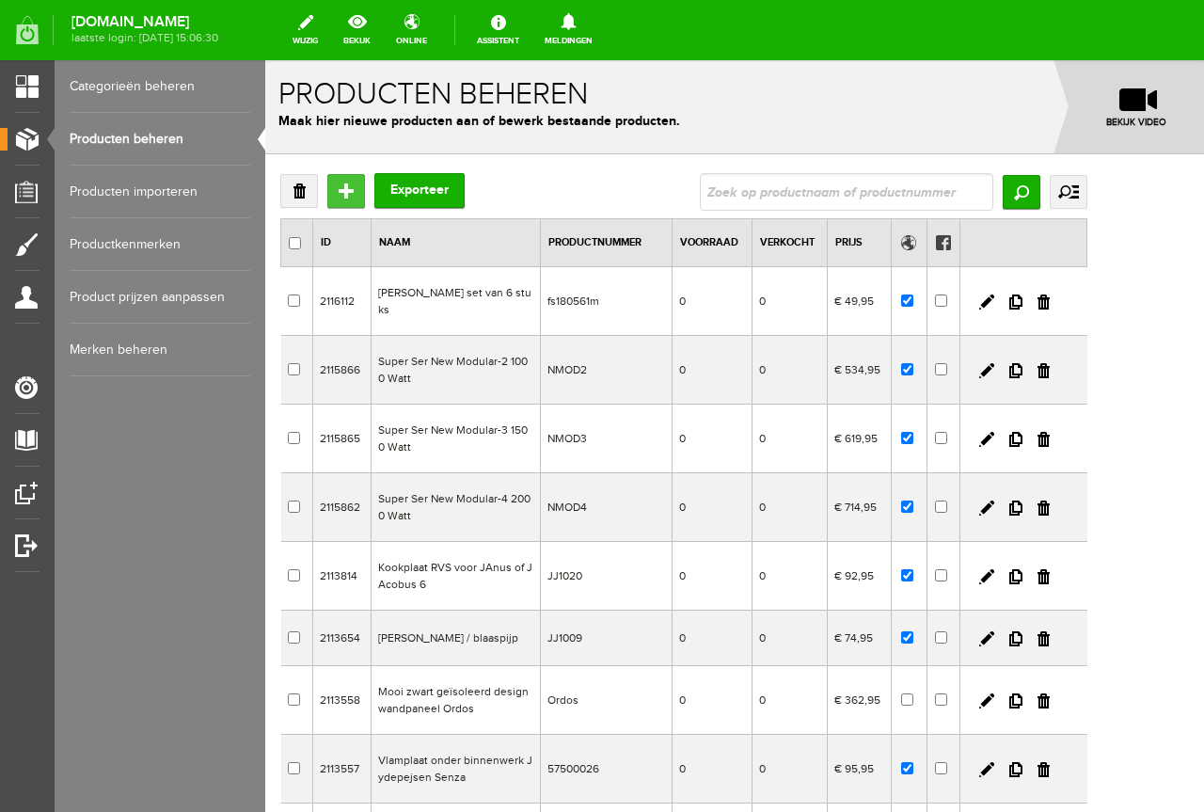
click at [340, 174] on input "Toevoegen" at bounding box center [346, 191] width 38 height 34
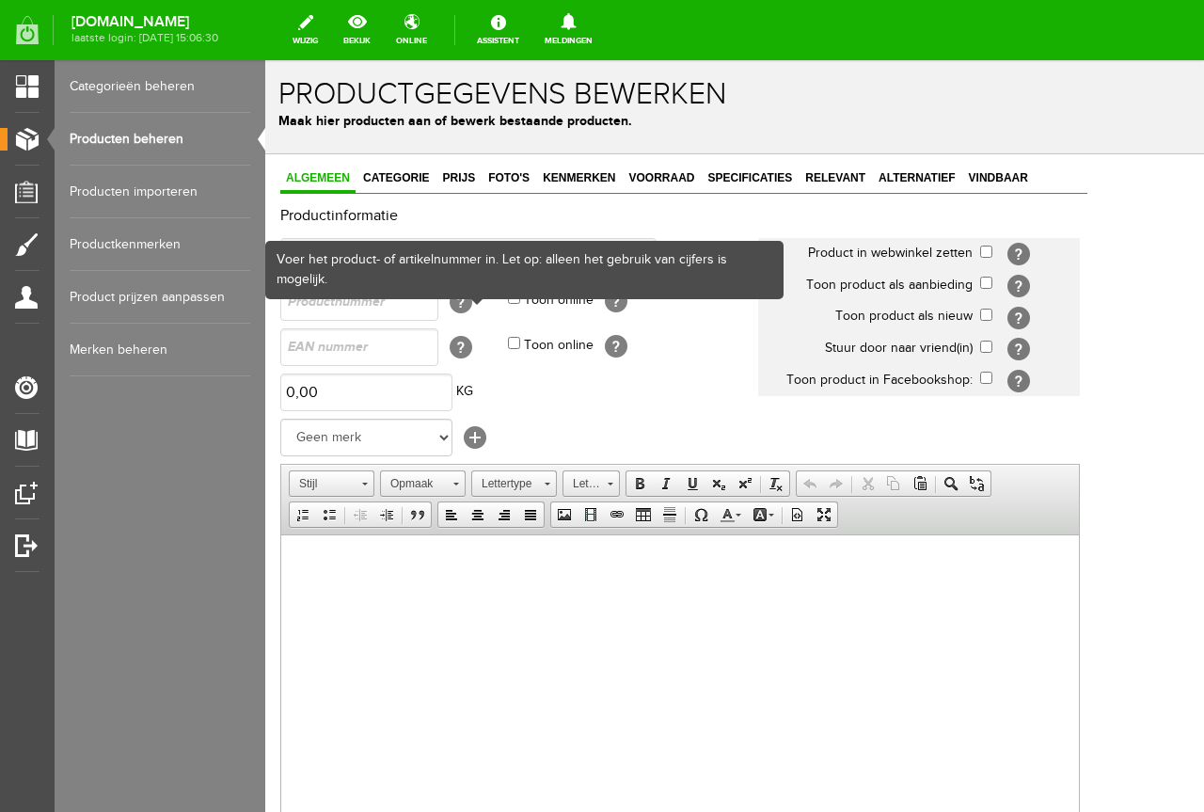
click at [463, 247] on div "Voer het product- of artikelnummer in. Let op: alleen het gebruik van cijfers i…" at bounding box center [524, 270] width 515 height 55
click at [292, 248] on div "Voer het product- of artikelnummer in. Let op: alleen het gebruik van cijfers i…" at bounding box center [524, 270] width 515 height 55
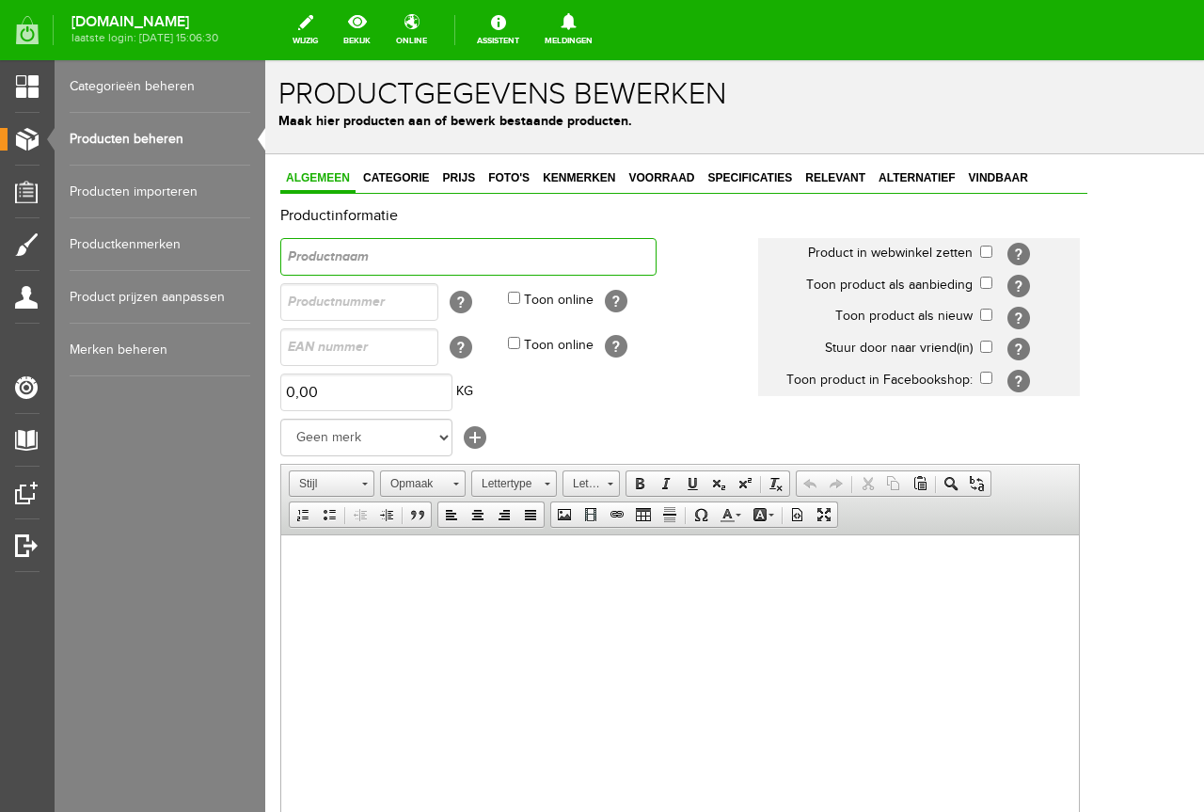
click at [402, 263] on input "text" at bounding box center [468, 257] width 376 height 38
paste input "[PERSON_NAME]"
type input "[PERSON_NAME]"
click at [346, 294] on input "text" at bounding box center [359, 302] width 158 height 38
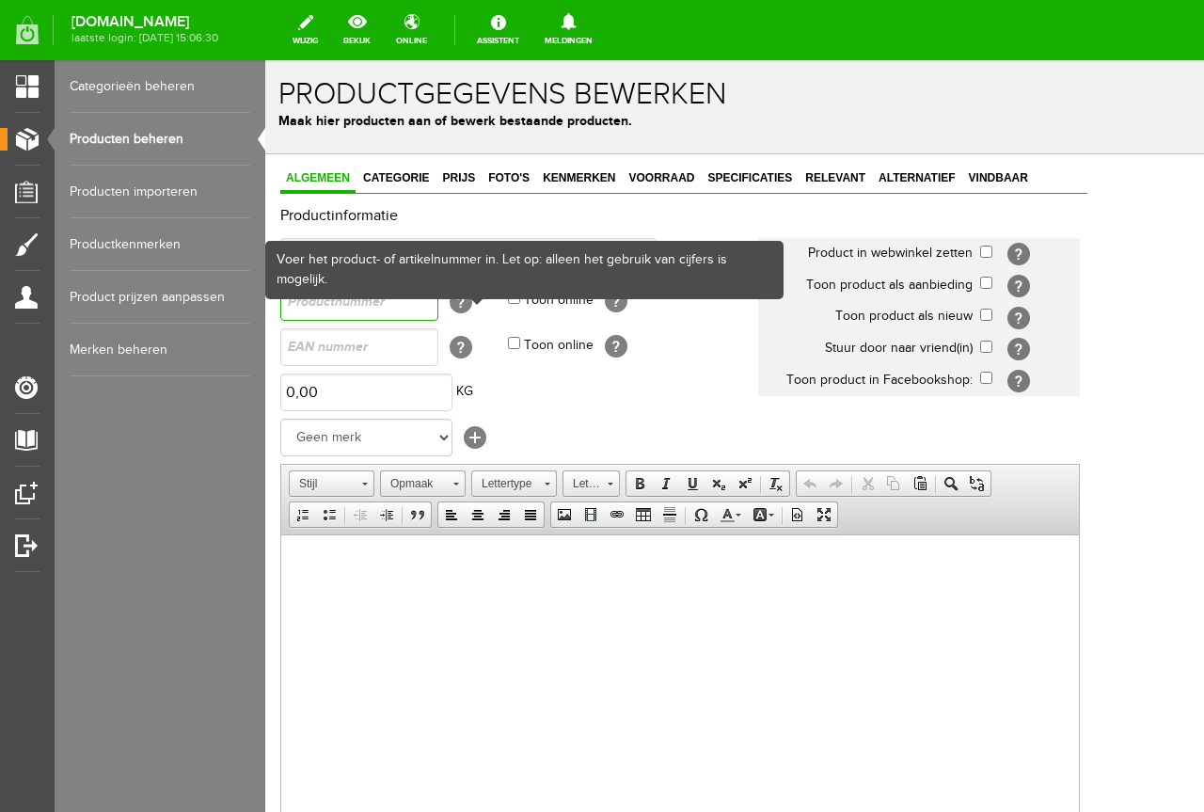
paste input "fs180561m"
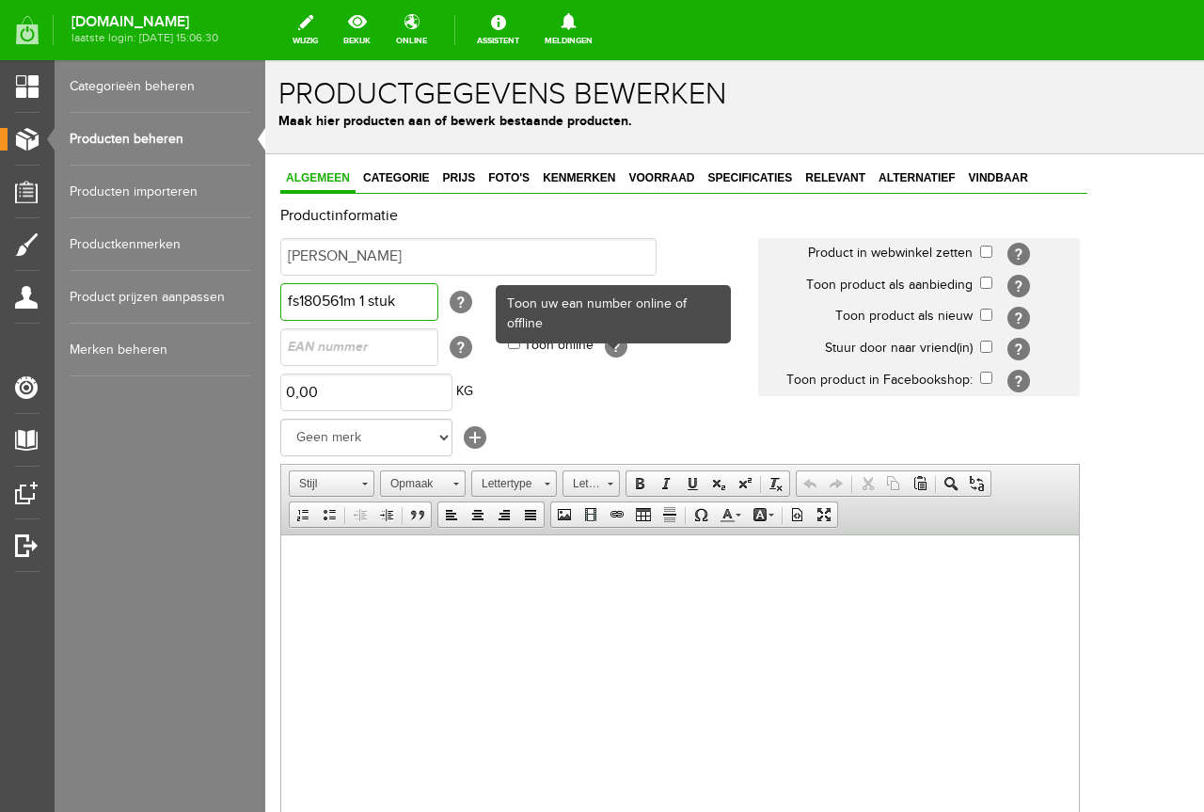
type input "fs180561m 1 stuk"
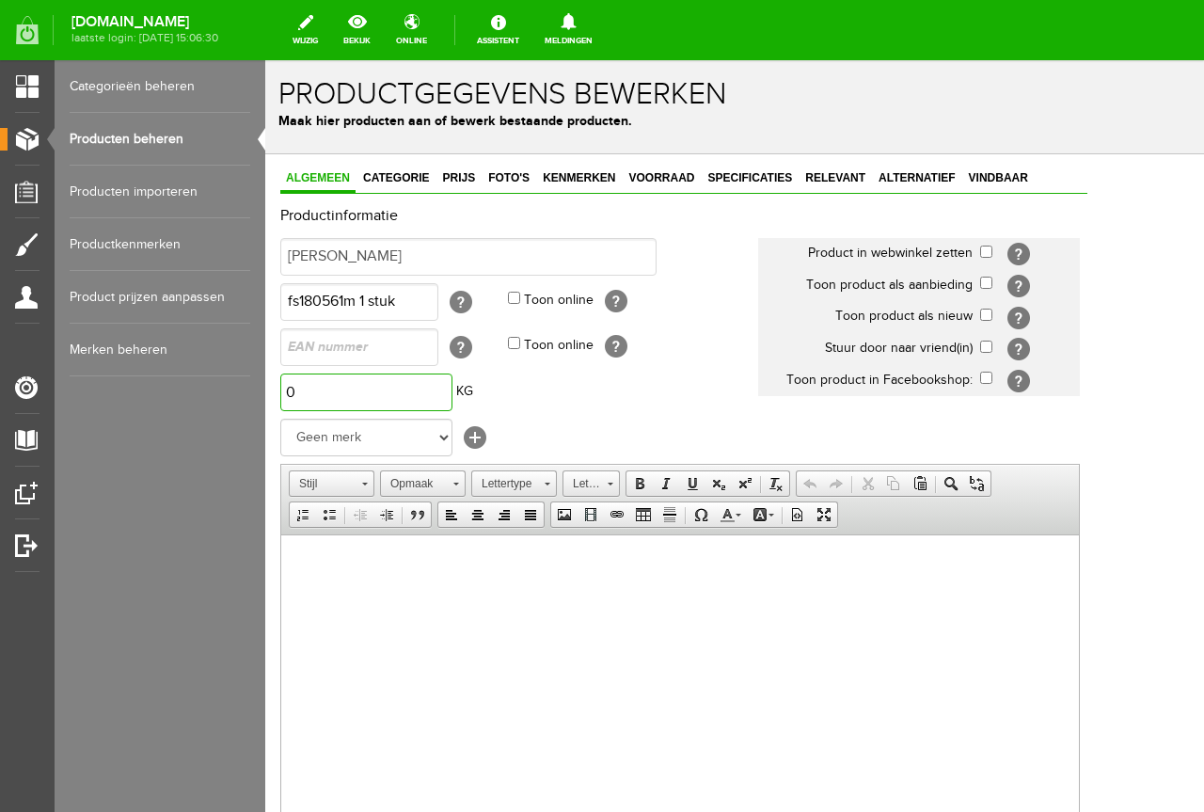
click at [384, 389] on input "0" at bounding box center [366, 393] width 172 height 38
type input "1,00"
click at [611, 410] on td "1,00 KG" at bounding box center [519, 392] width 478 height 45
paste body
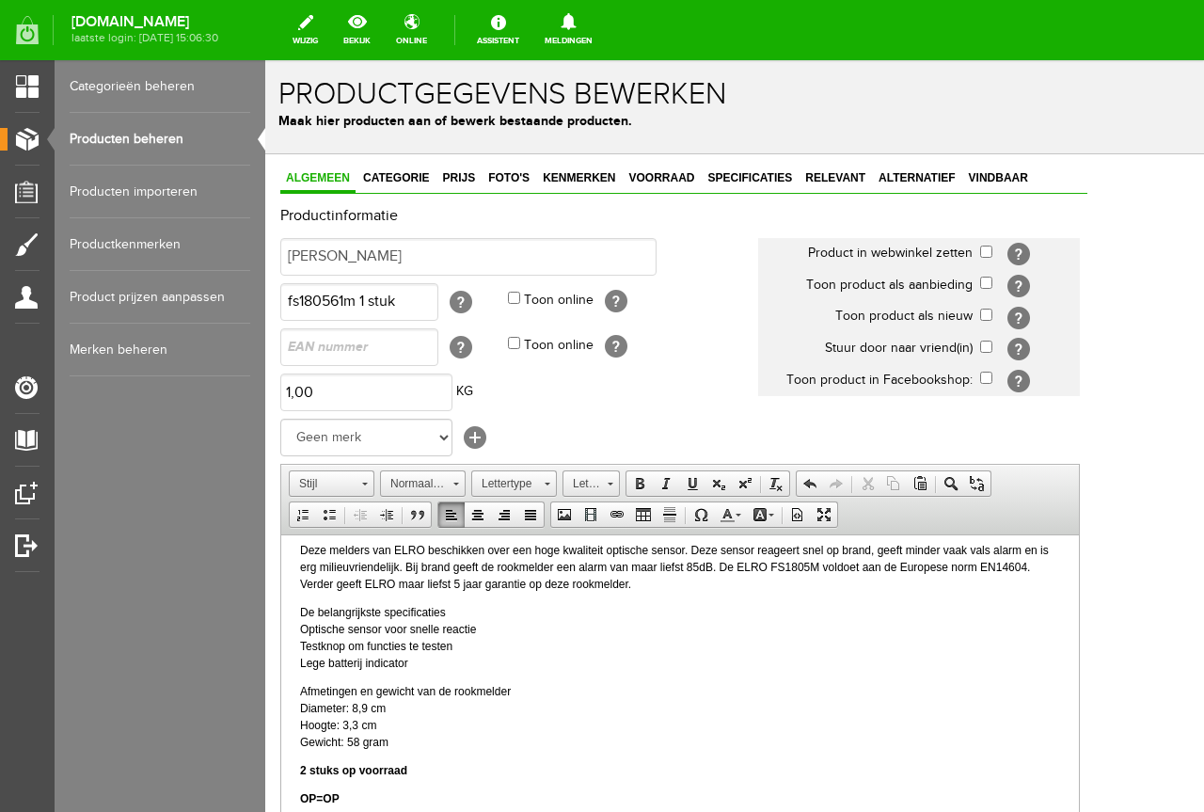
scroll to position [43, 0]
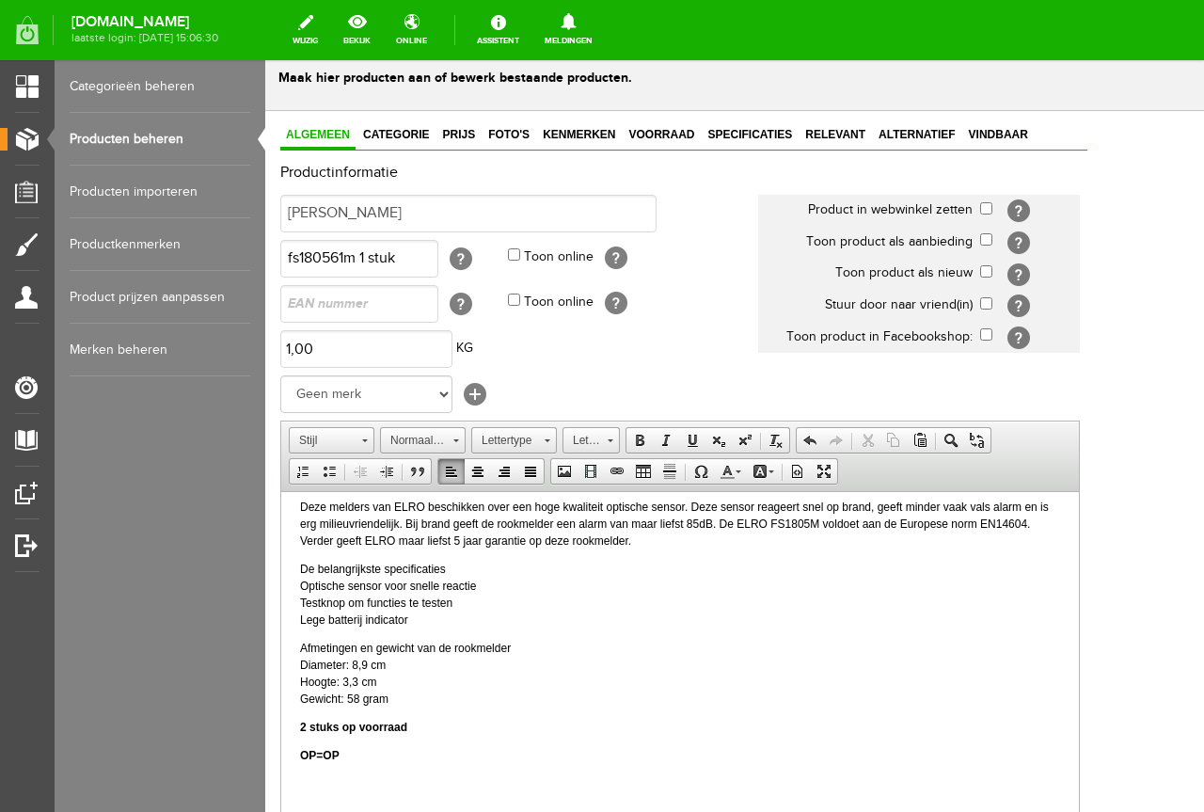
click at [531, 616] on p "De belangrijkste specificaties Optische sensor voor snelle reactie Testknop om …" at bounding box center [680, 594] width 760 height 68
click at [534, 562] on p "De belangrijkste specificaties Optische sensor voor snelle reactie Testknop om …" at bounding box center [680, 594] width 760 height 68
click at [559, 603] on p "De belangrijkste specificaties Optische sensor voor snelle reactie Testknop om …" at bounding box center [680, 594] width 760 height 68
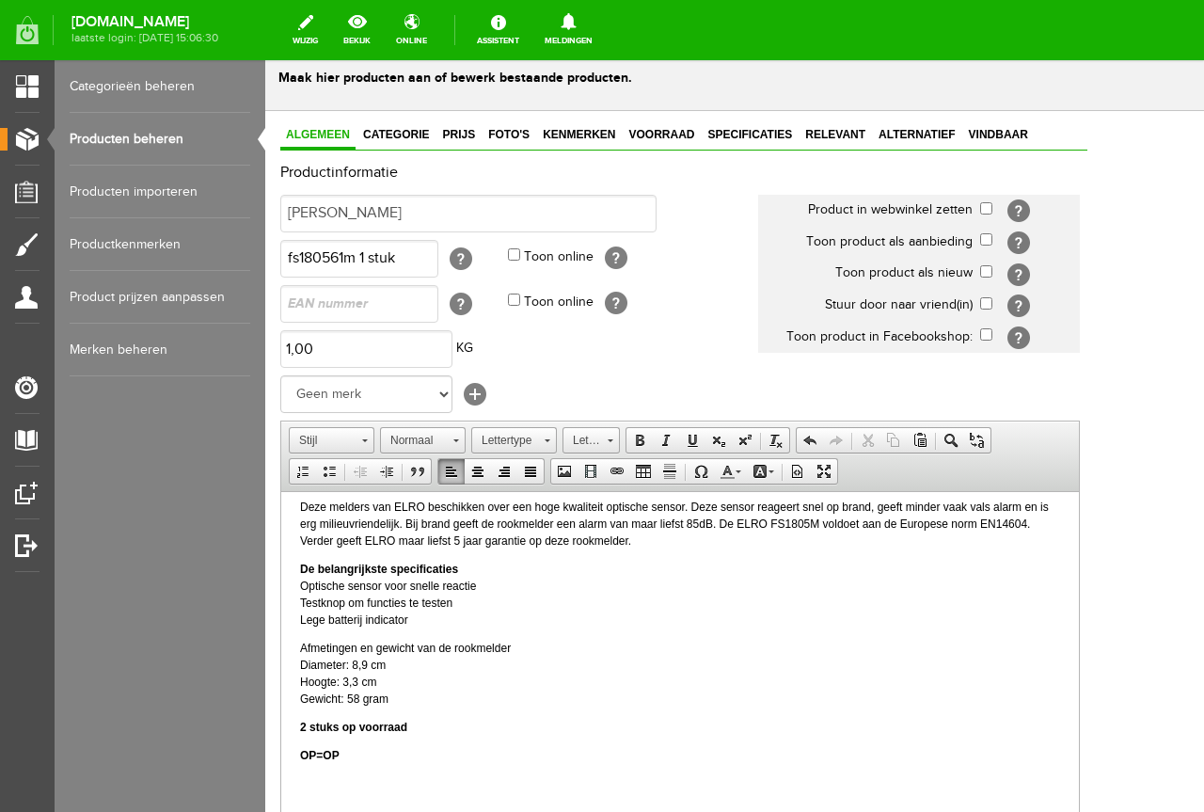
click at [549, 644] on p "Afmetingen en gewicht van de rookmelder Diameter: 8,9 cm Hoogte: 3,3 cm Gewicht…" at bounding box center [680, 673] width 760 height 68
click at [681, 676] on p "Afmetingen en gewicht van de rookmelder Diameter: 8,9 cm Hoogte: 3,3 cm Gewicht…" at bounding box center [680, 673] width 760 height 68
click at [306, 735] on body "De ELRO FS1805M rookmelders zorgen ervoor dat je op tijd gewaarschuwd wordt bij…" at bounding box center [680, 632] width 760 height 325
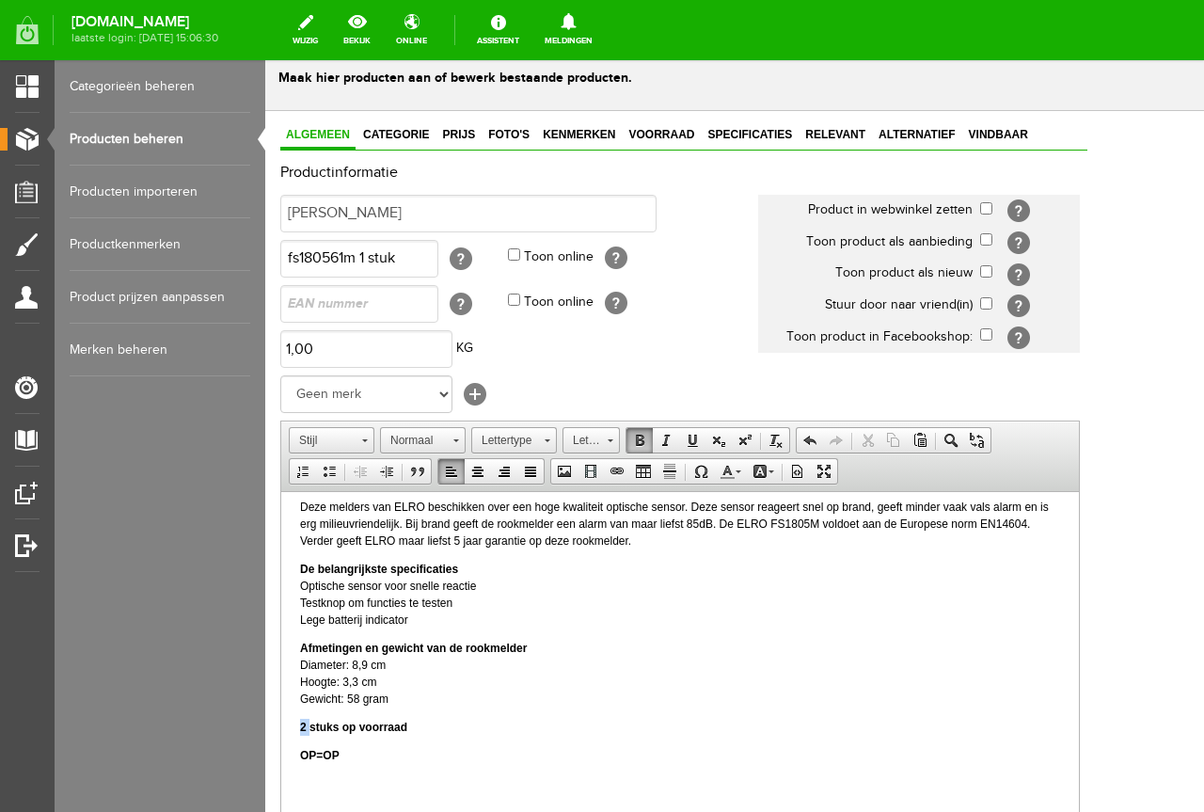
drag, startPoint x: 310, startPoint y: 725, endPoint x: 289, endPoint y: 730, distance: 21.2
click at [289, 730] on html "De ELRO FS1805M rookmelders zorgen ervoor dat je op tijd gewaarschuwd wordt bij…" at bounding box center [680, 632] width 798 height 362
click at [615, 728] on p "4 stuks op voorraad" at bounding box center [680, 726] width 760 height 17
click at [506, 183] on div "Productinformatie Elro Rookmelder Product in webwinkel zetten [?] Toon product …" at bounding box center [683, 559] width 807 height 788
click at [497, 207] on input "[PERSON_NAME]" at bounding box center [468, 214] width 376 height 38
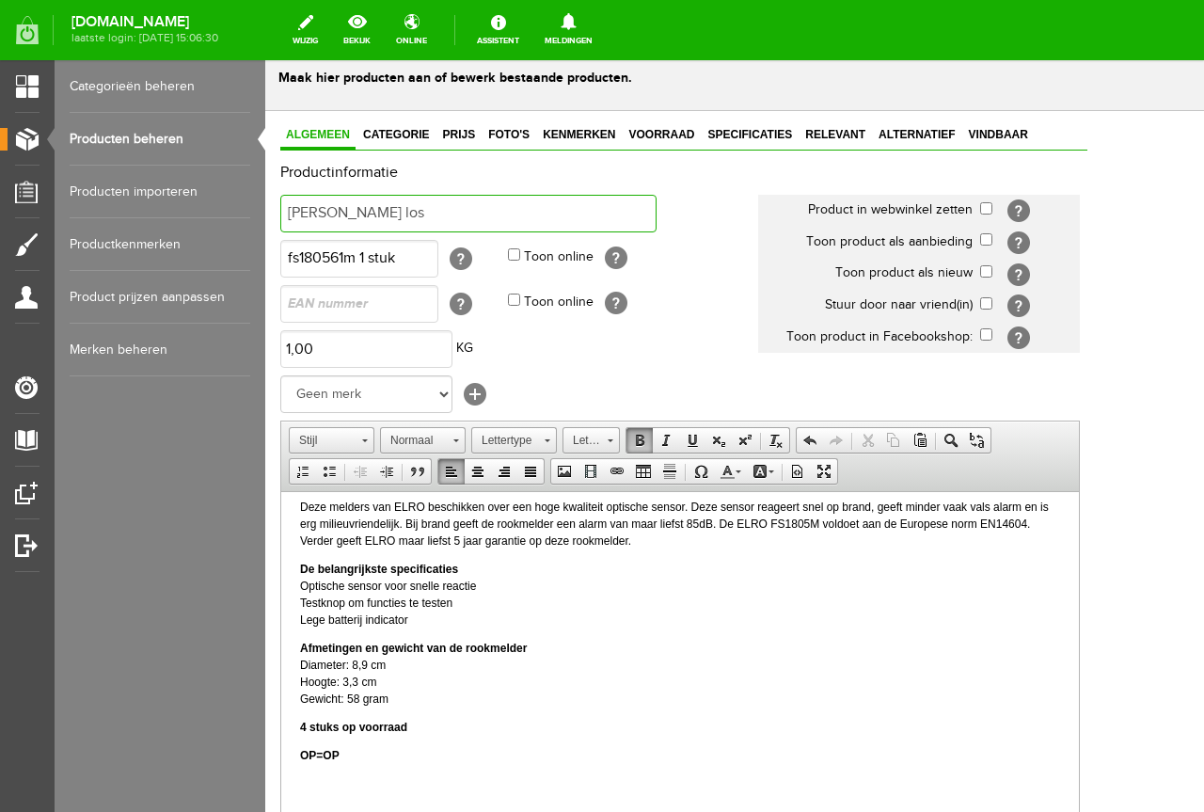
type input "[PERSON_NAME] los"
click at [993, 204] on input "checkbox" at bounding box center [986, 208] width 12 height 12
checkbox input "true"
click at [1060, 269] on td "[?]" at bounding box center [1030, 274] width 100 height 32
click at [993, 271] on input "checkbox" at bounding box center [986, 271] width 12 height 12
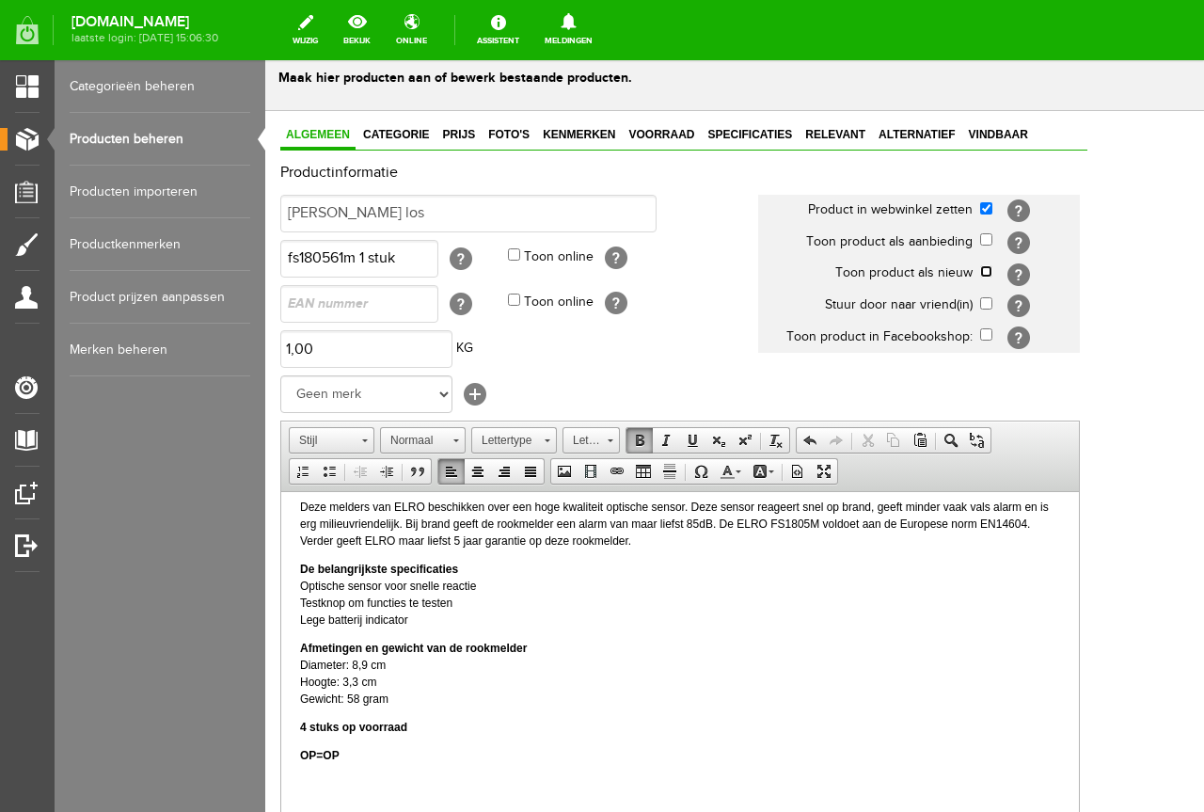
checkbox input "true"
click at [400, 142] on link "Categorie" at bounding box center [396, 135] width 77 height 27
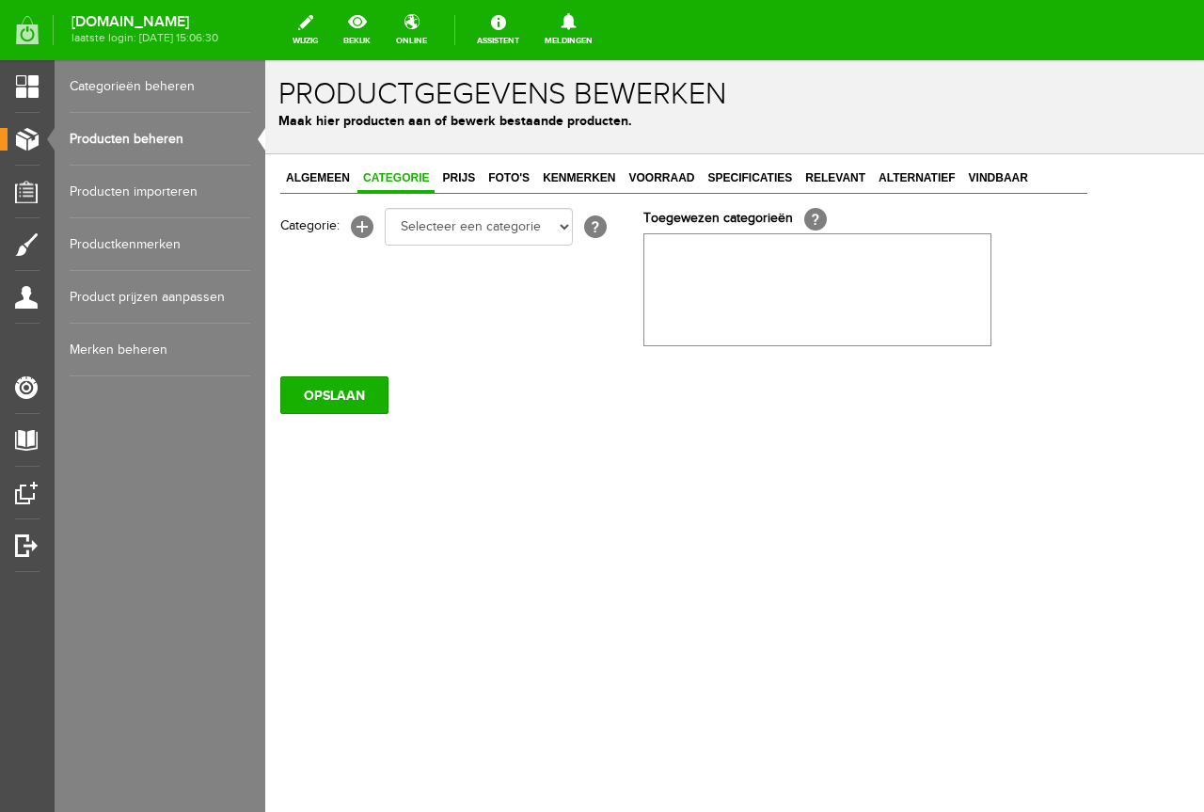
scroll to position [0, 0]
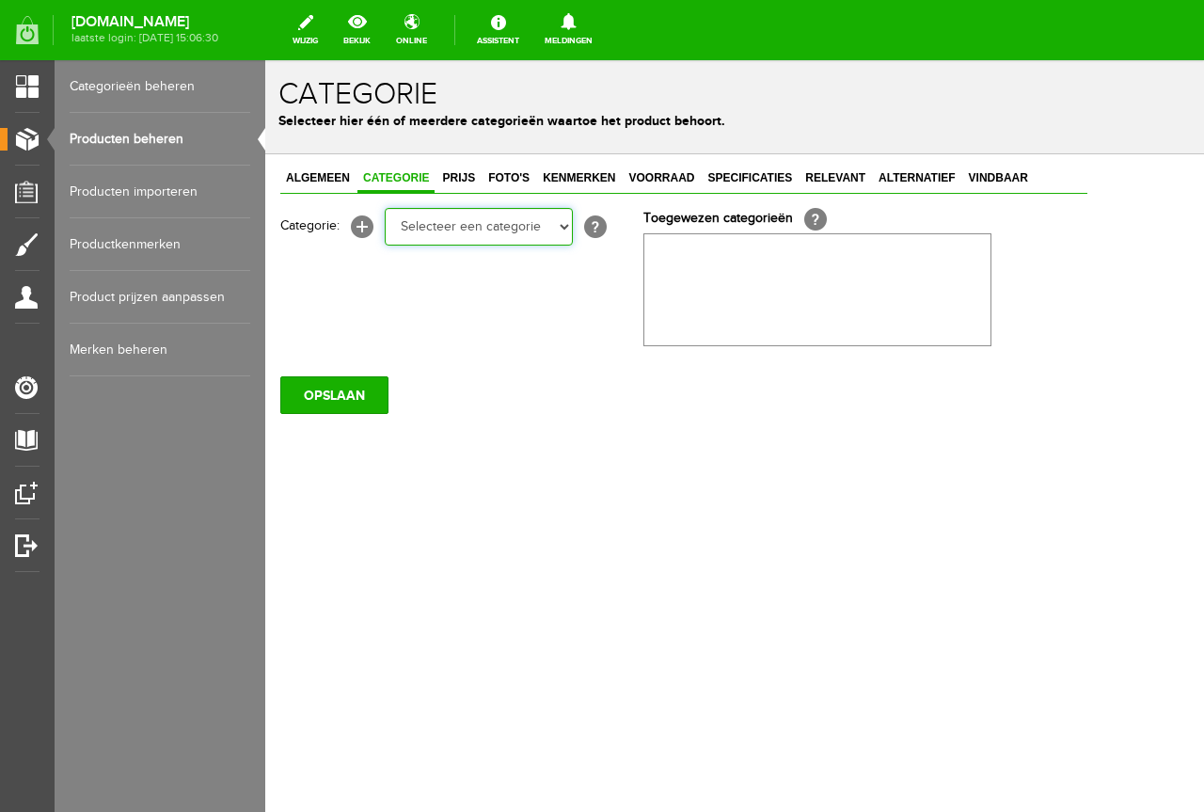
click at [474, 227] on select "Selecteer een categorie Elektra artikelen Aanmaakartikelen Lucifers AANBIEDINGE…" at bounding box center [479, 227] width 188 height 38
select select "281742"
click at [385, 208] on select "Selecteer een categorie Elektra artikelen Aanmaakartikelen Lucifers AANBIEDINGE…" at bounding box center [479, 227] width 188 height 38
click at [458, 226] on select "Selecteer een categorie Elektra artikelen Aanmaakartikelen Lucifers AANBIEDINGE…" at bounding box center [479, 227] width 188 height 38
select select "23987"
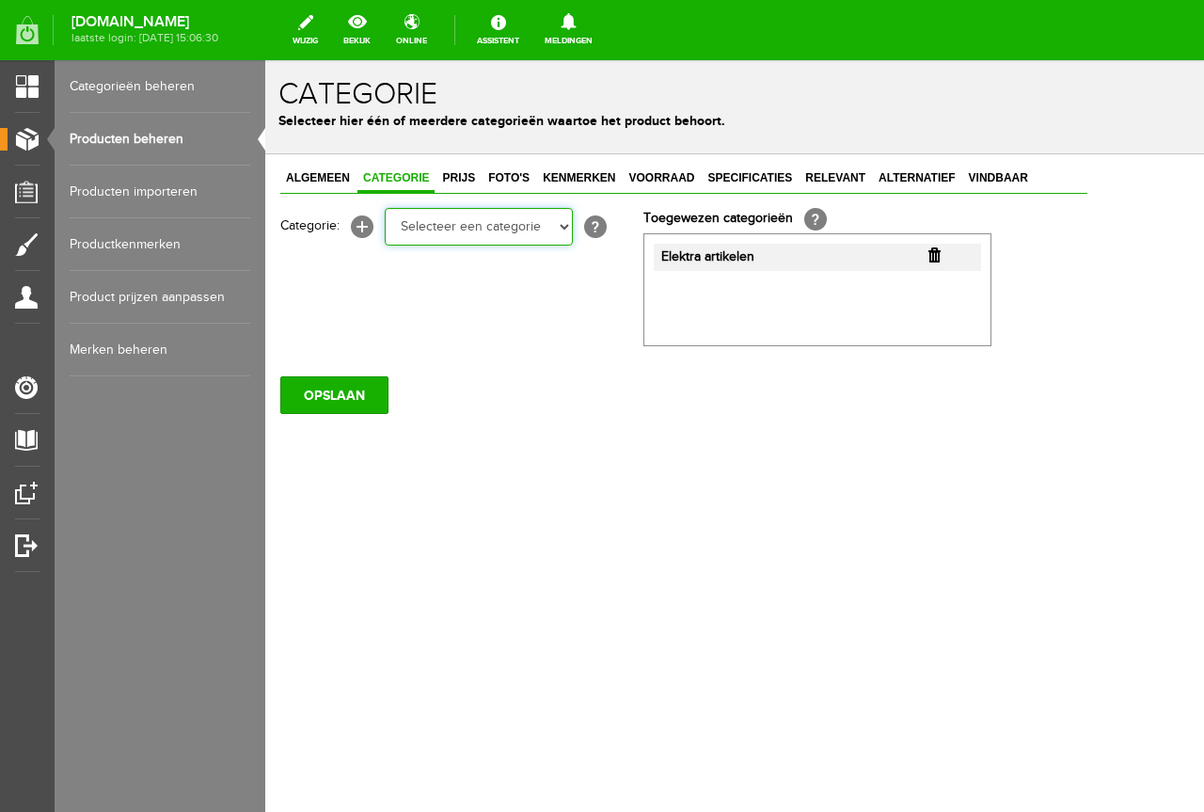
click at [385, 208] on select "Selecteer een categorie Elektra artikelen Aanmaakartikelen Lucifers AANBIEDINGE…" at bounding box center [479, 227] width 188 height 38
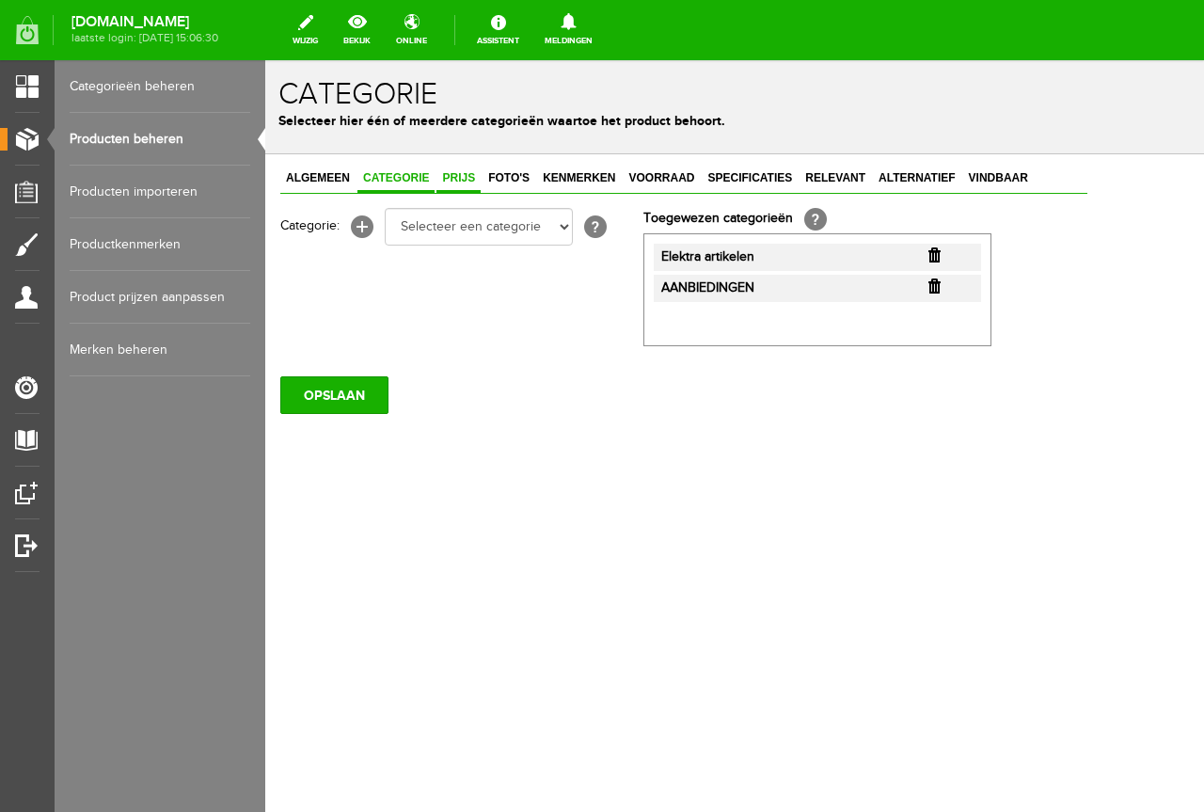
click at [466, 187] on link "Prijs" at bounding box center [459, 179] width 44 height 27
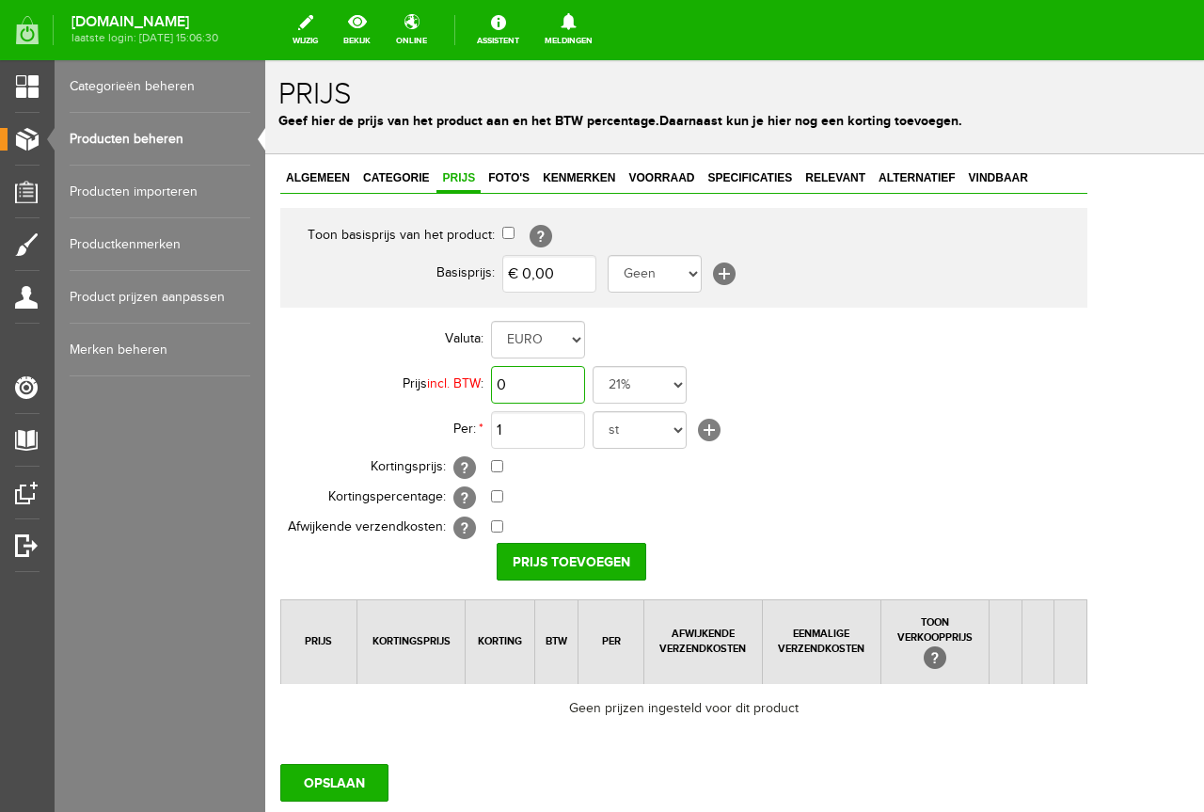
click at [541, 397] on input "0" at bounding box center [538, 385] width 94 height 38
type input "€ 6,95"
click at [614, 552] on input "Prijs toevoegen" at bounding box center [572, 562] width 150 height 38
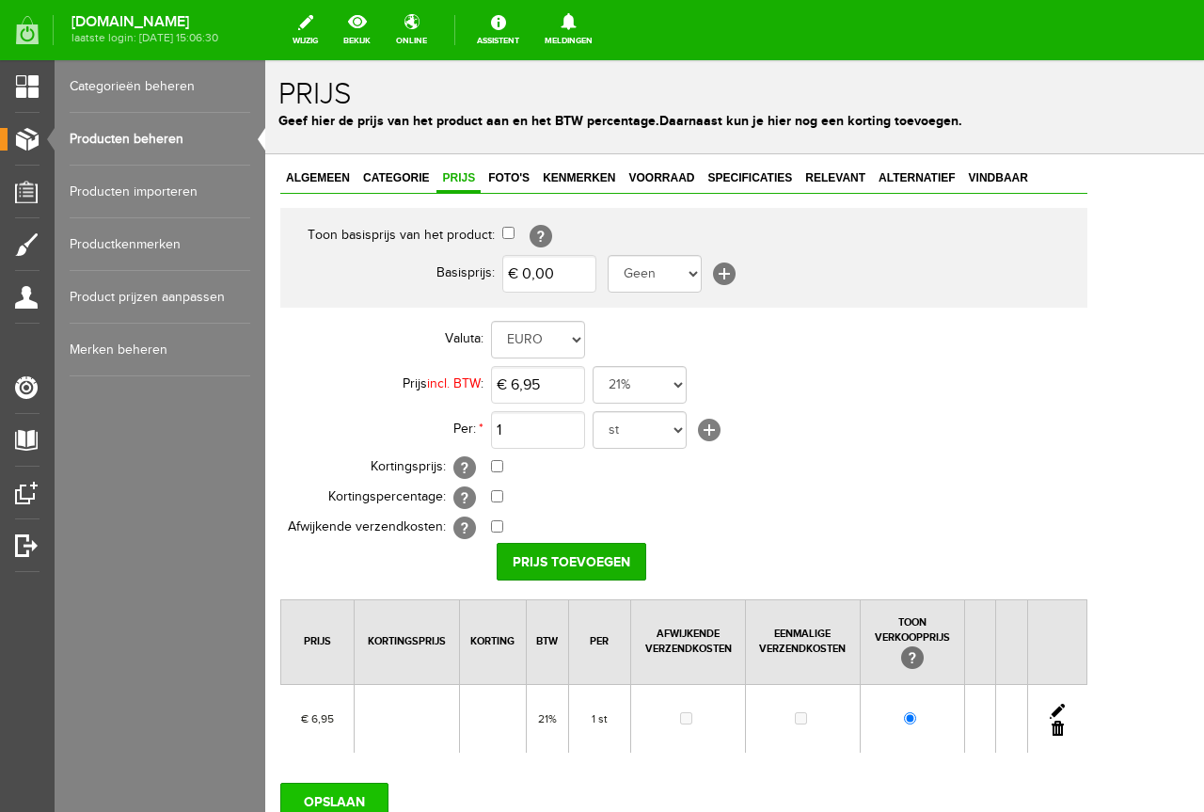
click at [302, 811] on input "OPSLAAN" at bounding box center [334, 802] width 108 height 38
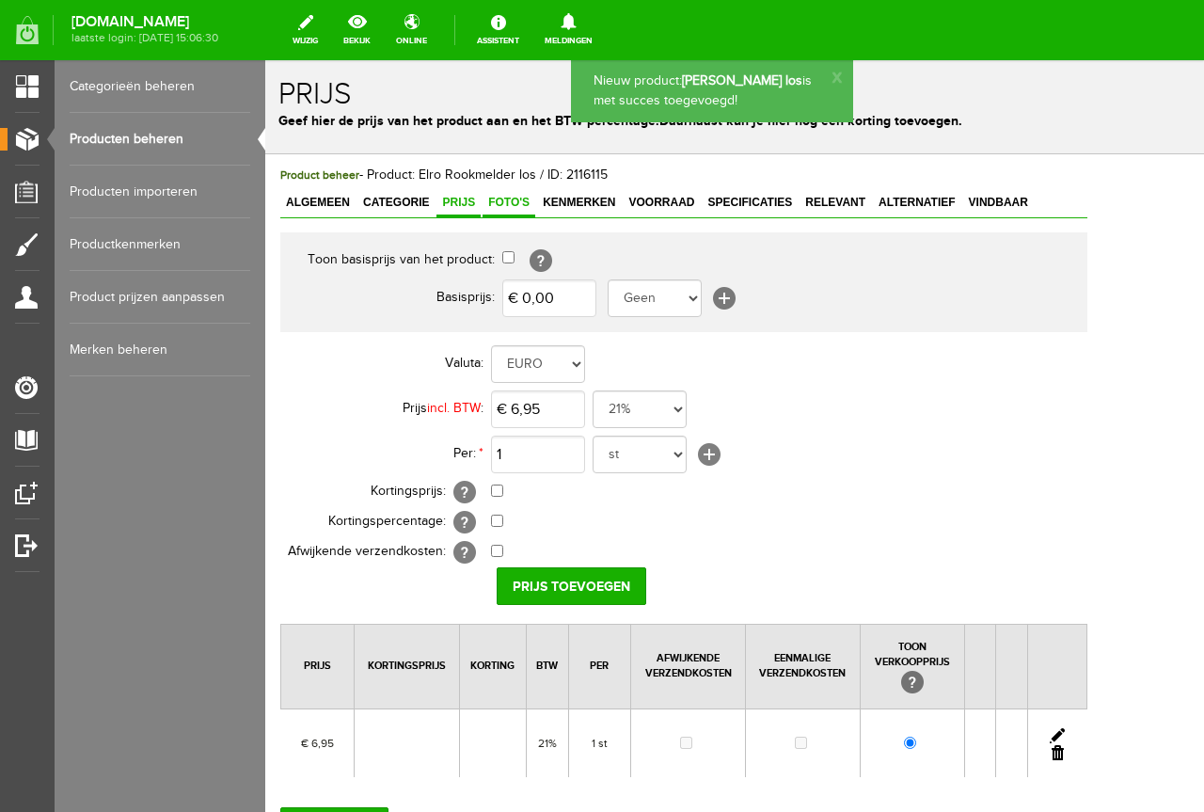
click at [519, 199] on span "Foto's" at bounding box center [509, 202] width 53 height 13
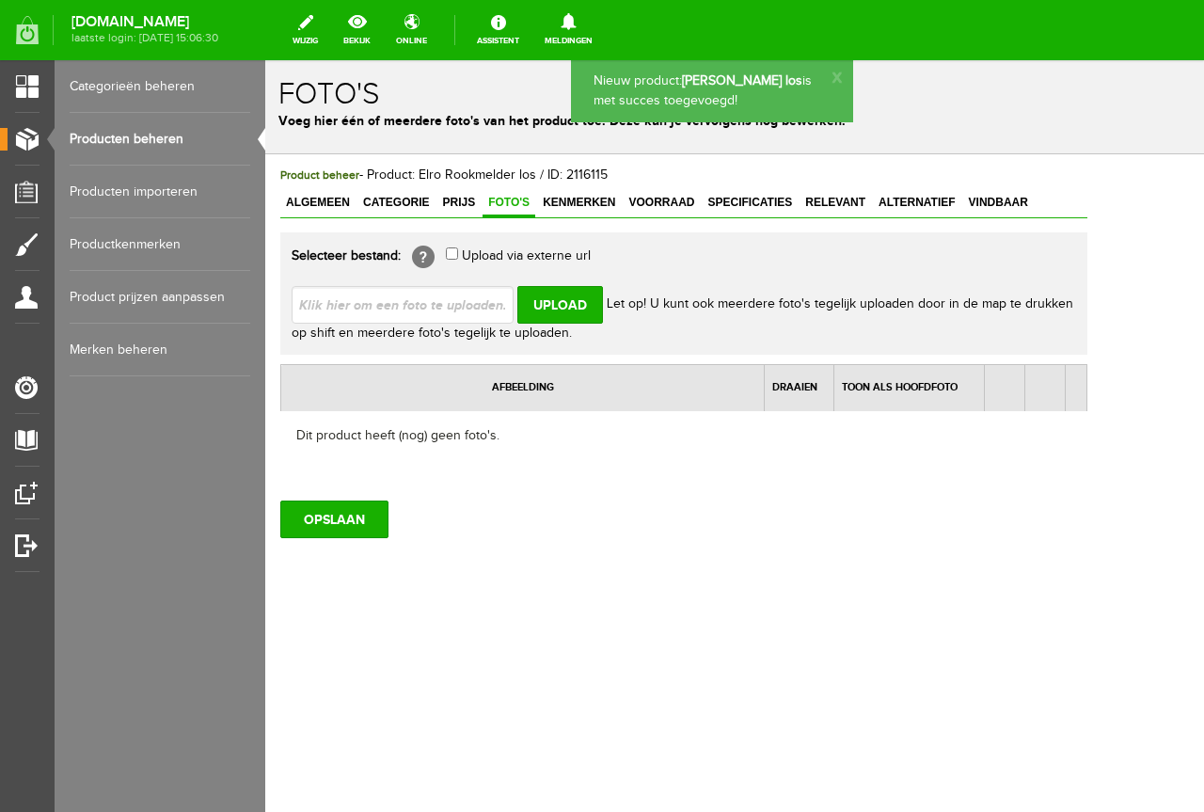
click at [401, 291] on input "file" at bounding box center [410, 304] width 237 height 36
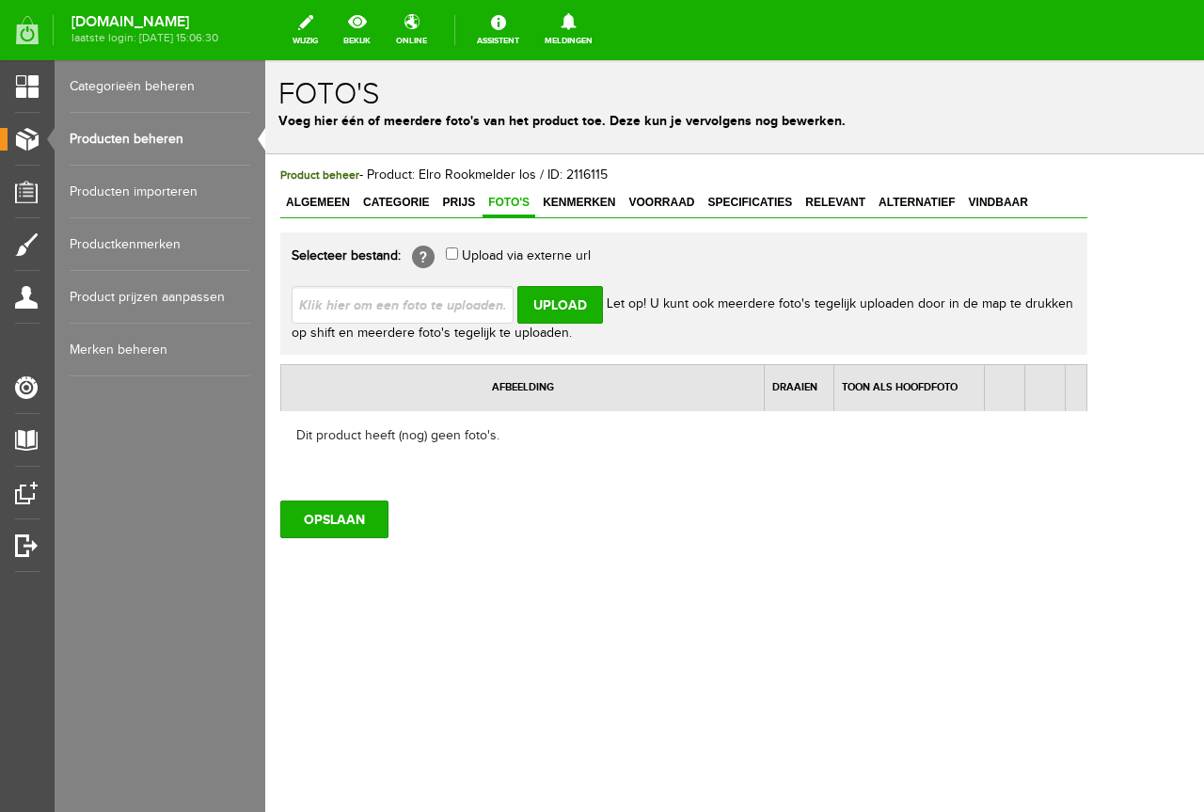
type input "C:\fakepath\1200x1200 (3) oha.jpg"
type input "1200x1200 (3) oha.jpg; 1200x1111 oha.jpg; 884x1200 oha.jpg"
click at [362, 512] on input "OPSLAAN" at bounding box center [334, 520] width 108 height 38
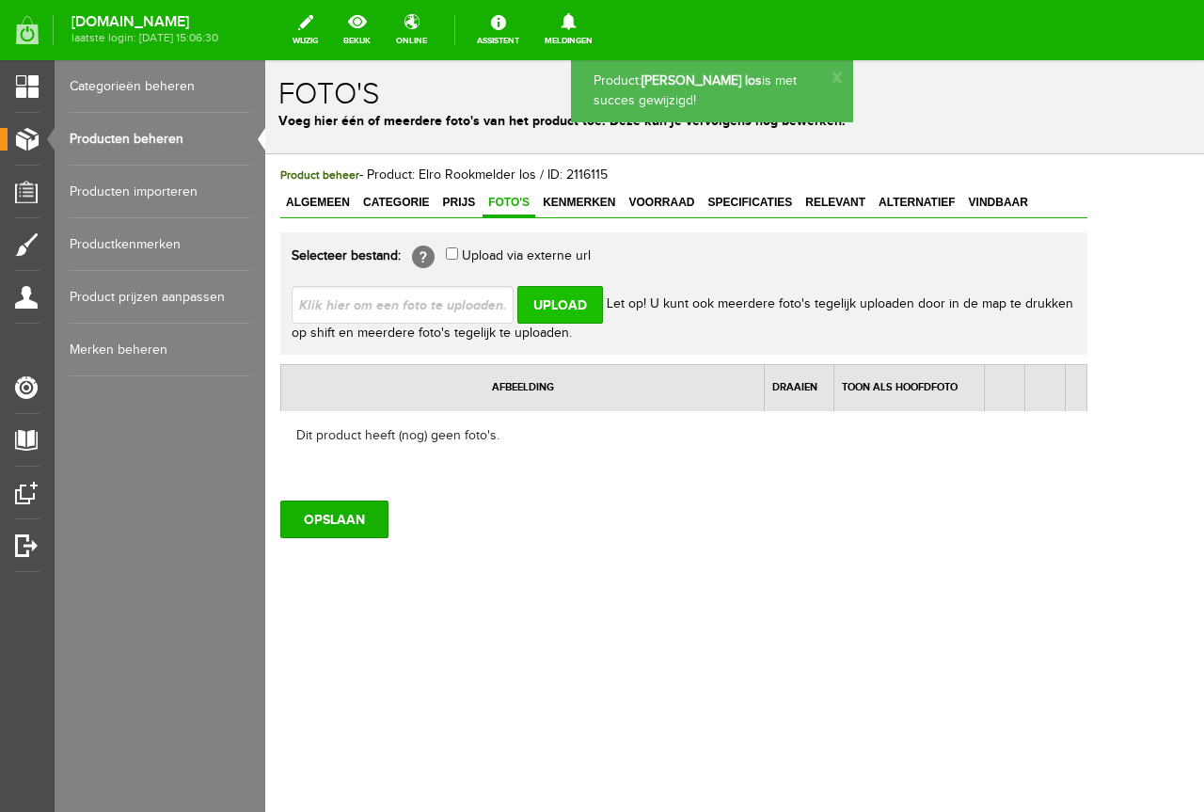
click at [561, 302] on input "Upload" at bounding box center [561, 305] width 86 height 38
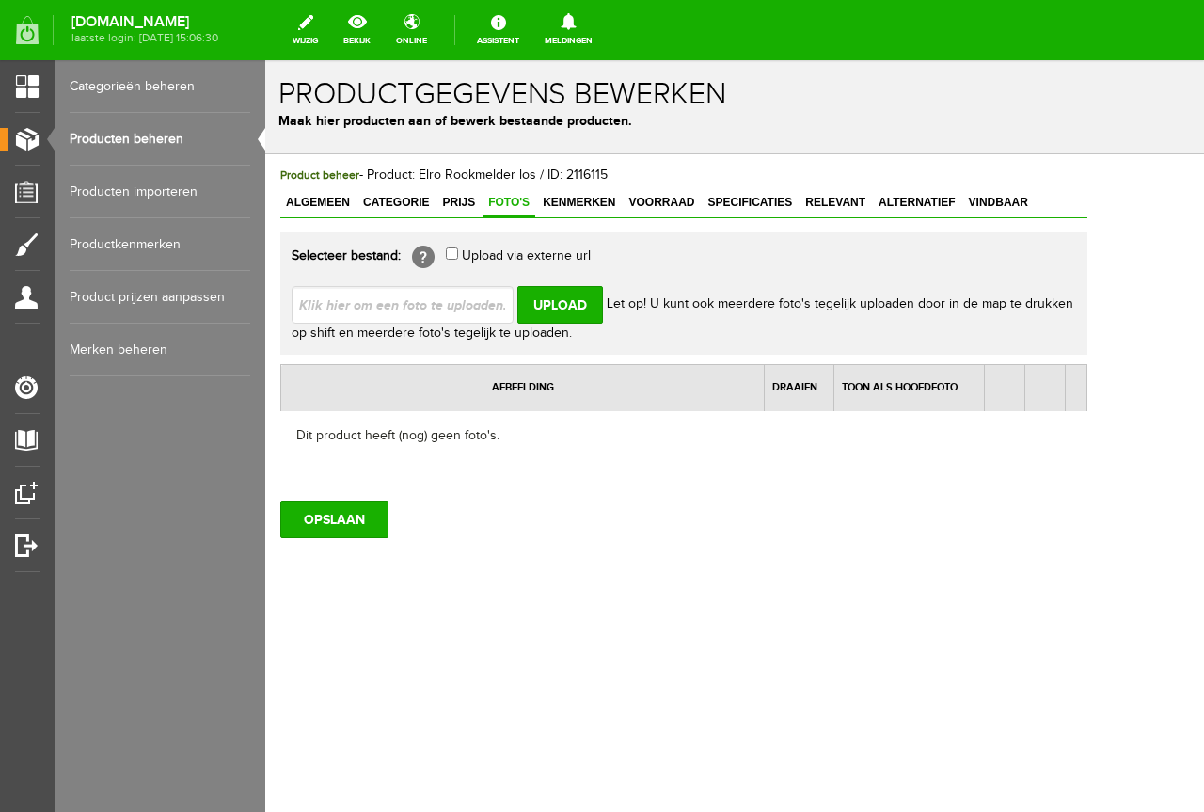
click at [450, 311] on input "file" at bounding box center [410, 304] width 237 height 36
type input "C:\fakepath\1200x1200 (3) oha.jpg"
type input "1200x1200 (3) oha.jpg; 1200x1111 oha.jpg; 884x1200 oha.jpg"
click at [590, 311] on input "Upload" at bounding box center [561, 305] width 86 height 38
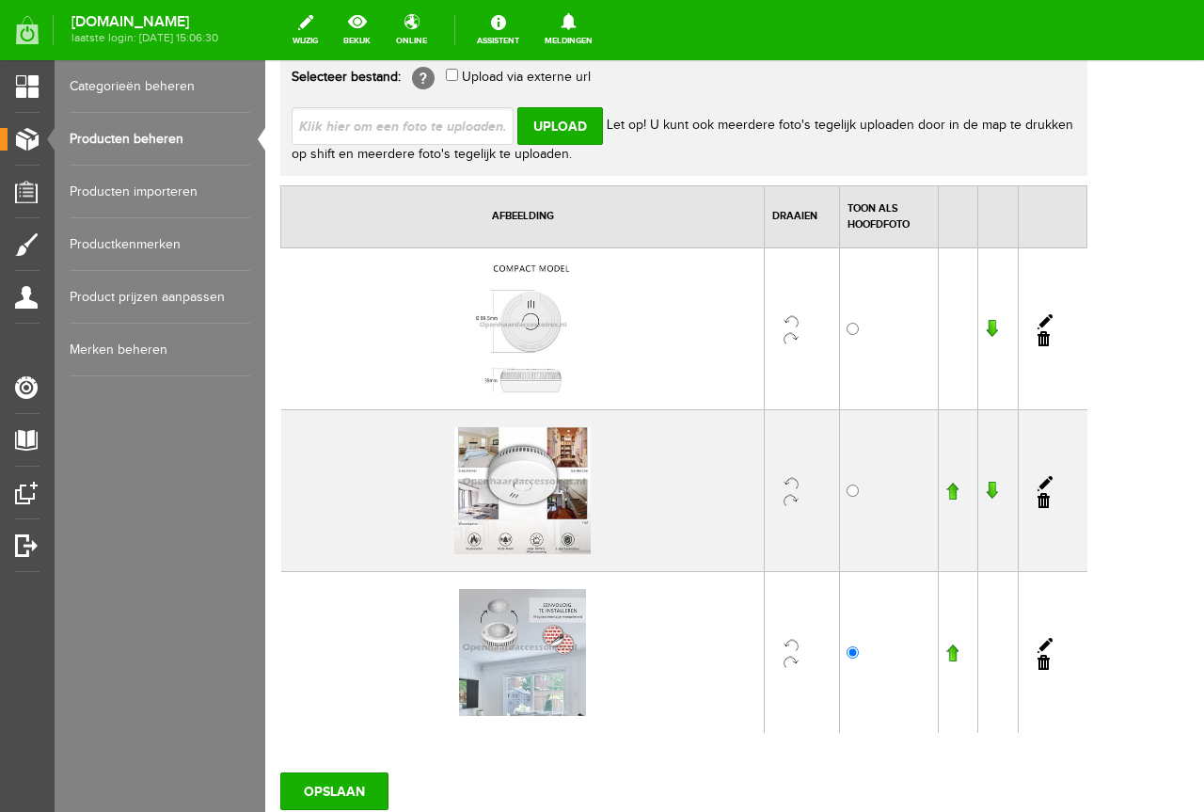
scroll to position [282, 0]
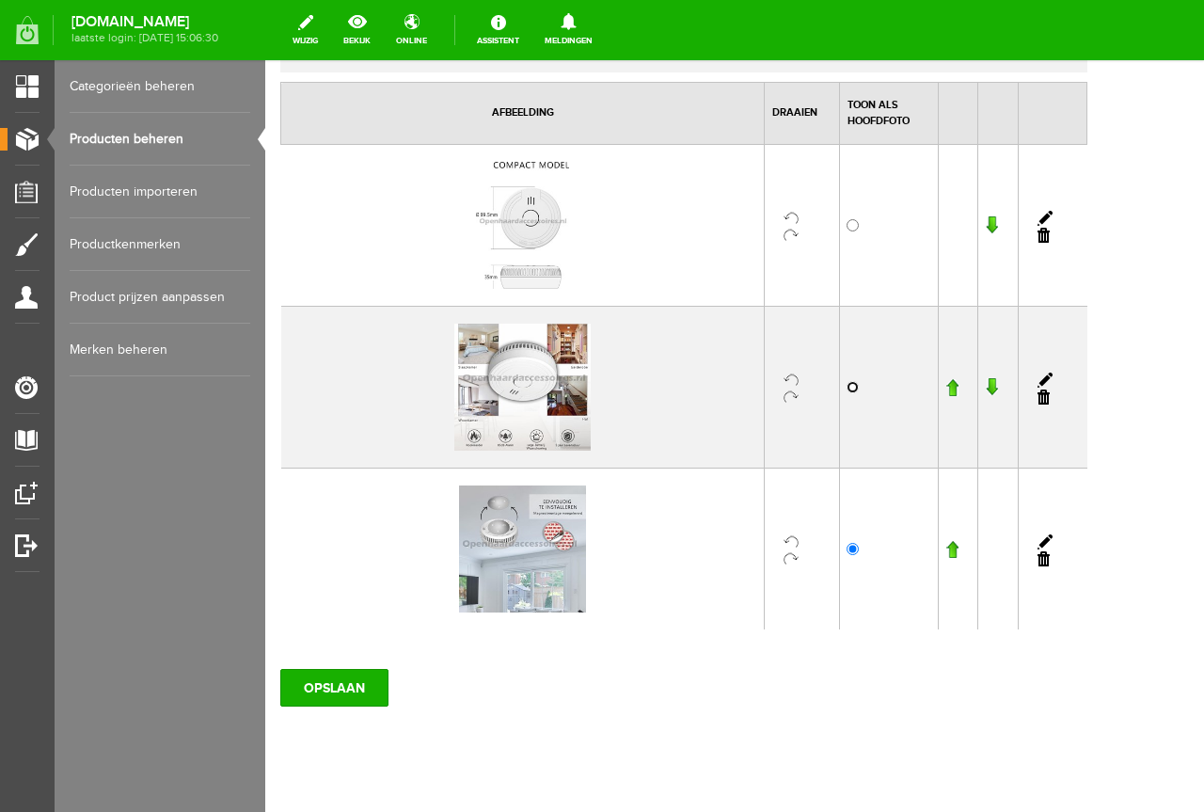
click at [859, 385] on input "radio" at bounding box center [853, 387] width 12 height 12
radio input "true"
click at [959, 384] on input "button" at bounding box center [952, 387] width 13 height 19
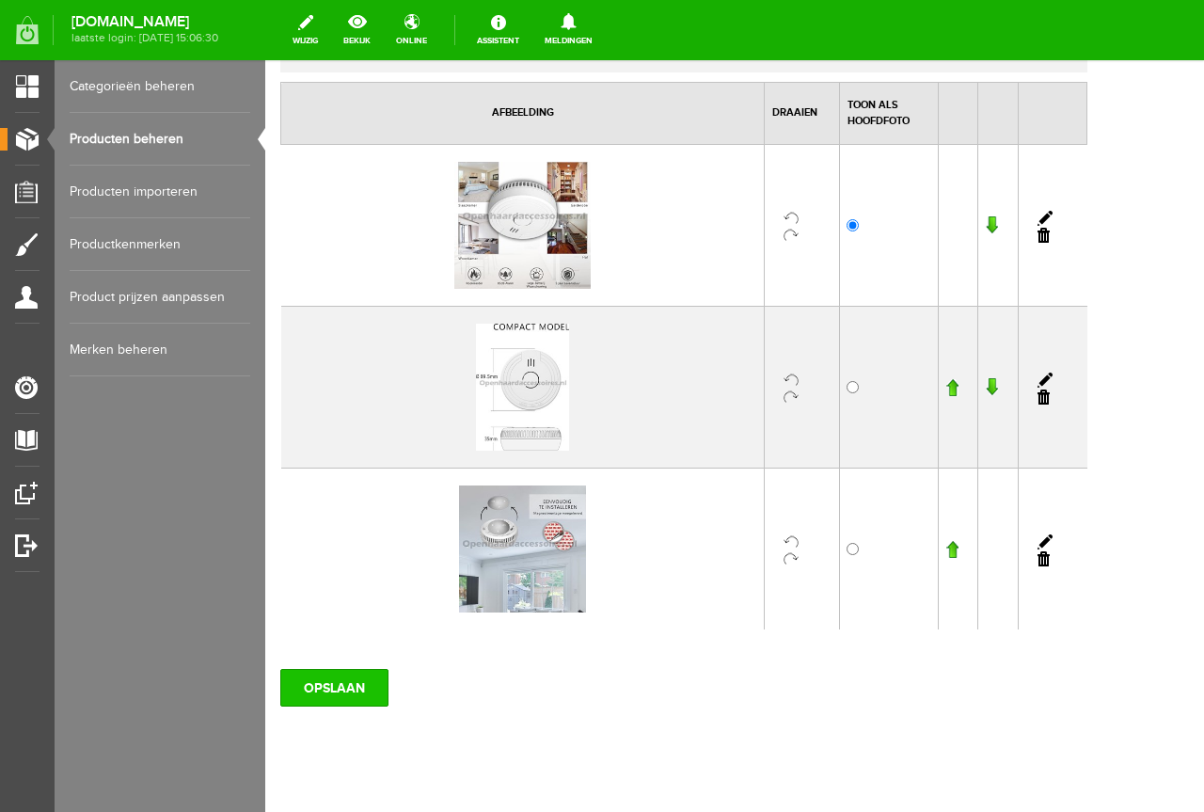
click at [319, 685] on input "OPSLAAN" at bounding box center [334, 688] width 108 height 38
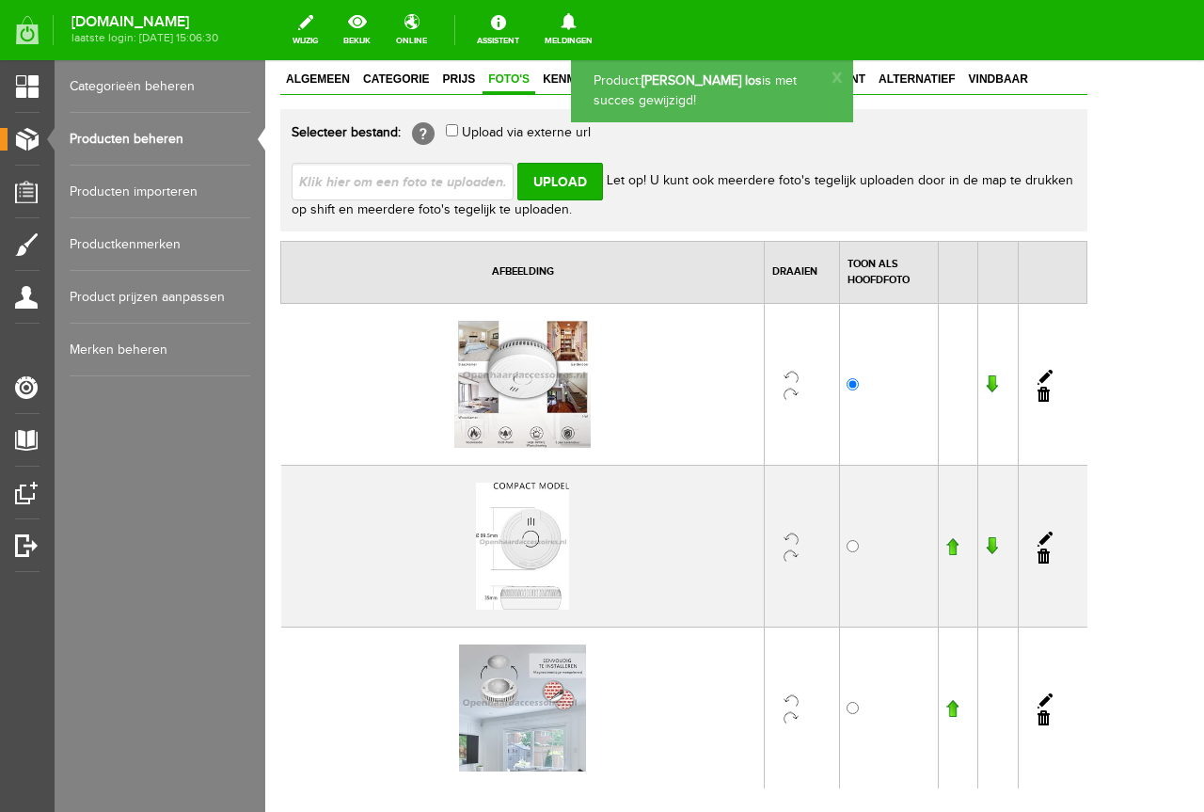
scroll to position [0, 0]
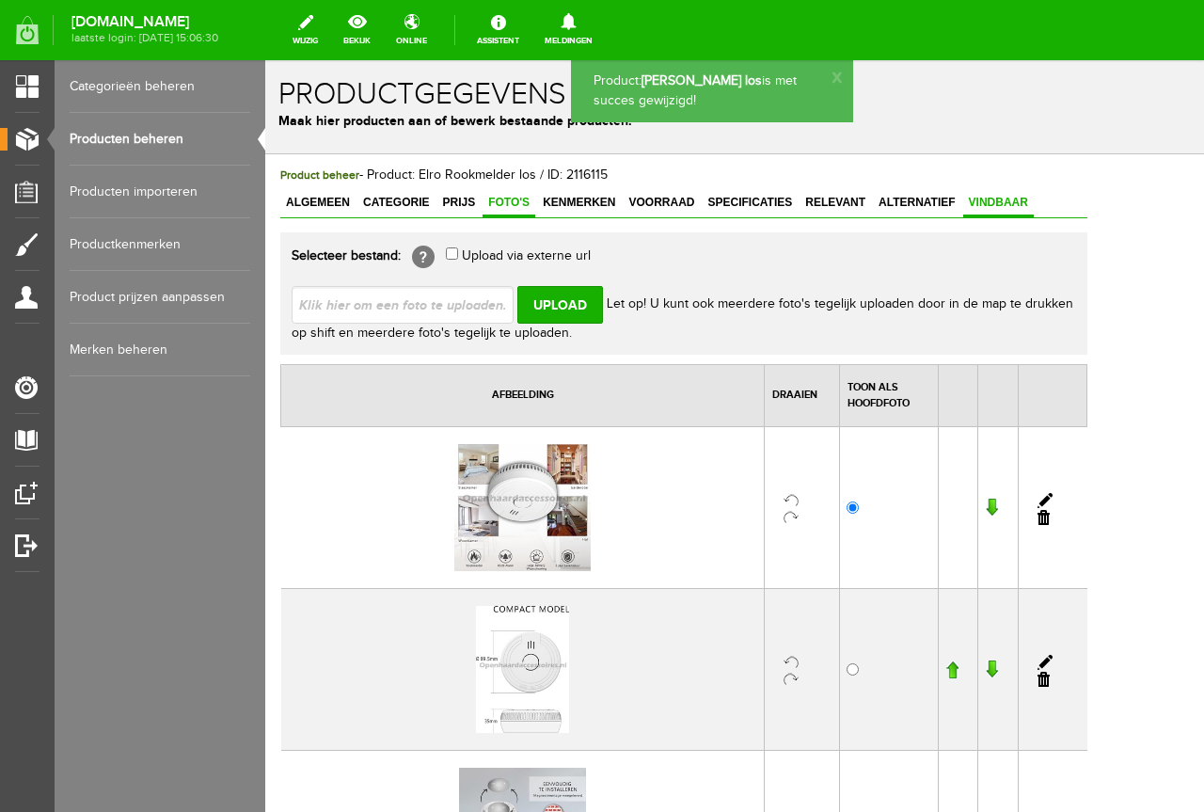
click at [991, 198] on span "Vindbaar" at bounding box center [999, 202] width 71 height 13
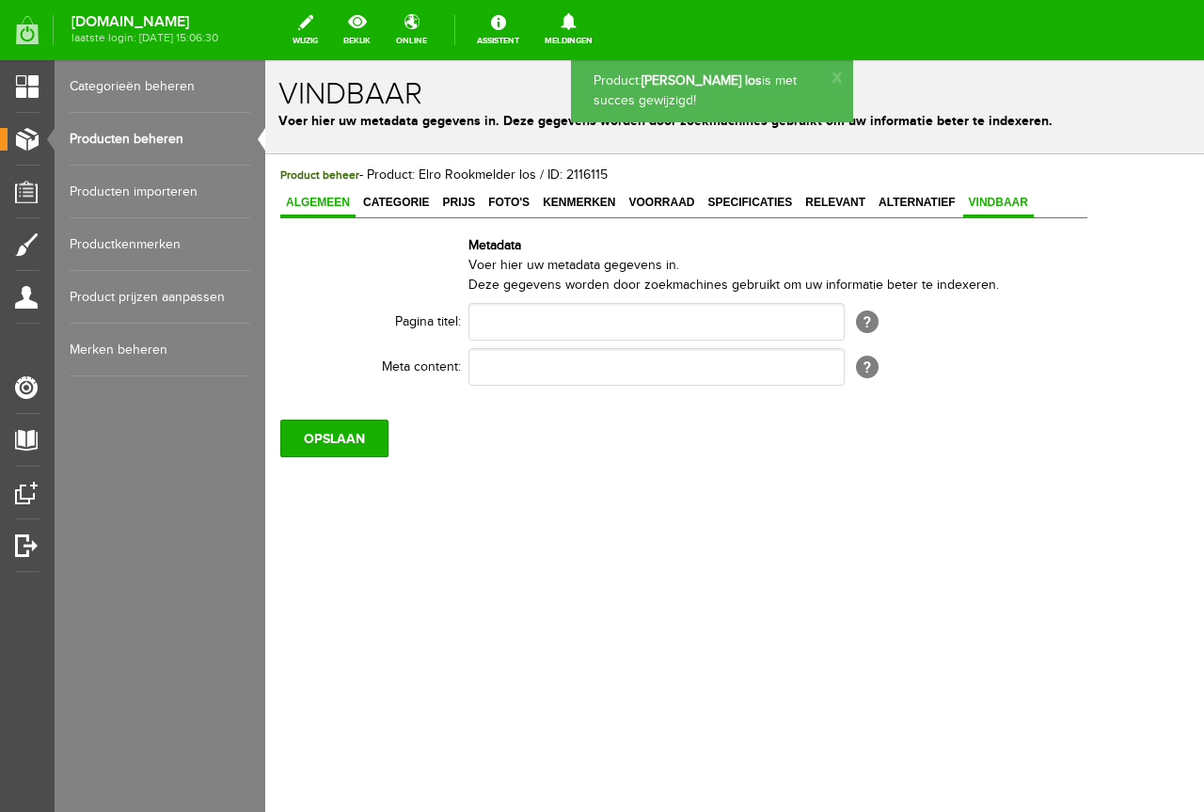
click at [354, 214] on link "Algemeen" at bounding box center [317, 203] width 75 height 27
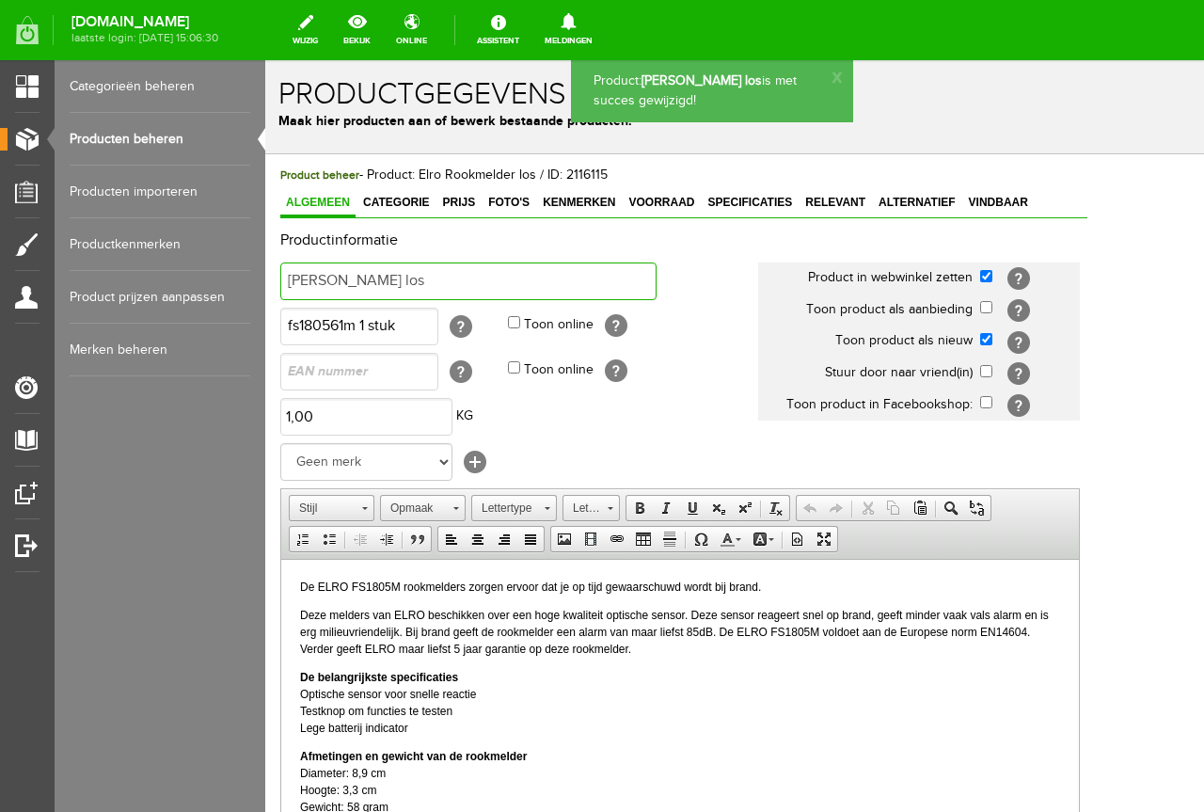
click at [486, 282] on input "[PERSON_NAME] los" at bounding box center [468, 282] width 376 height 38
click at [966, 206] on span "Vindbaar" at bounding box center [999, 202] width 71 height 13
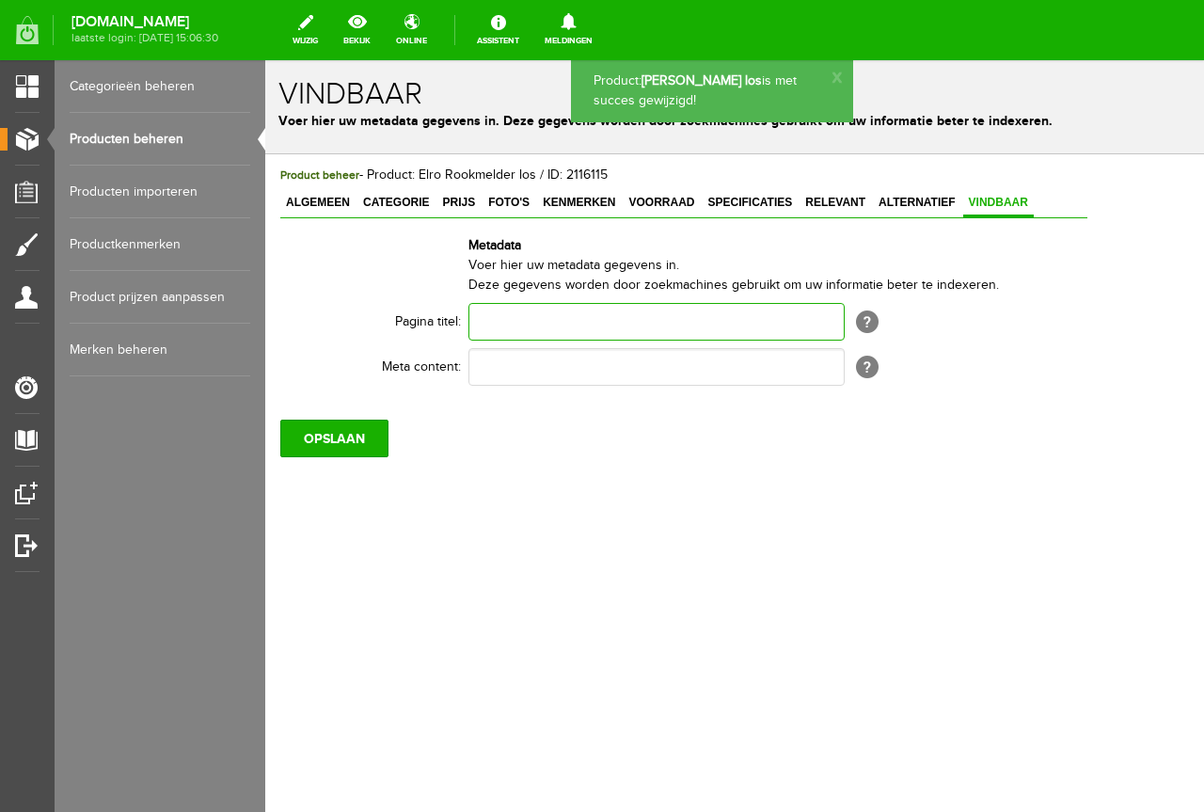
click at [639, 323] on input "text" at bounding box center [657, 322] width 376 height 38
paste input "[PERSON_NAME] los"
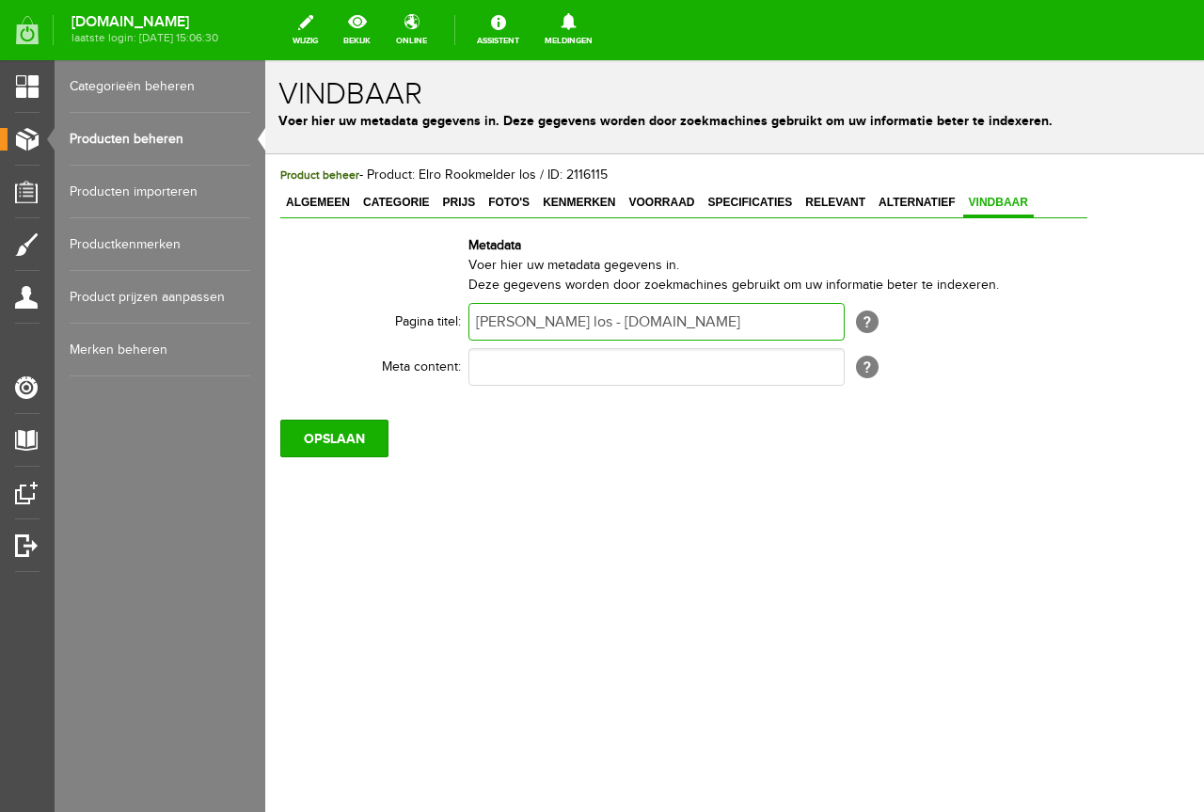
type input "[PERSON_NAME] los - [DOMAIN_NAME]"
paste input "[PERSON_NAME] los - [DOMAIN_NAME]"
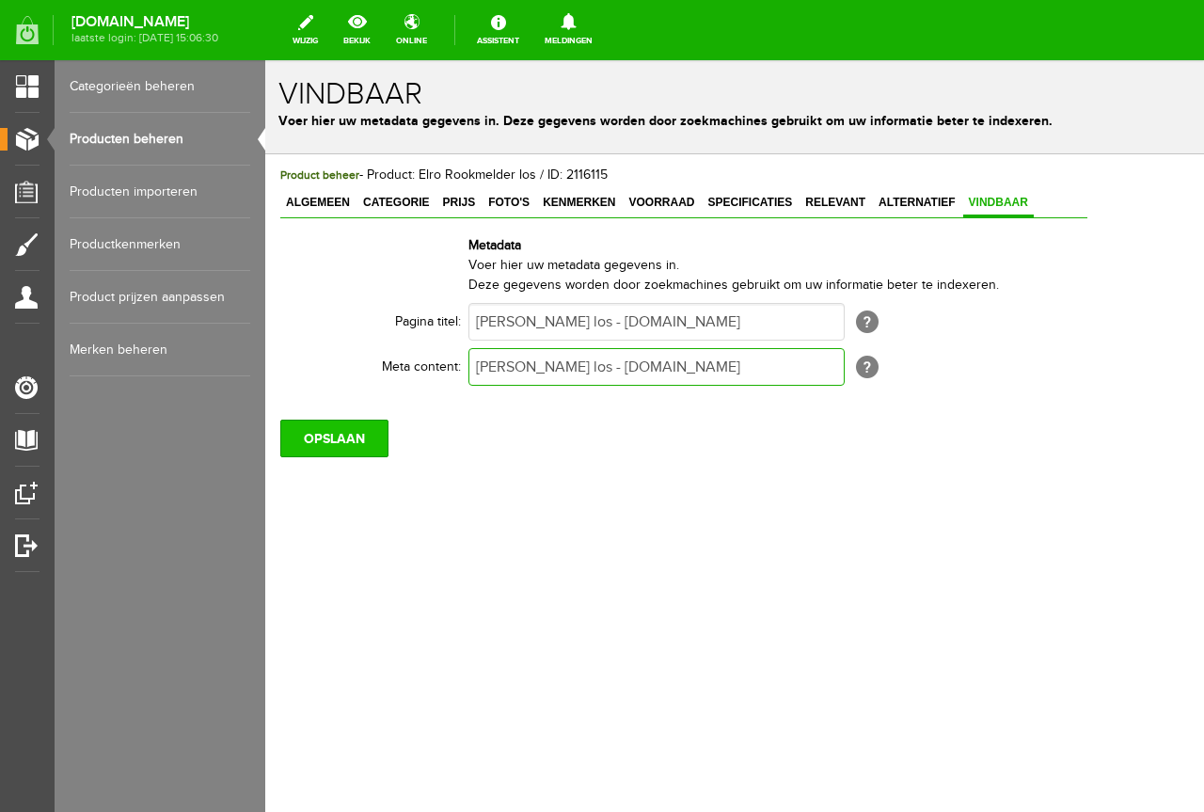
type input "[PERSON_NAME] los - [DOMAIN_NAME]"
click at [344, 427] on input "OPSLAAN" at bounding box center [334, 439] width 108 height 38
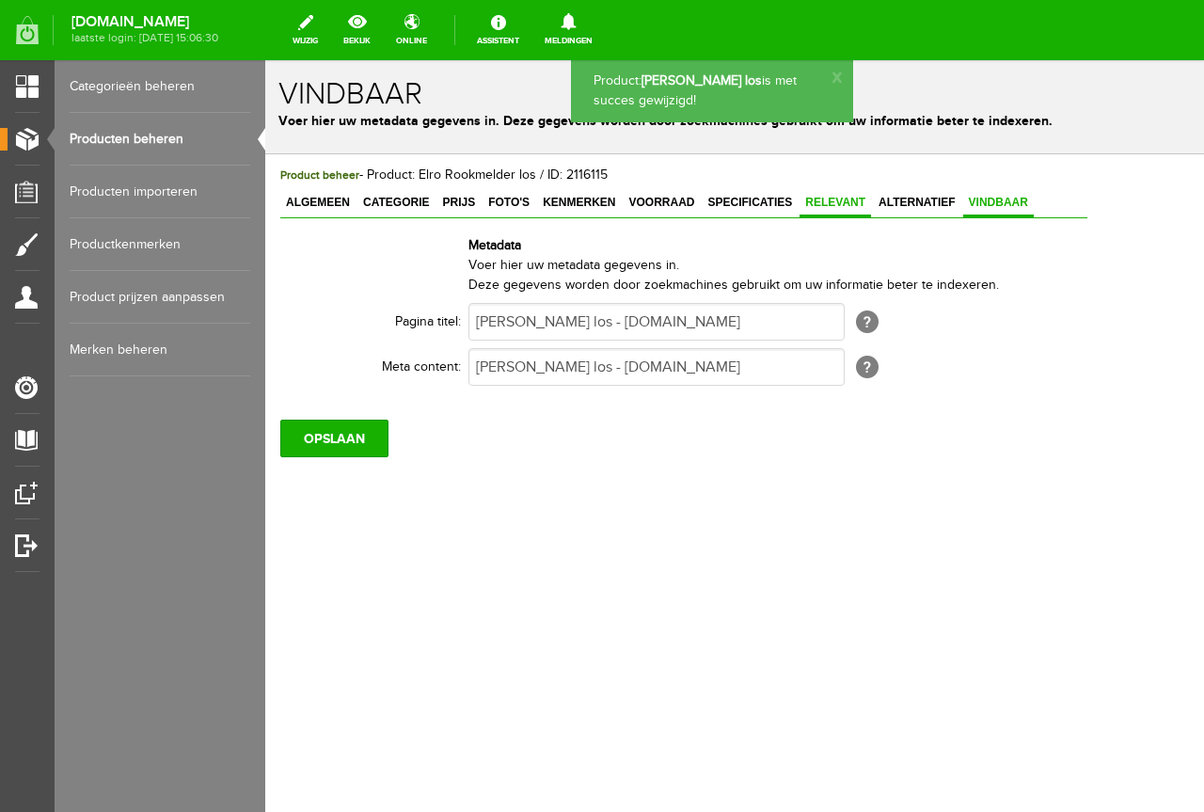
drag, startPoint x: 831, startPoint y: 184, endPoint x: 838, endPoint y: 216, distance: 32.9
click at [832, 186] on div "Product beheer - Product: Elro Rookmelder los / ID: 2116115 Algemeen Categorie …" at bounding box center [683, 312] width 807 height 292
click at [838, 216] on link "Relevant" at bounding box center [836, 203] width 72 height 27
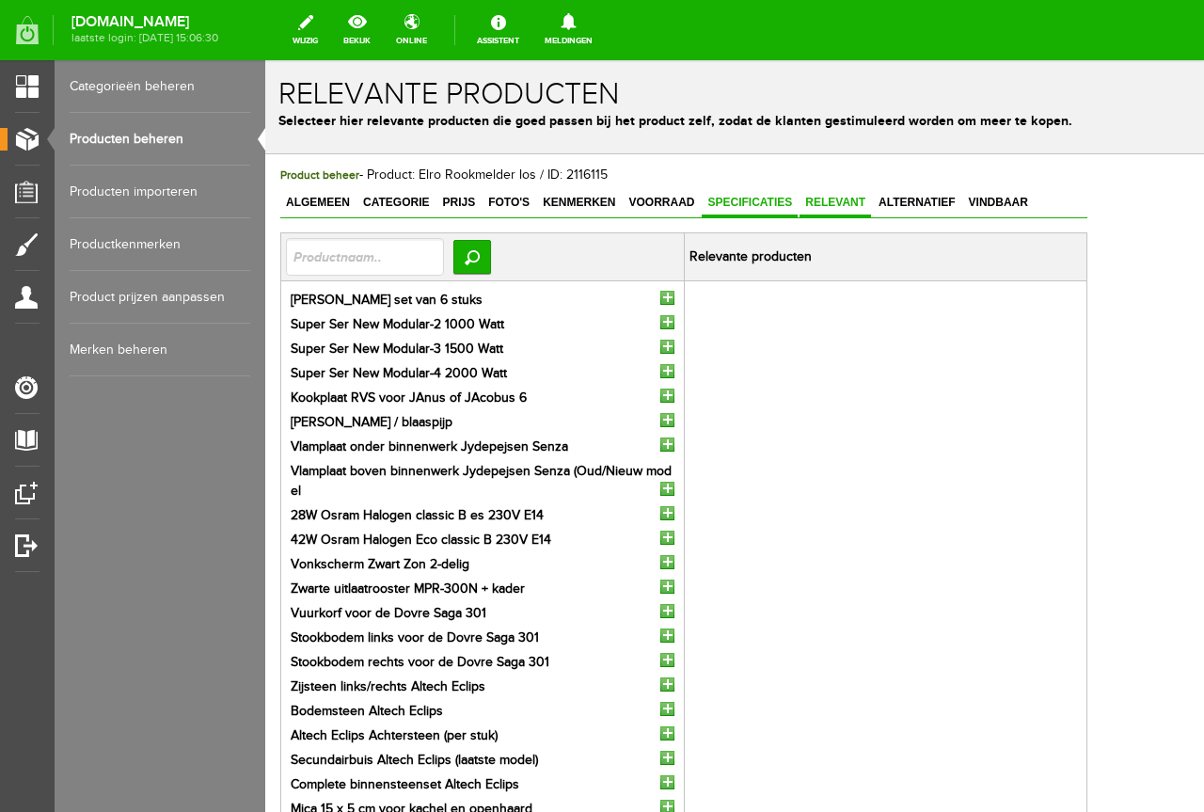
click at [784, 207] on span "Specificaties" at bounding box center [750, 202] width 96 height 13
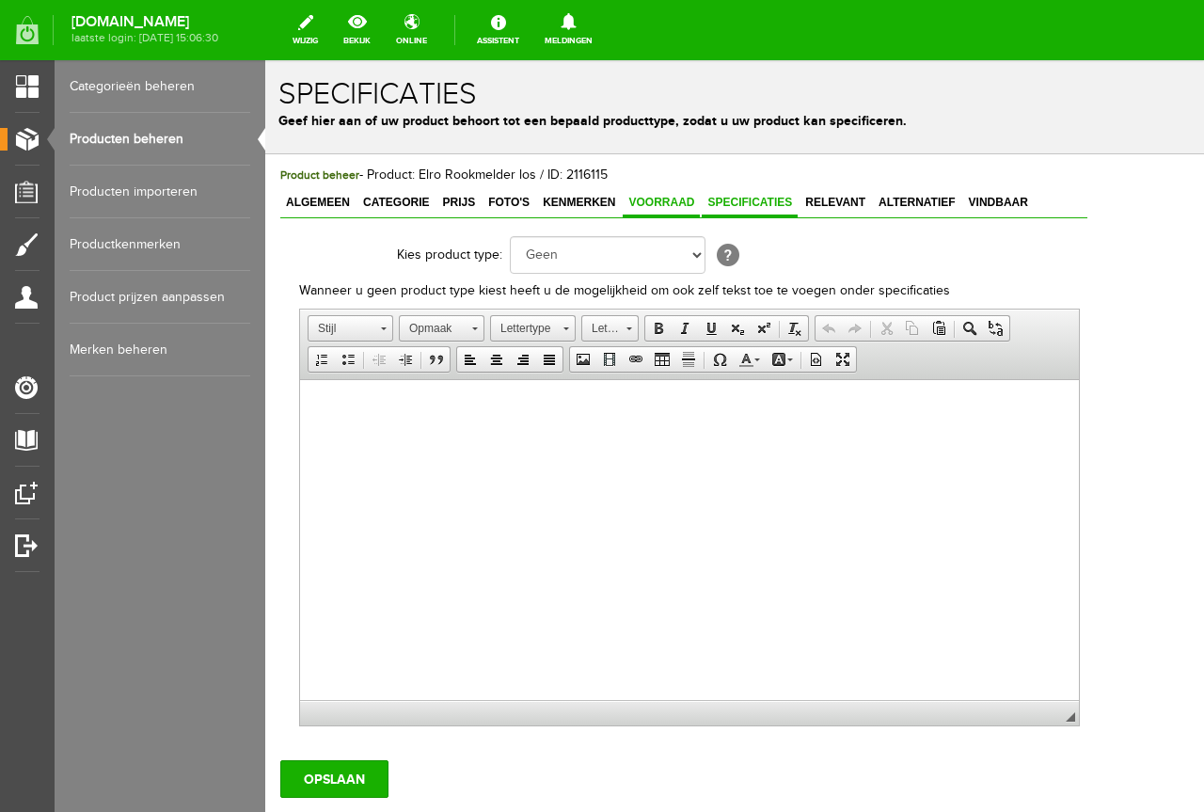
click at [664, 201] on span "Voorraad" at bounding box center [661, 202] width 77 height 13
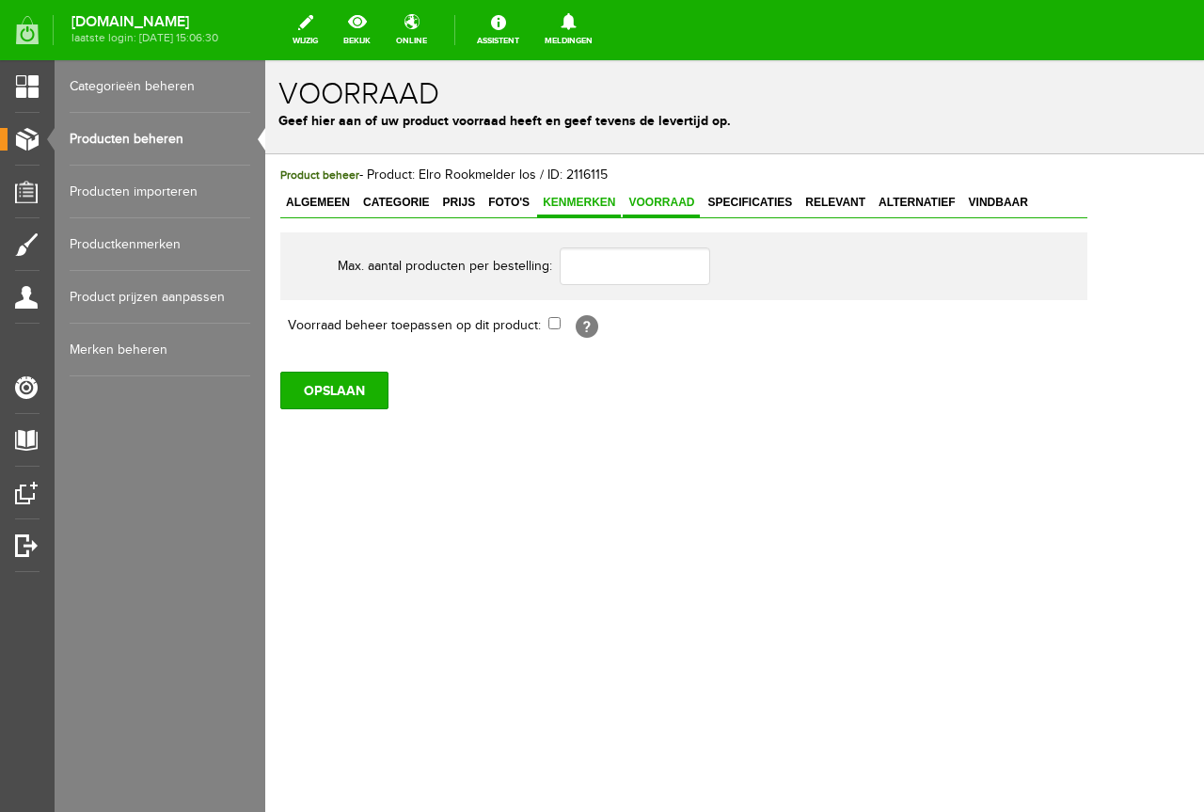
click at [585, 197] on span "Kenmerken" at bounding box center [579, 202] width 84 height 13
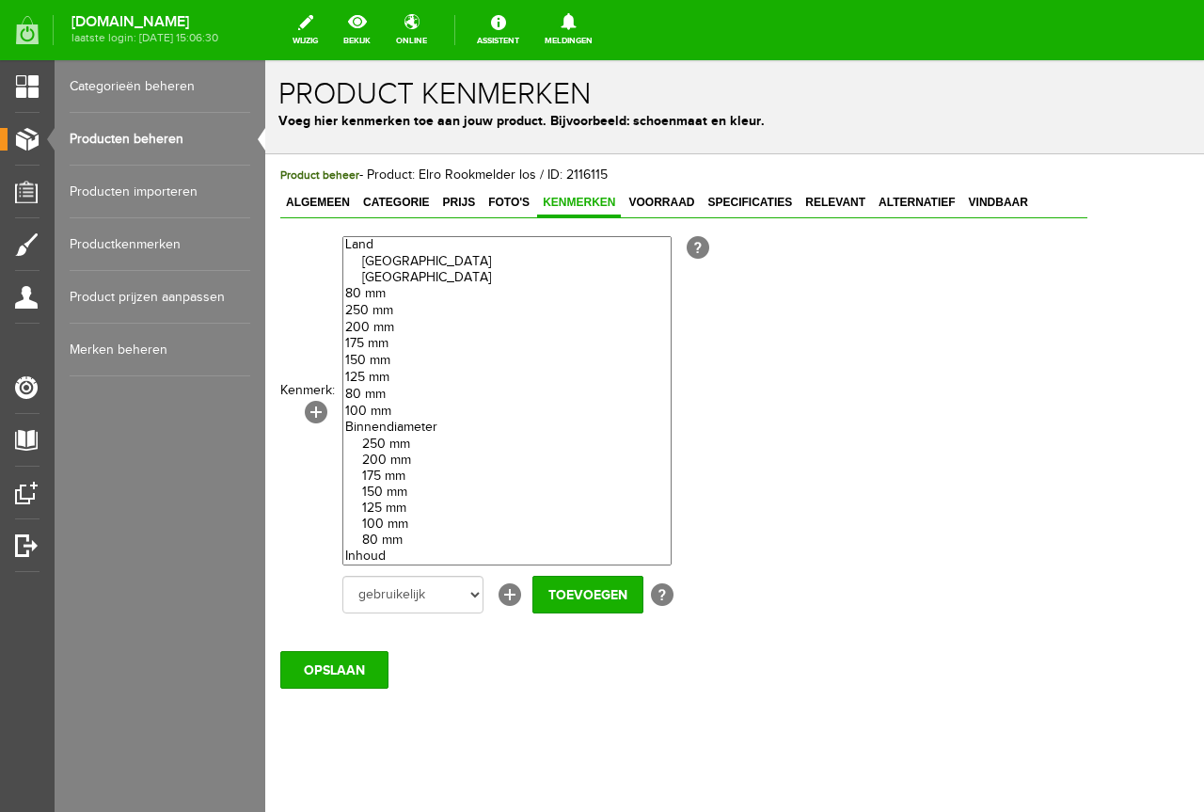
click at [482, 211] on div "Algemeen Categorie Prijs Foto's Kenmerken Voorraad Specificaties Relevant Alter…" at bounding box center [683, 203] width 807 height 27
click at [488, 199] on span "Foto's" at bounding box center [509, 202] width 53 height 13
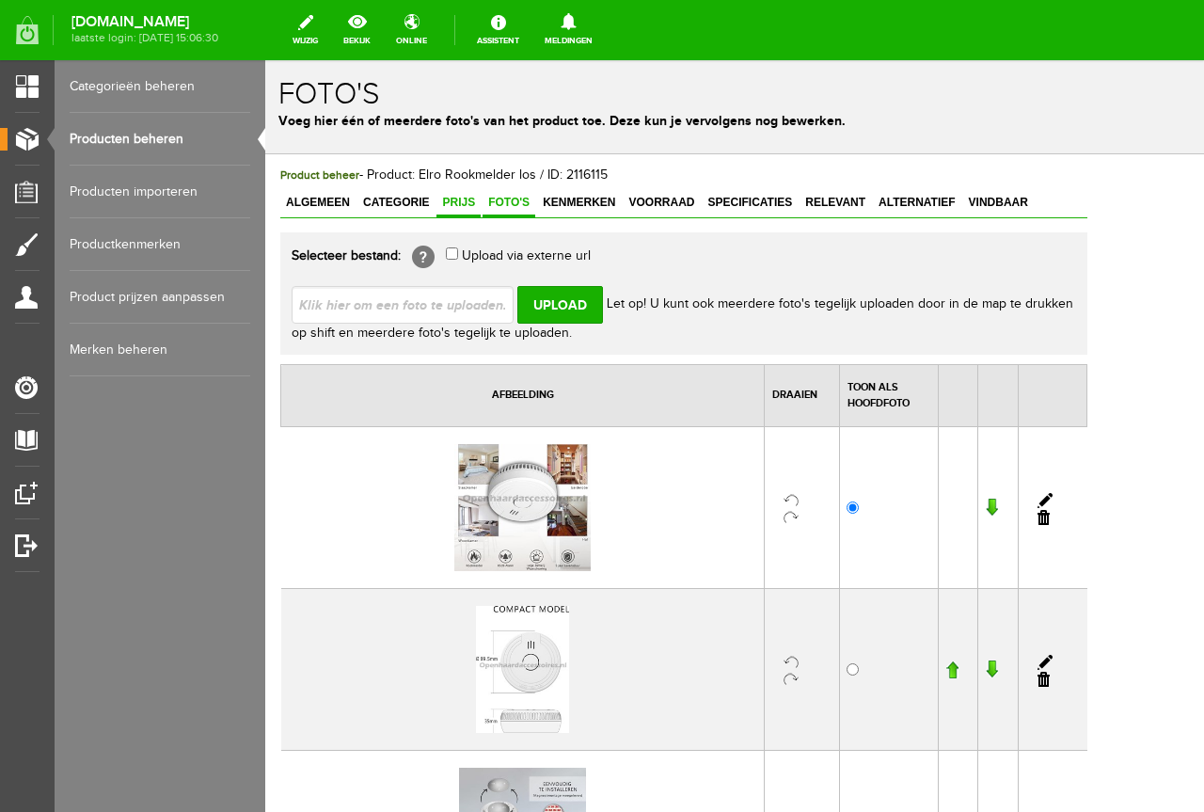
click at [467, 199] on span "Prijs" at bounding box center [459, 202] width 44 height 13
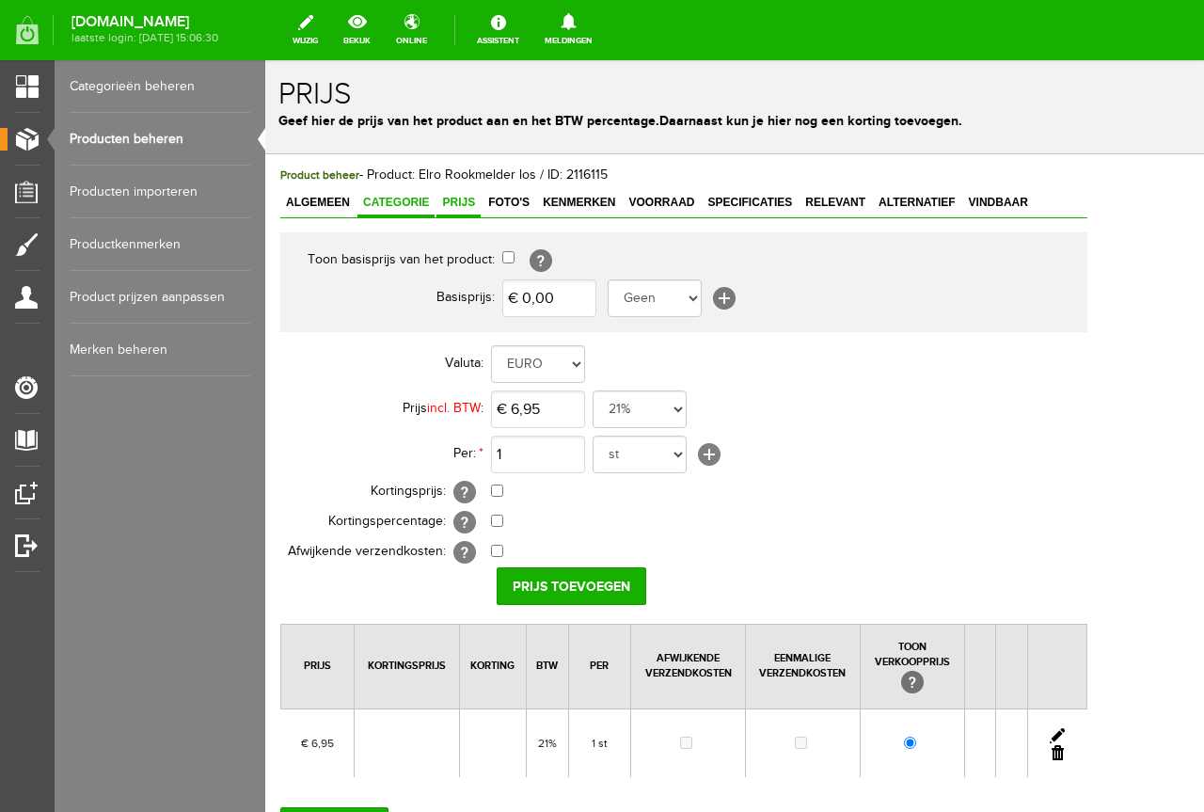
click at [412, 199] on span "Categorie" at bounding box center [396, 202] width 77 height 13
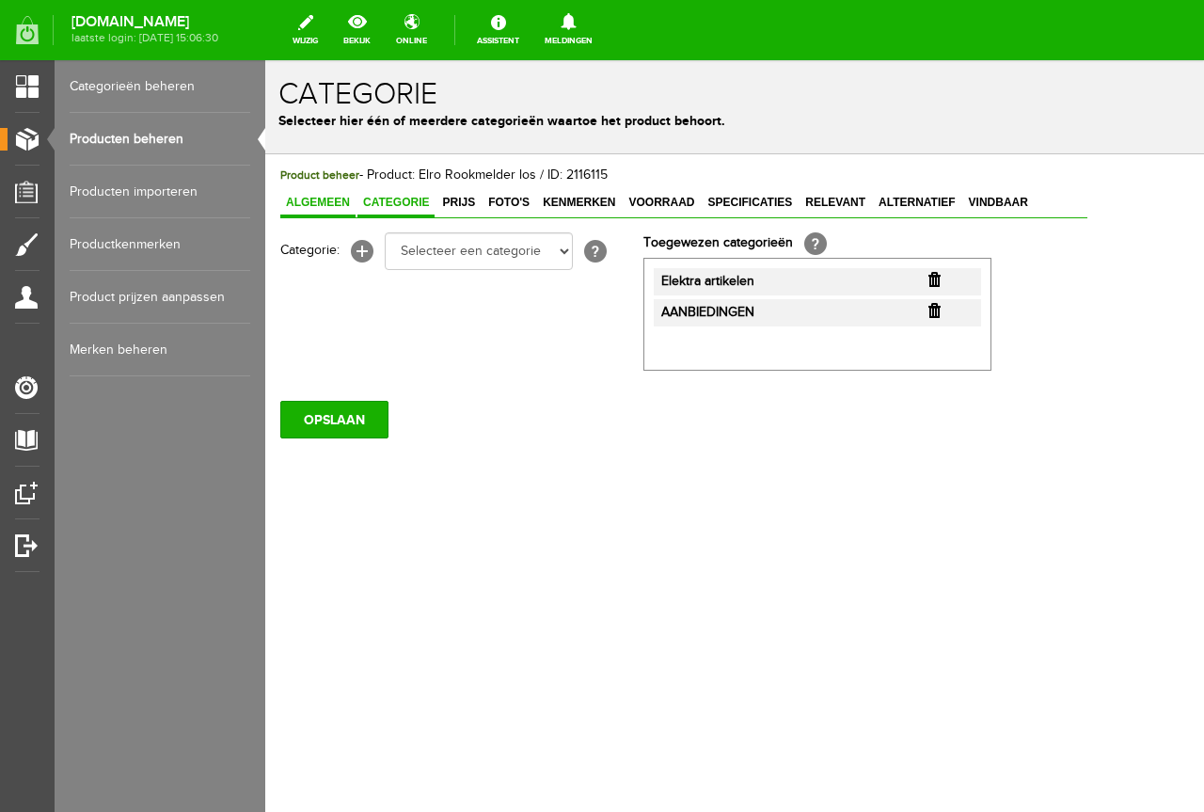
click at [354, 212] on link "Algemeen" at bounding box center [317, 203] width 75 height 27
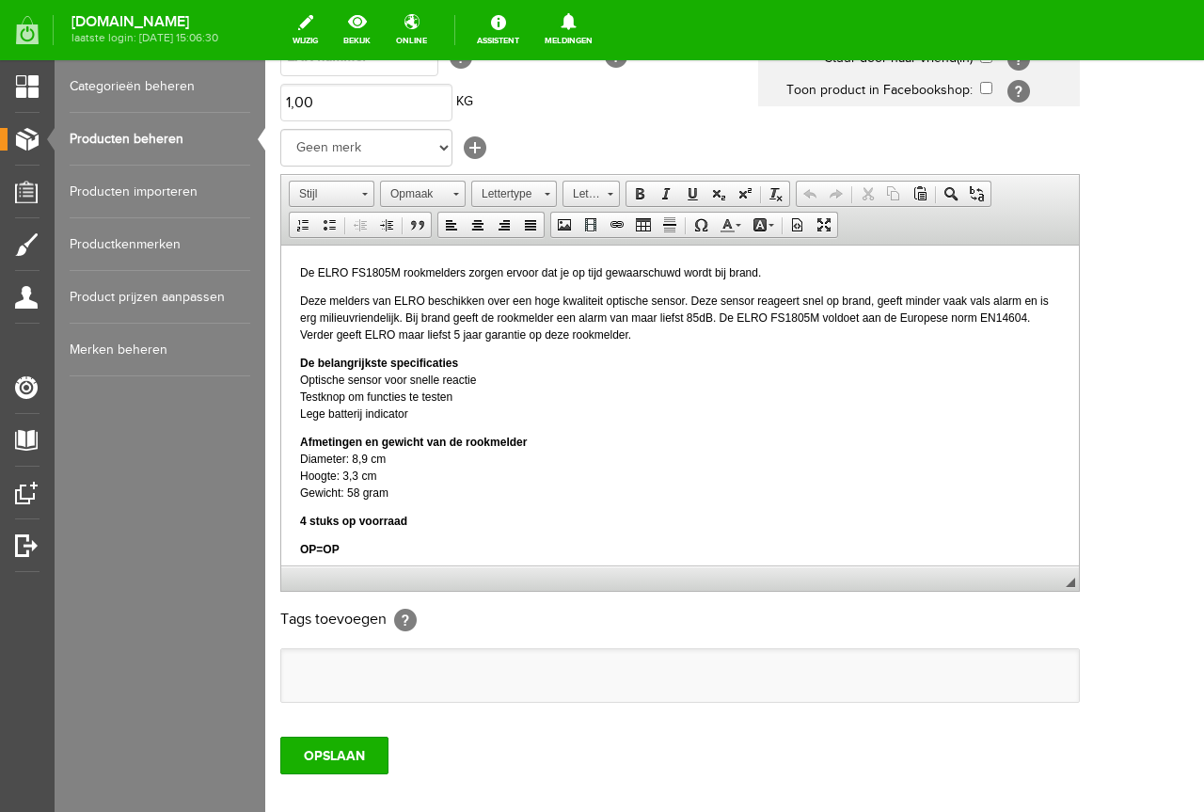
scroll to position [416, 0]
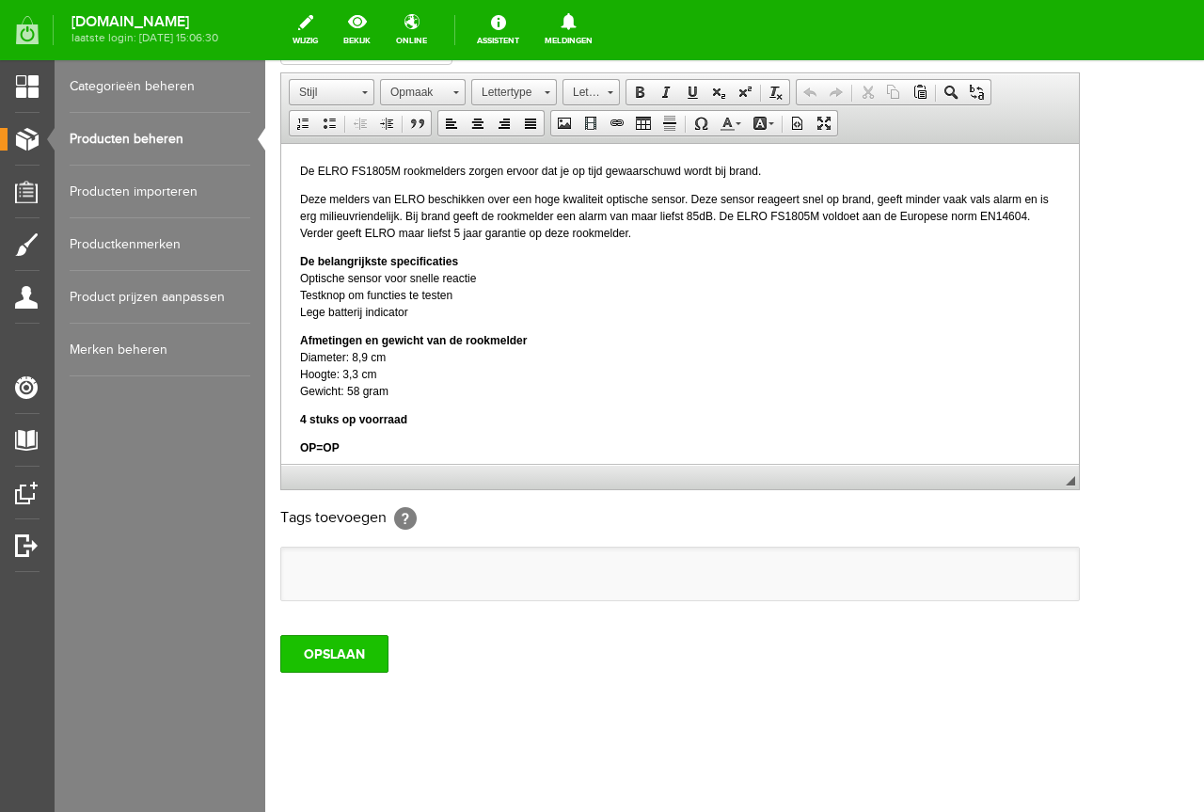
click at [352, 645] on input "OPSLAAN" at bounding box center [334, 654] width 108 height 38
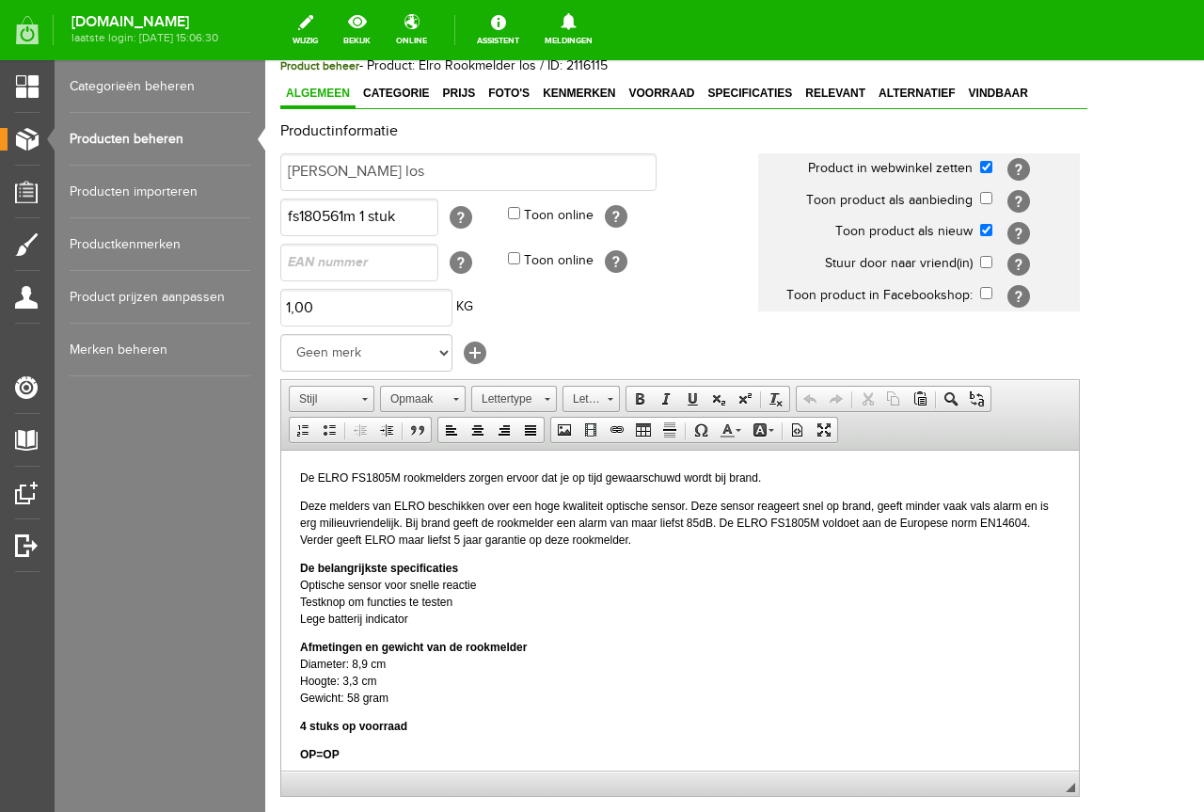
scroll to position [40, 0]
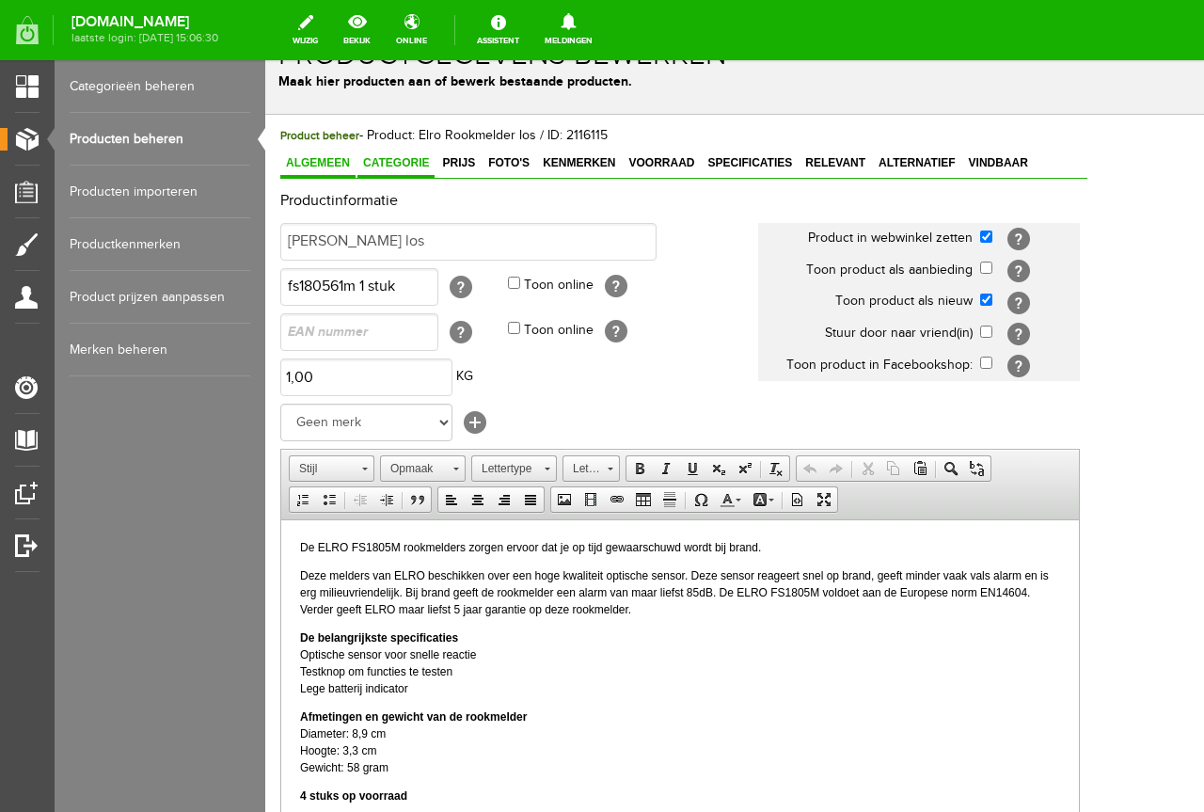
click at [422, 170] on link "Categorie" at bounding box center [396, 164] width 77 height 27
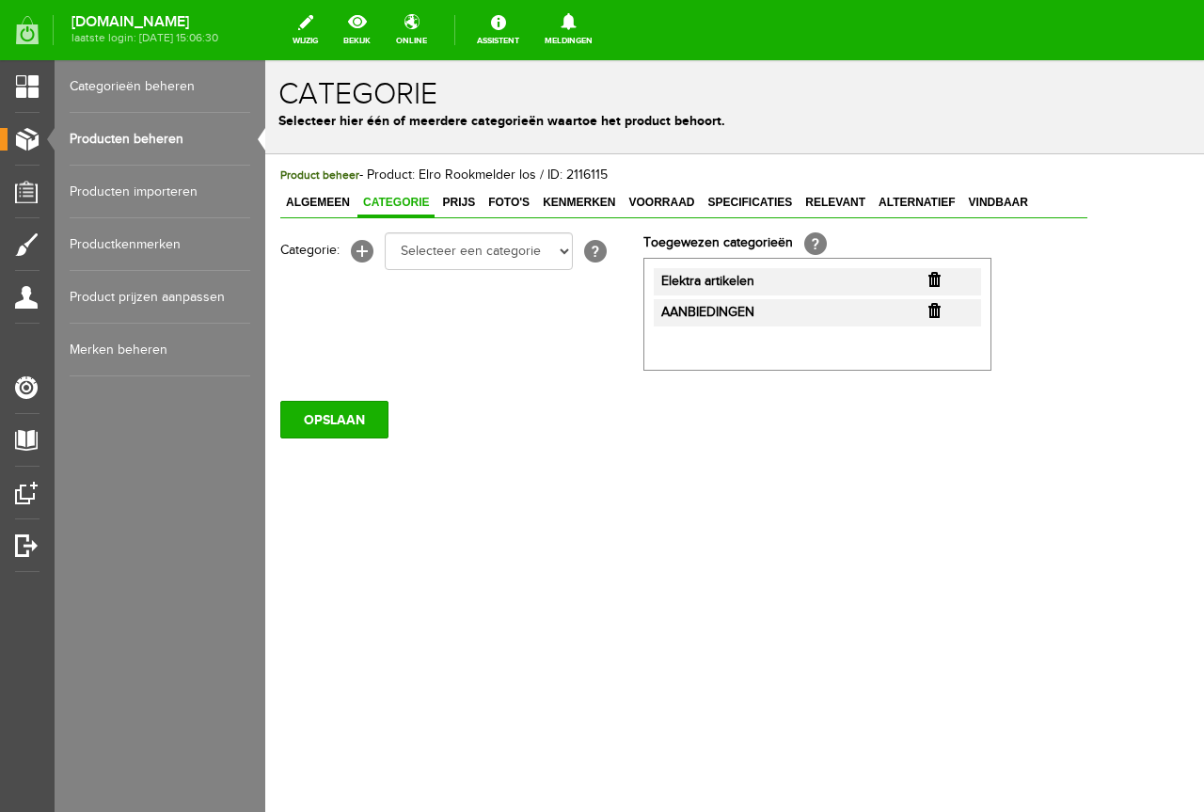
scroll to position [0, 0]
click at [187, 128] on link "Producten beheren" at bounding box center [160, 139] width 181 height 53
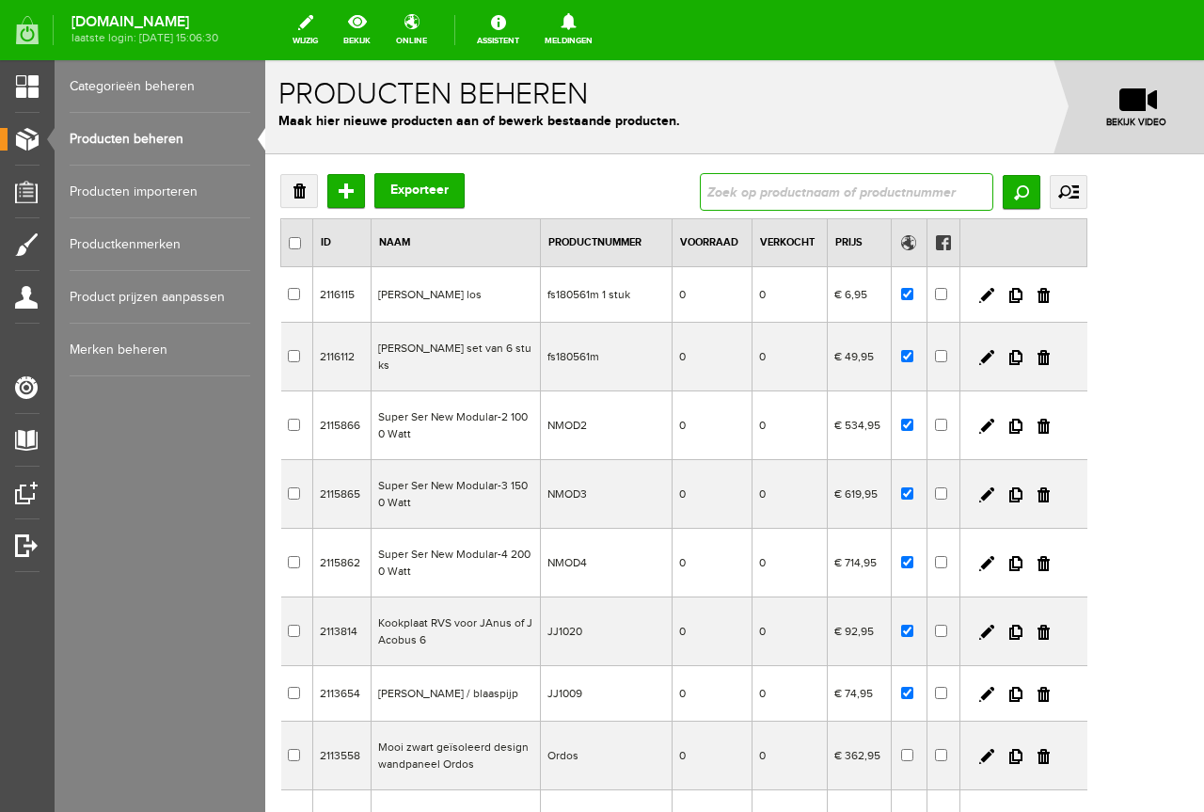
click at [918, 177] on input "text" at bounding box center [847, 192] width 294 height 38
type input "50.521"
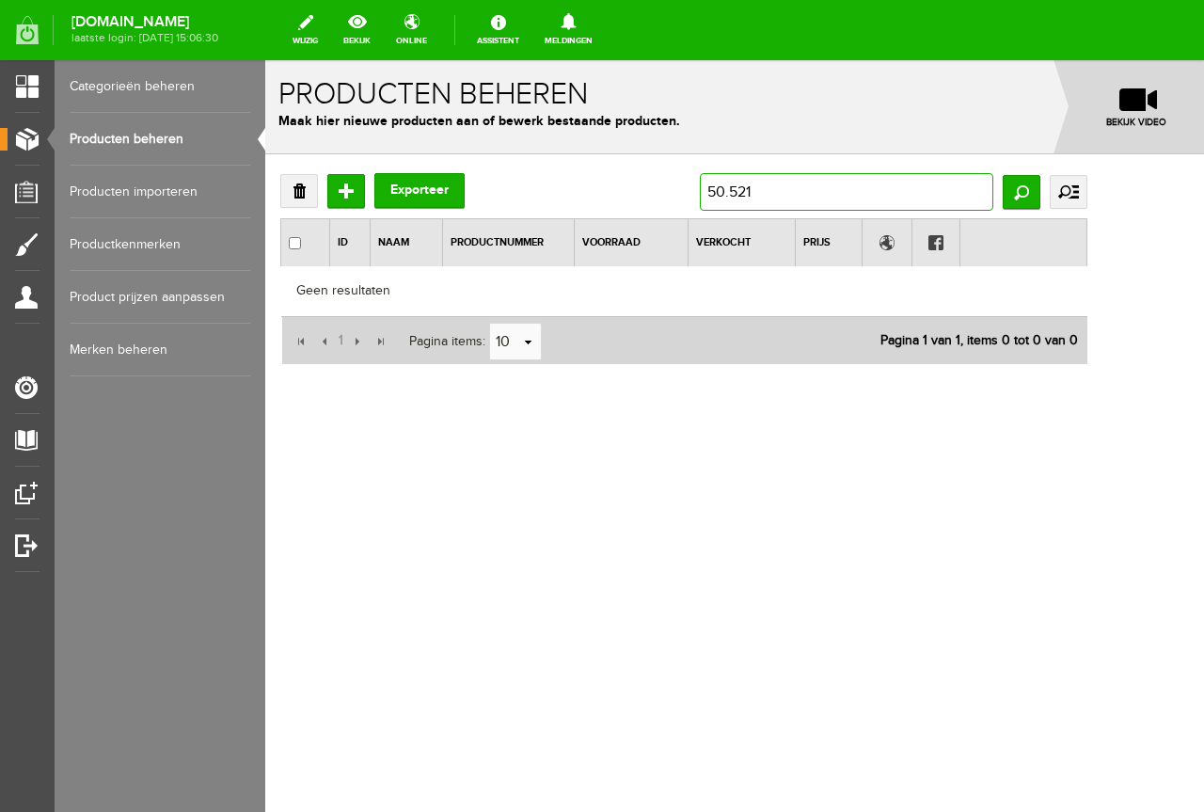
click at [918, 177] on input "50.521" at bounding box center [847, 192] width 294 height 38
type input "50.521N"
